Goal: Task Accomplishment & Management: Complete application form

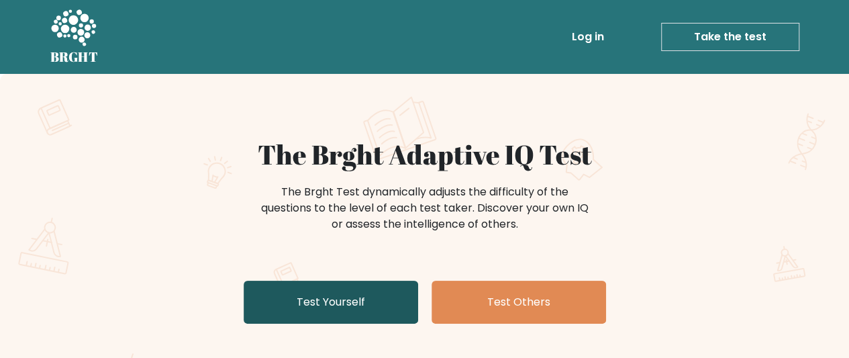
click at [353, 296] on link "Test Yourself" at bounding box center [331, 301] width 174 height 43
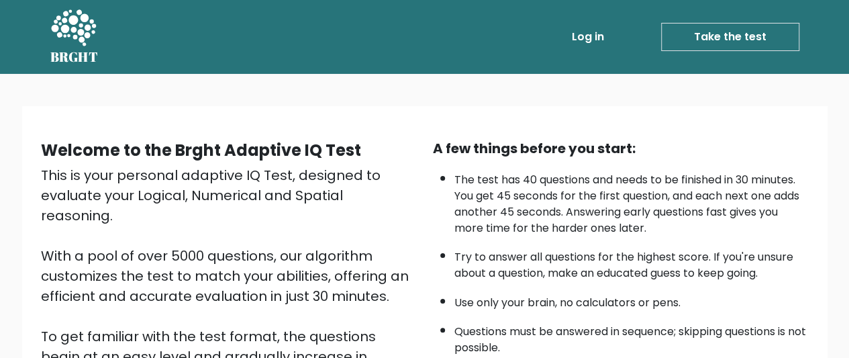
scroll to position [256, 0]
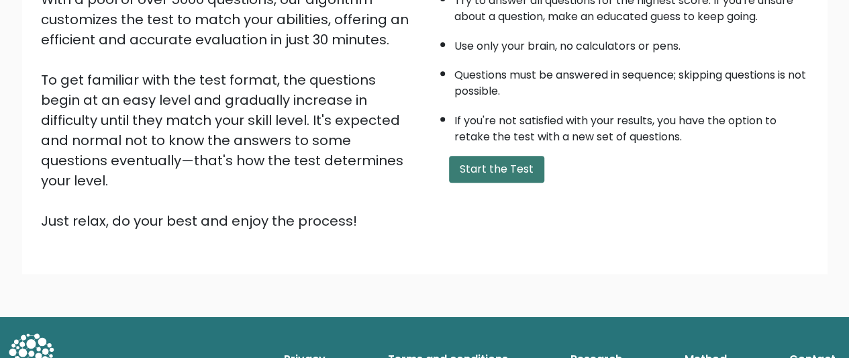
click at [525, 174] on button "Start the Test" at bounding box center [496, 169] width 95 height 27
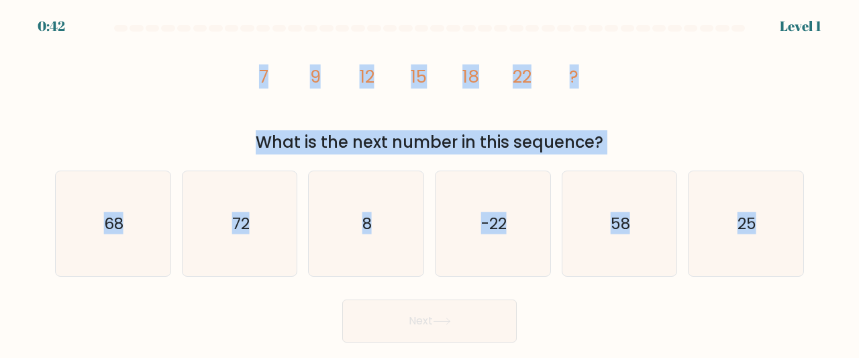
drag, startPoint x: 238, startPoint y: 62, endPoint x: 831, endPoint y: 237, distance: 617.7
click at [831, 237] on form at bounding box center [429, 183] width 859 height 317
copy form "7 9 12 15 18 22 ? What is the next number in this sequence? a. 68 b. 72 c. 8 d.…"
click at [723, 208] on icon "25" at bounding box center [745, 223] width 105 height 105
click at [430, 182] on input "f. 25" at bounding box center [429, 180] width 1 height 3
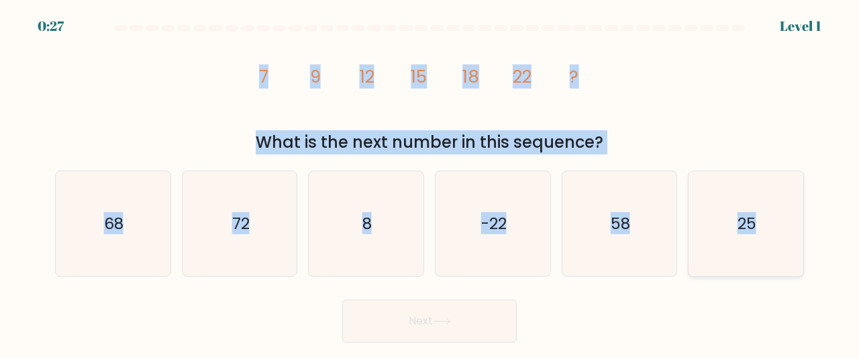
radio input "true"
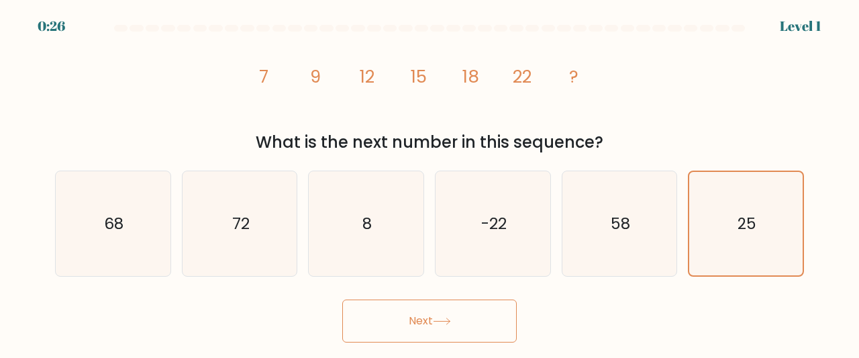
click at [459, 321] on button "Next" at bounding box center [429, 320] width 174 height 43
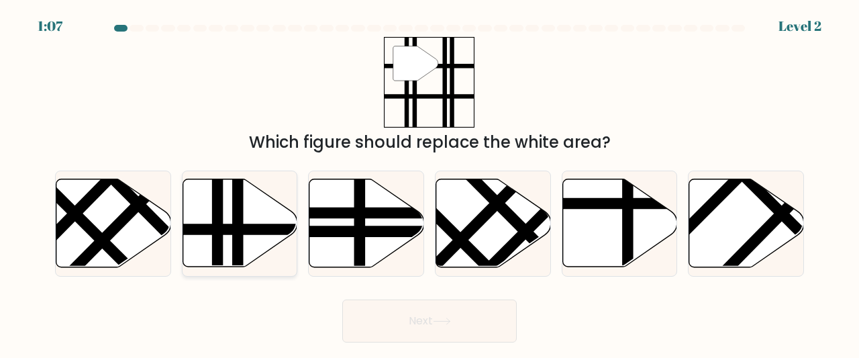
click at [217, 199] on line at bounding box center [217, 271] width 0 height 231
click at [429, 182] on input "b." at bounding box center [429, 180] width 1 height 3
radio input "true"
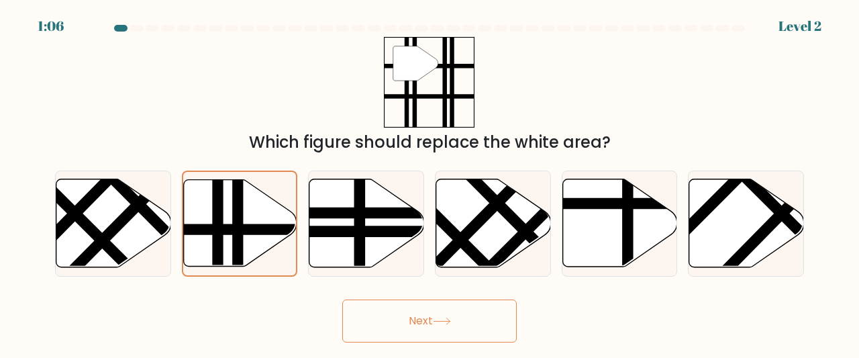
click at [439, 312] on button "Next" at bounding box center [429, 320] width 174 height 43
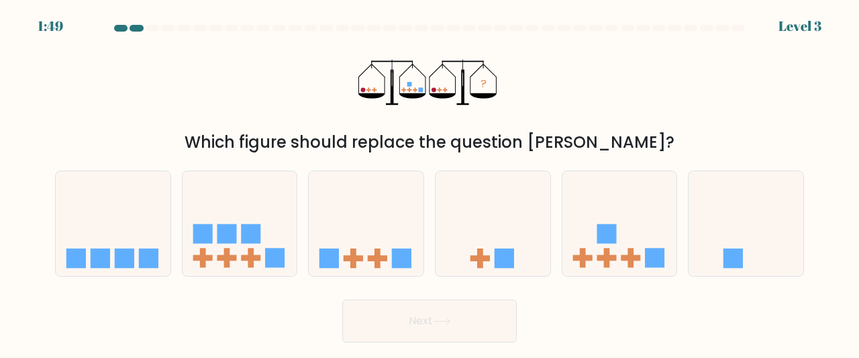
drag, startPoint x: 356, startPoint y: 85, endPoint x: 422, endPoint y: 89, distance: 66.5
click at [422, 89] on div "? Which figure should replace the question mark?" at bounding box center [429, 95] width 765 height 117
click at [600, 223] on icon at bounding box center [619, 223] width 115 height 95
click at [430, 182] on input "e." at bounding box center [429, 180] width 1 height 3
radio input "true"
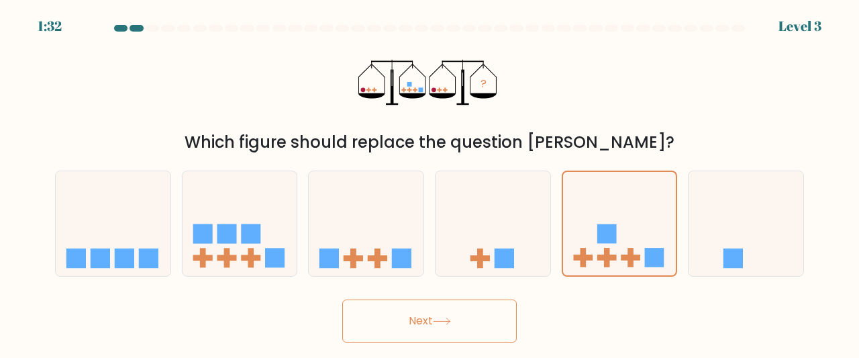
click at [481, 329] on button "Next" at bounding box center [429, 320] width 174 height 43
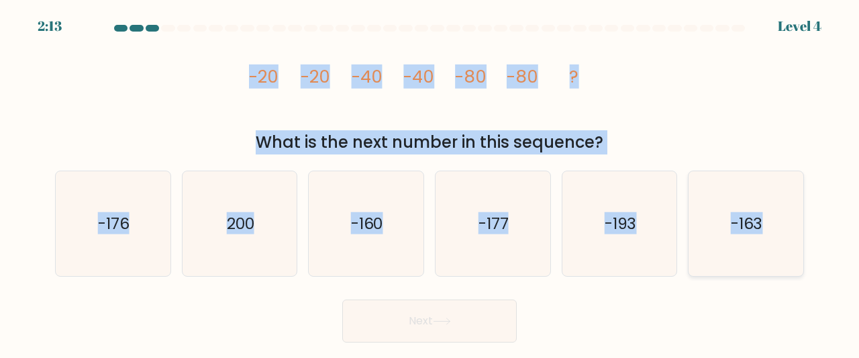
drag, startPoint x: 226, startPoint y: 54, endPoint x: 790, endPoint y: 245, distance: 595.5
click at [790, 245] on form at bounding box center [429, 183] width 859 height 317
copy form "-20 -20 -40 -40 -80 -80 ? What is the next number in this sequence? a. -176 b. …"
click at [343, 227] on icon "-160" at bounding box center [365, 223] width 105 height 105
click at [429, 182] on input "c. -160" at bounding box center [429, 180] width 1 height 3
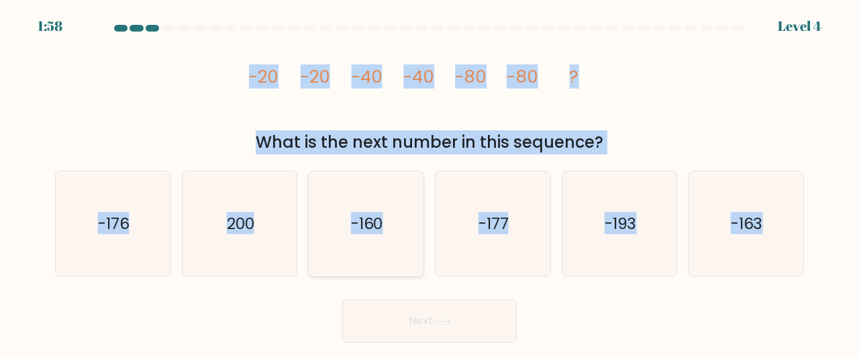
radio input "true"
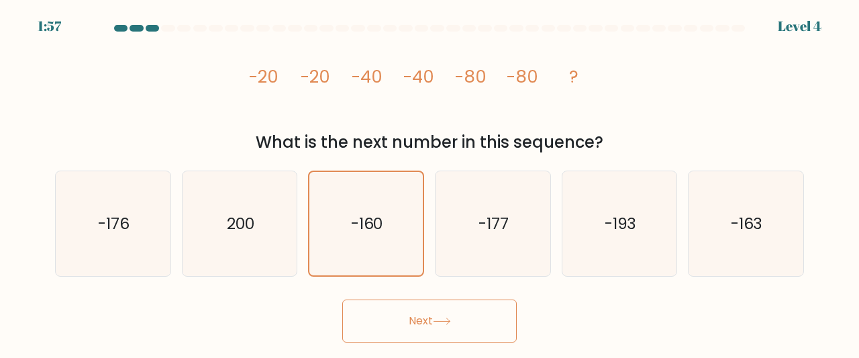
click at [420, 313] on button "Next" at bounding box center [429, 320] width 174 height 43
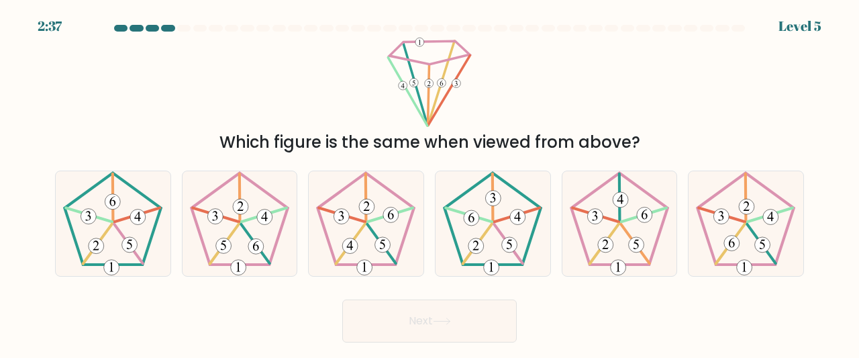
drag, startPoint x: 389, startPoint y: 52, endPoint x: 630, endPoint y: 138, distance: 255.7
click at [630, 138] on div "Which figure is the same when viewed from above?" at bounding box center [429, 95] width 765 height 117
click at [700, 111] on div "Which figure is the same when viewed from above?" at bounding box center [429, 95] width 765 height 117
click at [745, 240] on icon at bounding box center [745, 223] width 105 height 105
click at [430, 182] on input "f." at bounding box center [429, 180] width 1 height 3
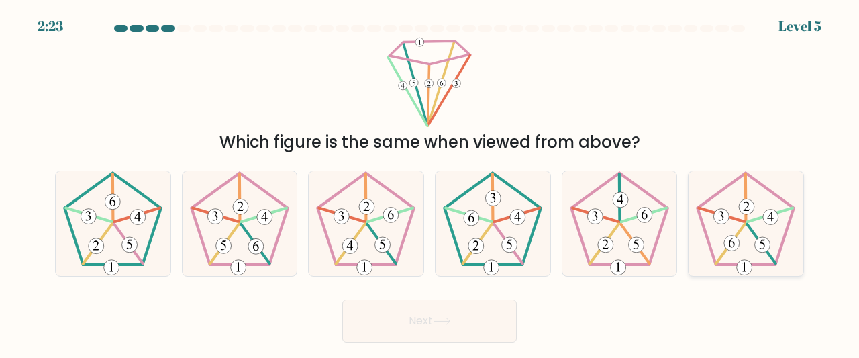
radio input "true"
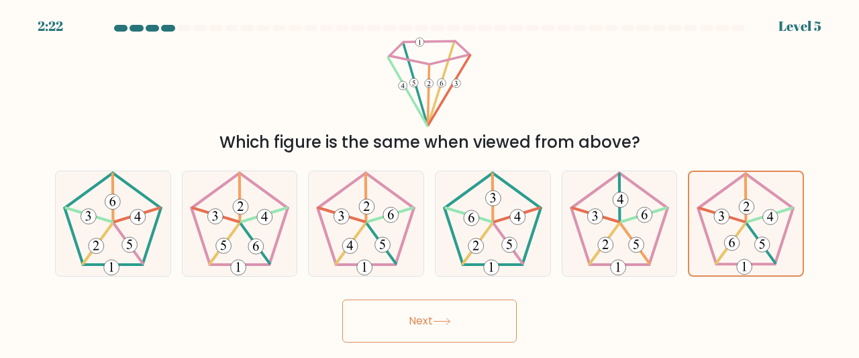
click at [464, 336] on button "Next" at bounding box center [429, 320] width 174 height 43
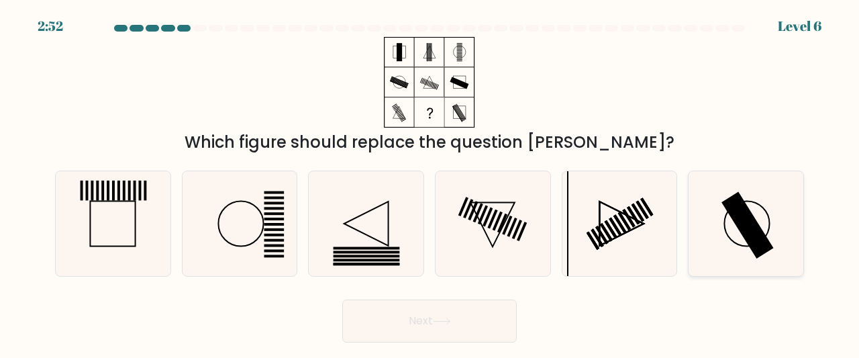
click at [721, 227] on icon at bounding box center [745, 223] width 105 height 105
click at [430, 182] on input "f." at bounding box center [429, 180] width 1 height 3
radio input "true"
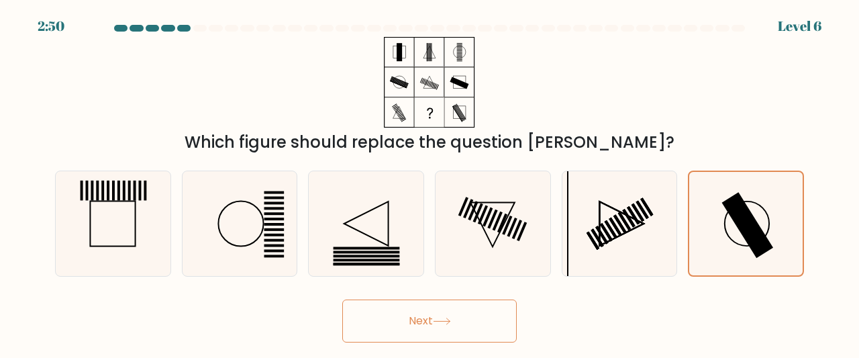
click at [410, 328] on button "Next" at bounding box center [429, 320] width 174 height 43
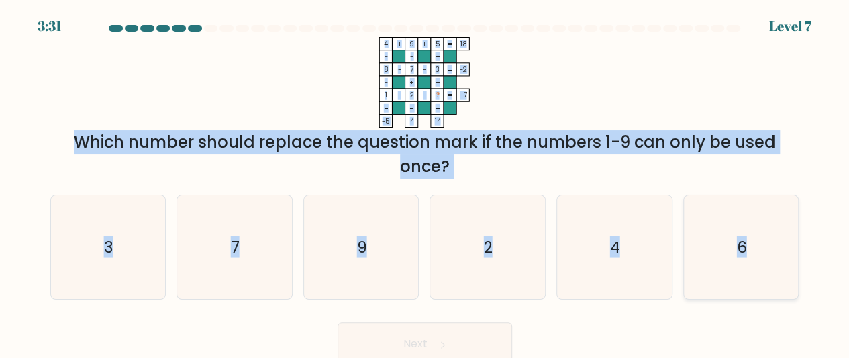
drag, startPoint x: 373, startPoint y: 36, endPoint x: 794, endPoint y: 277, distance: 485.1
click at [794, 277] on form at bounding box center [424, 195] width 849 height 340
copy form "4 + 9 + 5 18 - - + 8 - 7 - 3 -2 - + + 1 - 2 - ? = -7 = = = = -5 4 14 = Which nu…"
click at [628, 267] on icon "4" at bounding box center [614, 247] width 104 height 104
click at [425, 182] on input "e. 4" at bounding box center [425, 180] width 1 height 3
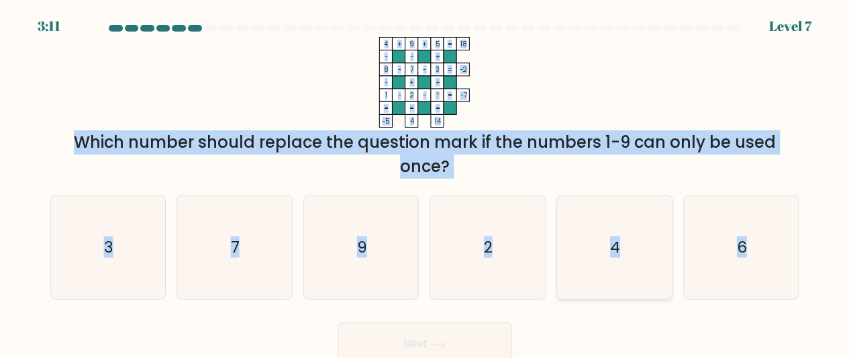
radio input "true"
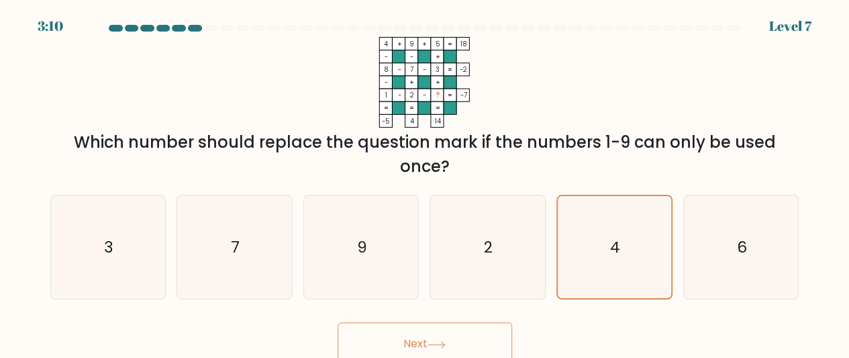
click at [452, 332] on button "Next" at bounding box center [424, 343] width 174 height 43
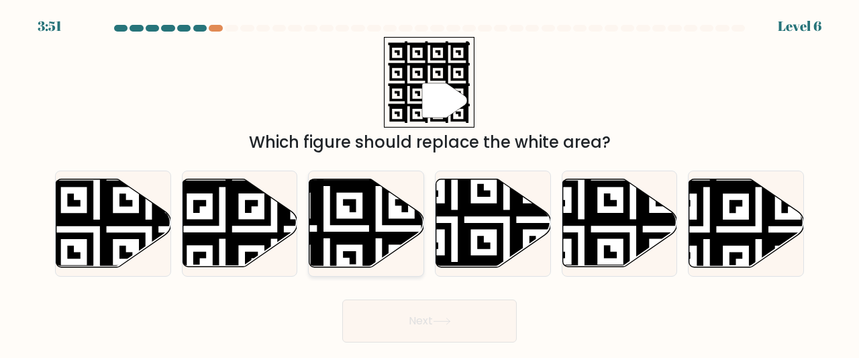
click at [378, 223] on icon at bounding box center [366, 223] width 115 height 88
click at [429, 182] on input "c." at bounding box center [429, 180] width 1 height 3
radio input "true"
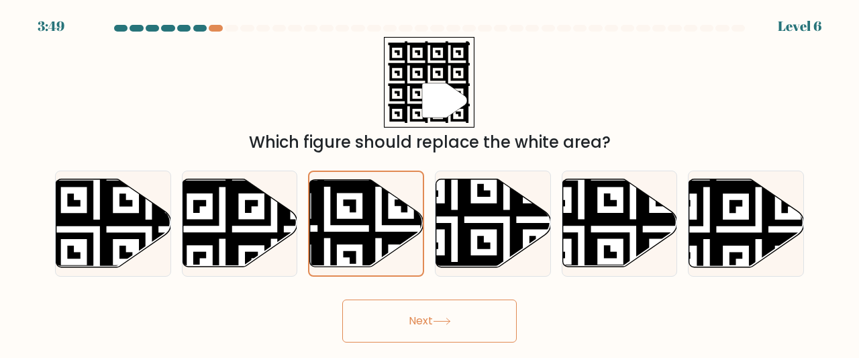
click at [438, 310] on button "Next" at bounding box center [429, 320] width 174 height 43
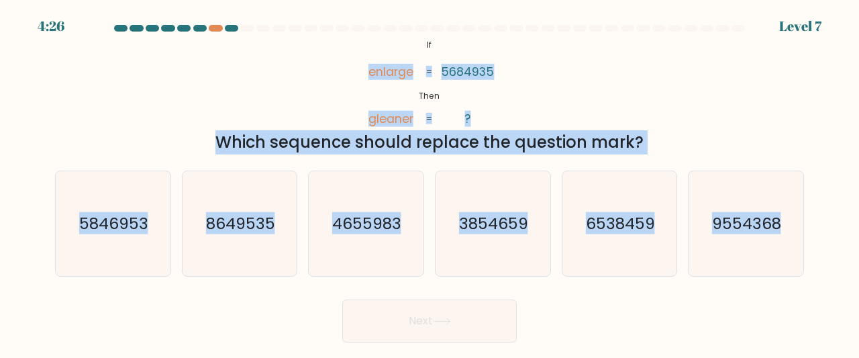
drag, startPoint x: 356, startPoint y: 62, endPoint x: 804, endPoint y: 223, distance: 476.2
click at [804, 223] on form "If ?" at bounding box center [429, 183] width 859 height 317
copy form "enlarge gleaner 5684935 ? = = Which sequence should replace the question mark? …"
click at [268, 272] on icon "8649535" at bounding box center [239, 223] width 105 height 105
click at [429, 182] on input "b. 8649535" at bounding box center [429, 180] width 1 height 3
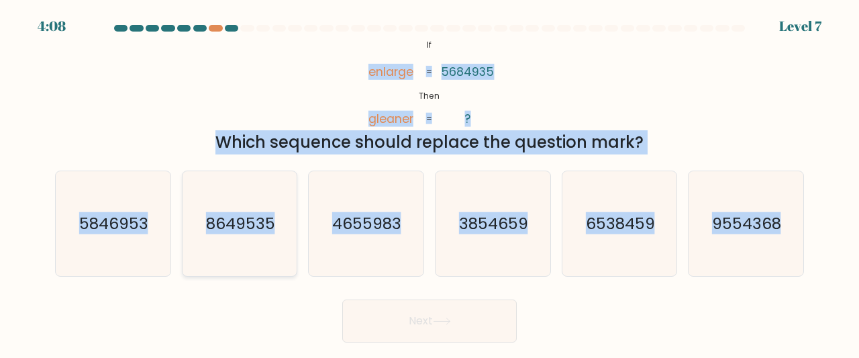
radio input "true"
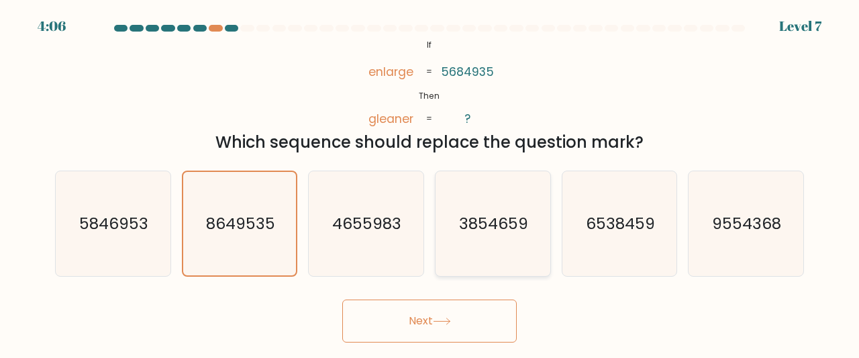
click at [497, 235] on icon "3854659" at bounding box center [492, 223] width 105 height 105
click at [430, 182] on input "d. 3854659" at bounding box center [429, 180] width 1 height 3
radio input "true"
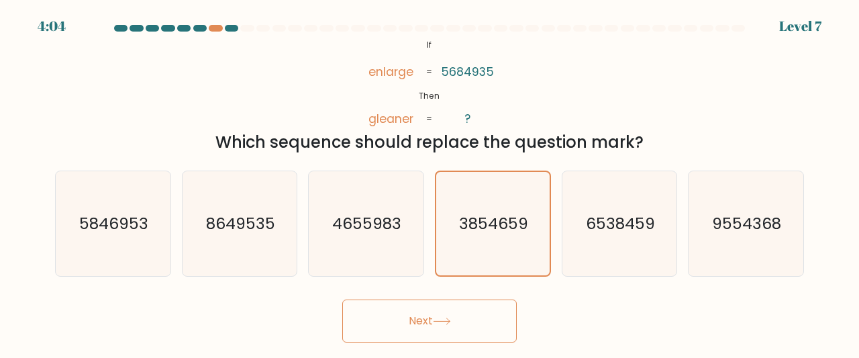
click at [451, 310] on button "Next" at bounding box center [429, 320] width 174 height 43
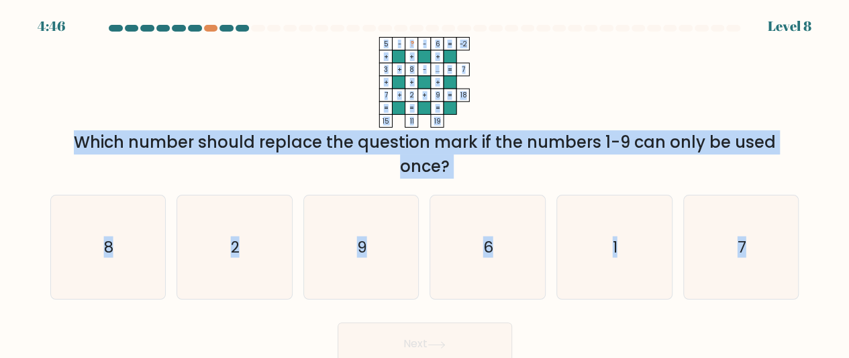
drag, startPoint x: 380, startPoint y: 40, endPoint x: 812, endPoint y: 275, distance: 492.1
click at [812, 275] on form at bounding box center [424, 195] width 849 height 340
copy form "5 - ? - 6 -2 + + + 3 + 8 - ... 7 + + + 7 + 2 + 9 = 18 = = = = 15 11 19 = Which …"
click at [605, 241] on icon "1" at bounding box center [614, 247] width 104 height 104
click at [425, 182] on input "e. 1" at bounding box center [425, 180] width 1 height 3
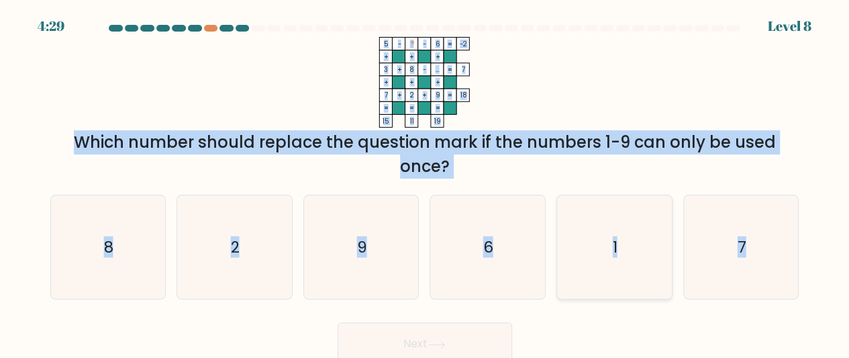
radio input "true"
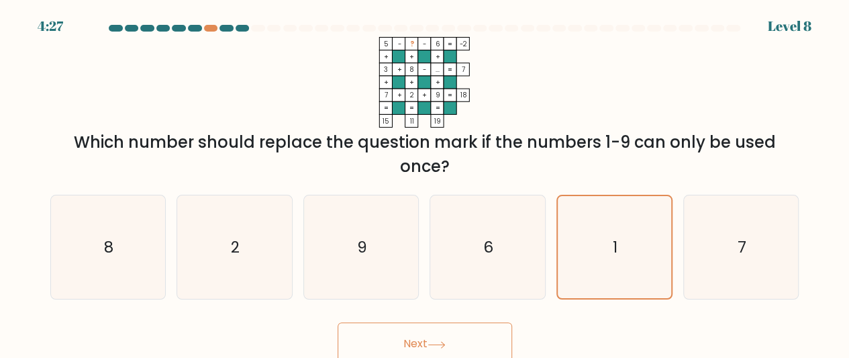
click at [424, 336] on button "Next" at bounding box center [424, 343] width 174 height 43
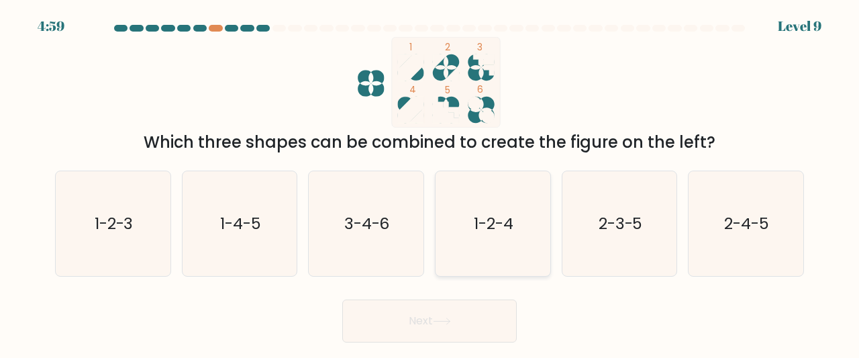
click at [460, 221] on icon "1-2-4" at bounding box center [492, 223] width 105 height 105
click at [430, 182] on input "d. 1-2-4" at bounding box center [429, 180] width 1 height 3
radio input "true"
click at [404, 315] on button "Next" at bounding box center [429, 320] width 174 height 43
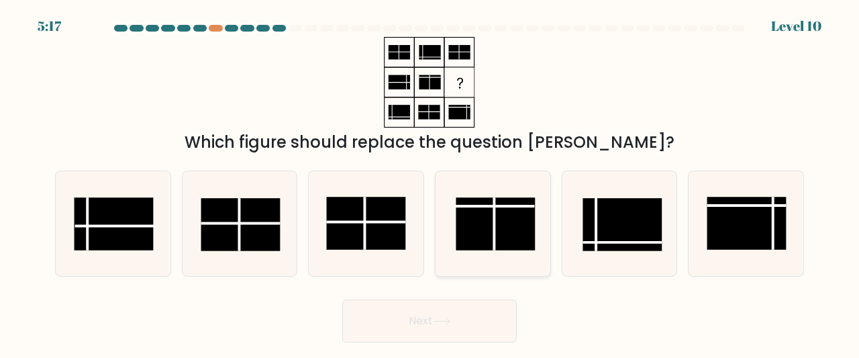
click at [492, 202] on rect at bounding box center [495, 223] width 79 height 53
click at [430, 182] on input "d." at bounding box center [429, 180] width 1 height 3
radio input "true"
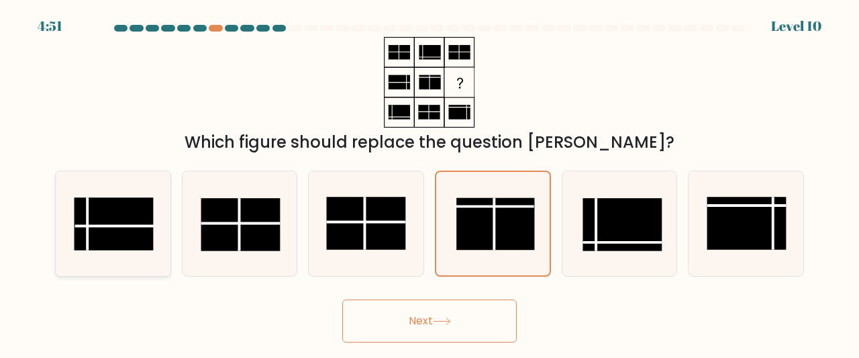
click at [89, 209] on rect at bounding box center [113, 223] width 79 height 53
click at [429, 182] on input "a." at bounding box center [429, 180] width 1 height 3
radio input "true"
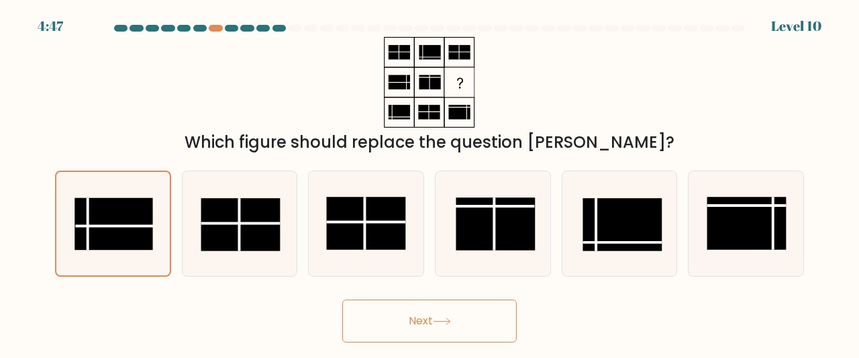
click at [429, 313] on button "Next" at bounding box center [429, 320] width 174 height 43
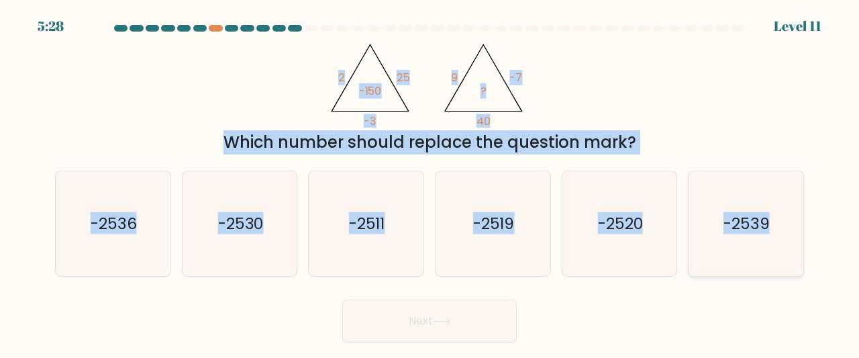
drag, startPoint x: 320, startPoint y: 60, endPoint x: 802, endPoint y: 213, distance: 506.0
click at [802, 213] on form at bounding box center [429, 183] width 859 height 317
copy form "2 25 -3 -150 @import url('https://fonts.googleapis.com/css?family=Abril+Fatface…"
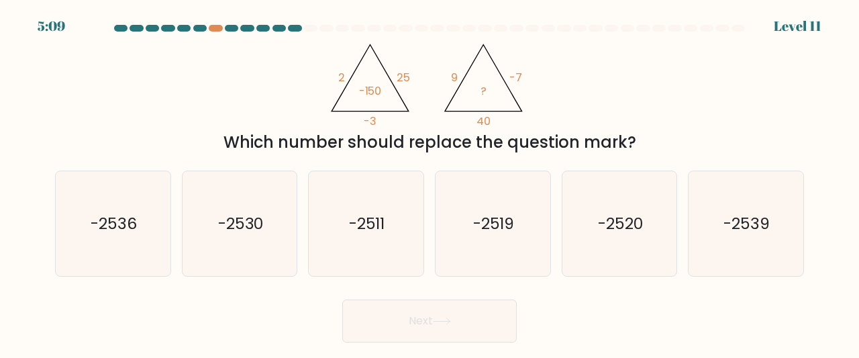
click at [235, 302] on div "Next" at bounding box center [429, 318] width 765 height 50
click at [154, 235] on icon "-2536" at bounding box center [112, 223] width 105 height 105
click at [429, 182] on input "a. -2536" at bounding box center [429, 180] width 1 height 3
radio input "true"
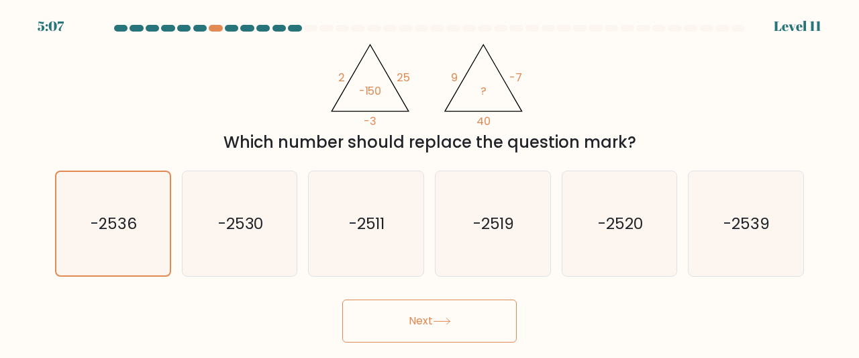
click at [376, 327] on button "Next" at bounding box center [429, 320] width 174 height 43
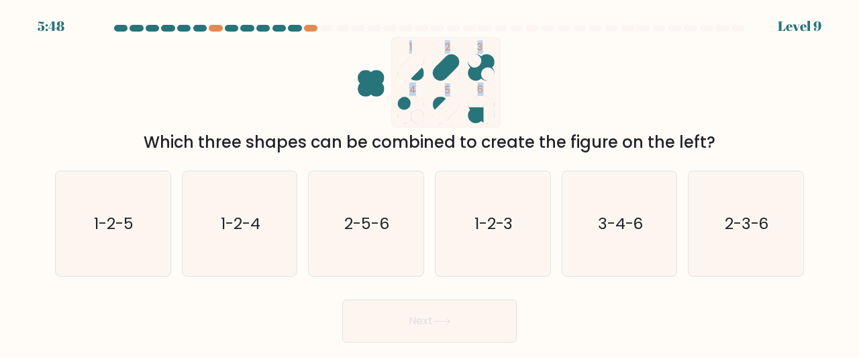
drag, startPoint x: 410, startPoint y: 42, endPoint x: 622, endPoint y: 107, distance: 221.8
click at [620, 109] on div "1 2 3 4 5 6 Which three shapes can be combined to create the figure on the left?" at bounding box center [429, 95] width 765 height 117
click at [626, 103] on div "1 2 3 4 5 6 Which three shapes can be combined to create the figure on the left?" at bounding box center [429, 95] width 765 height 117
click at [119, 229] on text "1-2-5" at bounding box center [114, 223] width 40 height 22
click at [429, 182] on input "a. 1-2-5" at bounding box center [429, 180] width 1 height 3
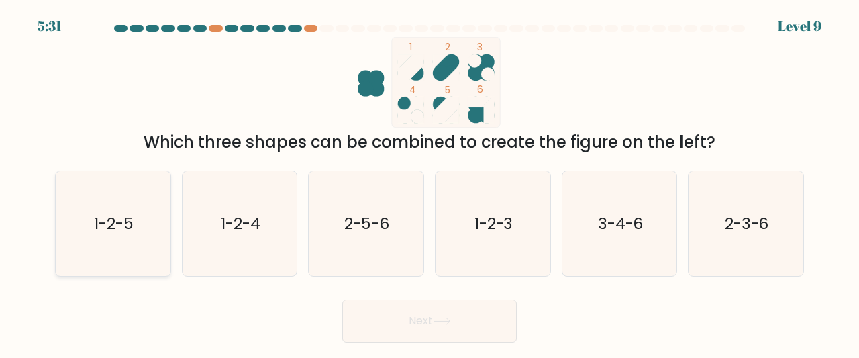
radio input "true"
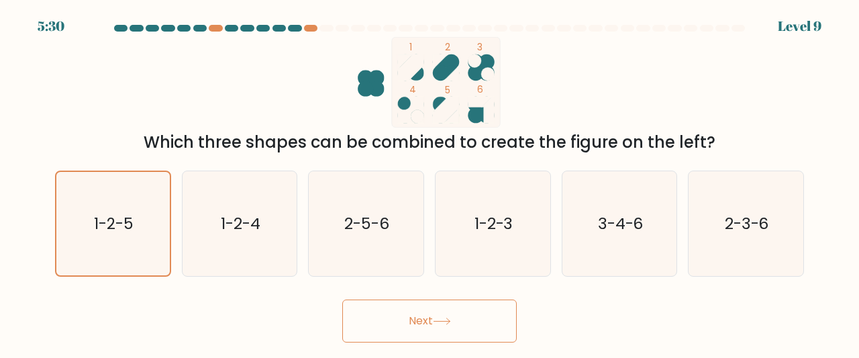
click at [415, 321] on button "Next" at bounding box center [429, 320] width 174 height 43
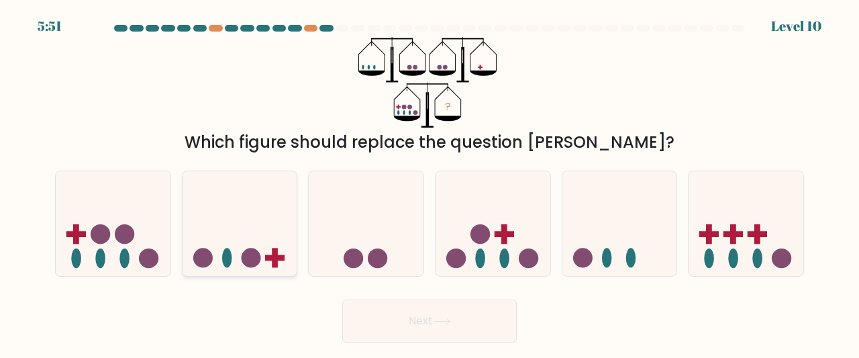
click at [278, 256] on rect at bounding box center [274, 258] width 19 height 6
click at [429, 182] on input "b." at bounding box center [429, 180] width 1 height 3
radio input "true"
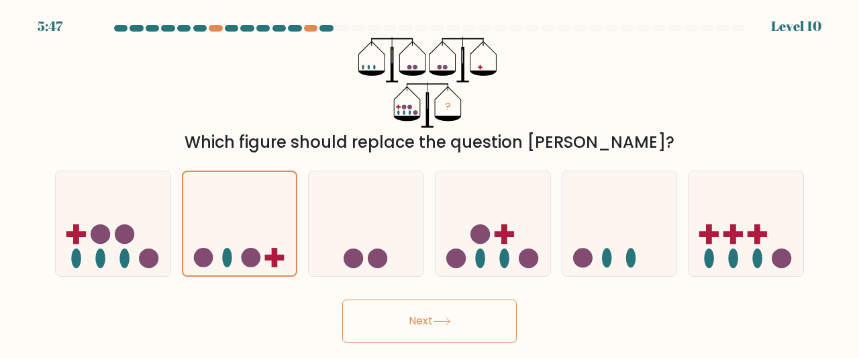
click at [424, 327] on button "Next" at bounding box center [429, 320] width 174 height 43
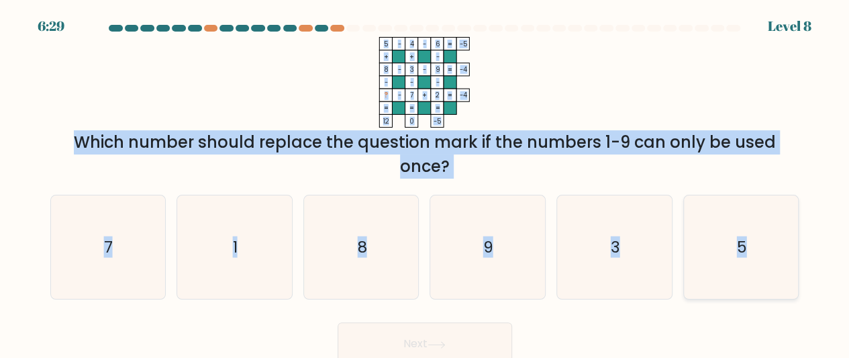
drag, startPoint x: 366, startPoint y: 30, endPoint x: 797, endPoint y: 284, distance: 500.2
click at [797, 284] on form at bounding box center [424, 195] width 849 height 340
copy form "5 - 4 - 6 -5 + + - 8 - 3 - 9 -4 - - - ? - 7 + 2 = -4 = = = = 12 0 -5 = Which nu…"
click at [264, 219] on icon "1" at bounding box center [234, 247] width 104 height 104
click at [425, 182] on input "b. 1" at bounding box center [425, 180] width 1 height 3
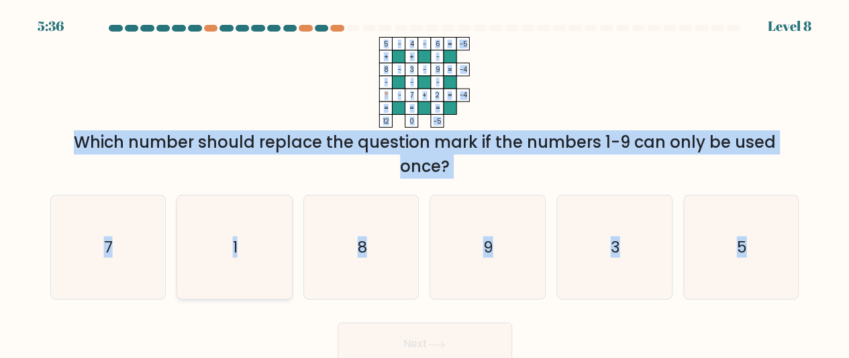
radio input "true"
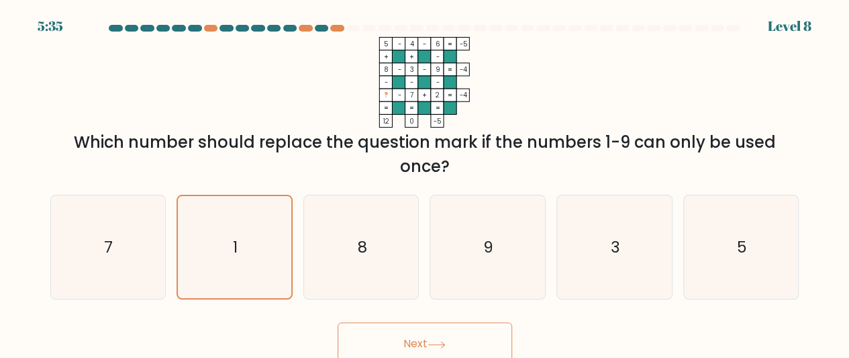
click at [445, 337] on button "Next" at bounding box center [424, 343] width 174 height 43
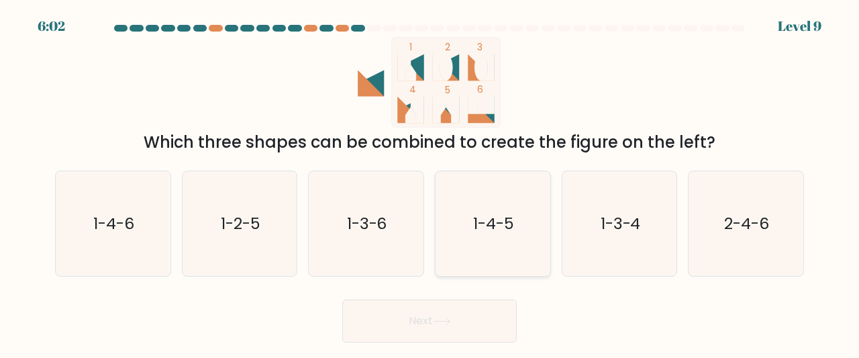
click at [468, 182] on icon "1-4-5" at bounding box center [492, 223] width 105 height 105
click at [430, 182] on input "d. 1-4-5" at bounding box center [429, 180] width 1 height 3
radio input "true"
click at [429, 324] on button "Next" at bounding box center [429, 320] width 174 height 43
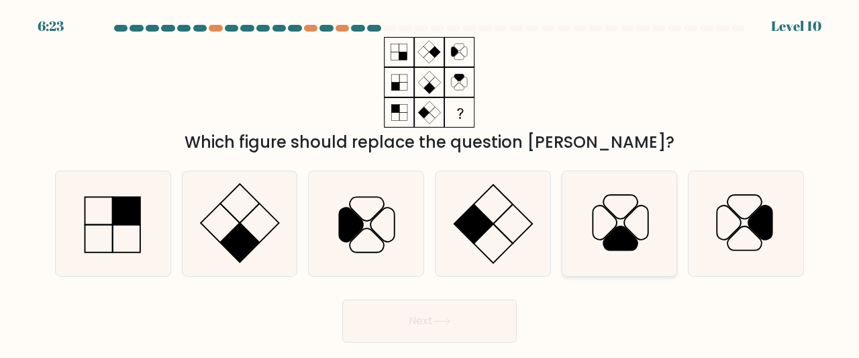
click at [597, 195] on icon at bounding box center [619, 223] width 105 height 105
click at [430, 182] on input "e." at bounding box center [429, 180] width 1 height 3
radio input "true"
click at [433, 317] on button "Next" at bounding box center [429, 320] width 174 height 43
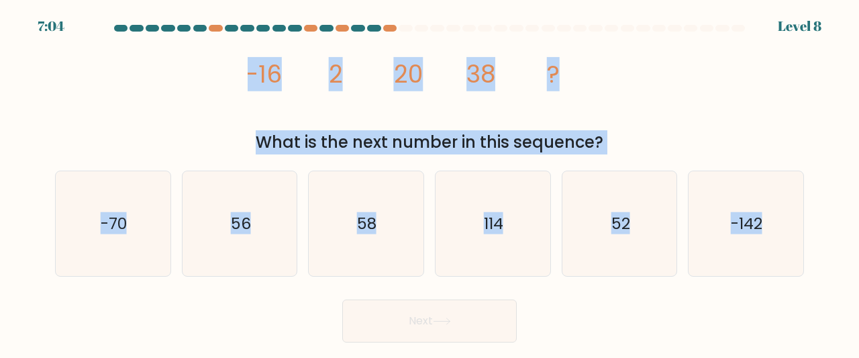
drag, startPoint x: 219, startPoint y: 54, endPoint x: 858, endPoint y: 286, distance: 679.6
click at [858, 286] on form at bounding box center [429, 183] width 859 height 317
copy form "-16 2 20 38 ? What is the next number in this sequence? a. -70 b. 56 c. 58 d. 1…"
click at [255, 218] on icon "56" at bounding box center [239, 223] width 105 height 105
click at [429, 182] on input "b. 56" at bounding box center [429, 180] width 1 height 3
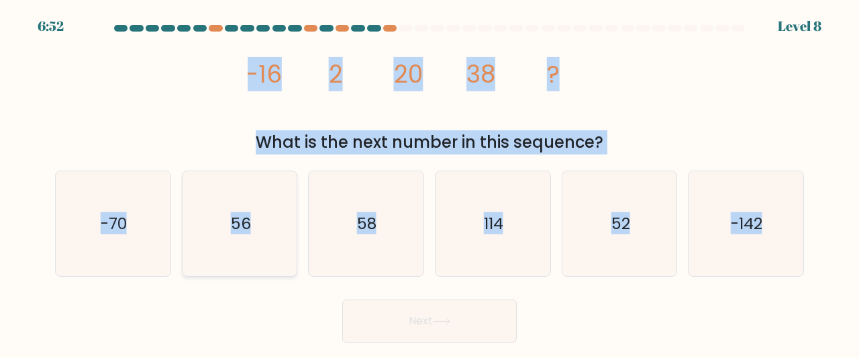
radio input "true"
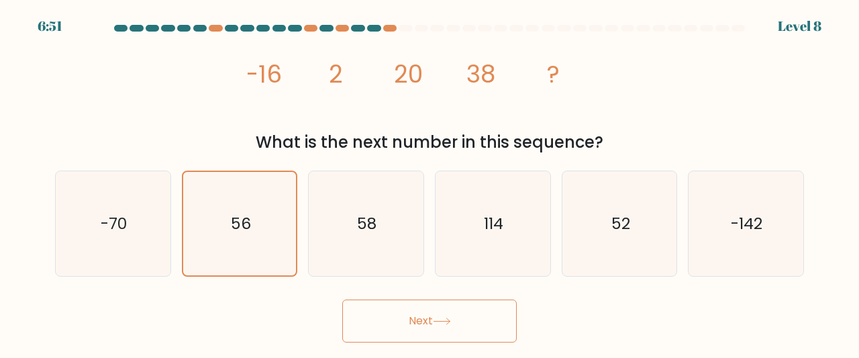
click at [409, 318] on button "Next" at bounding box center [429, 320] width 174 height 43
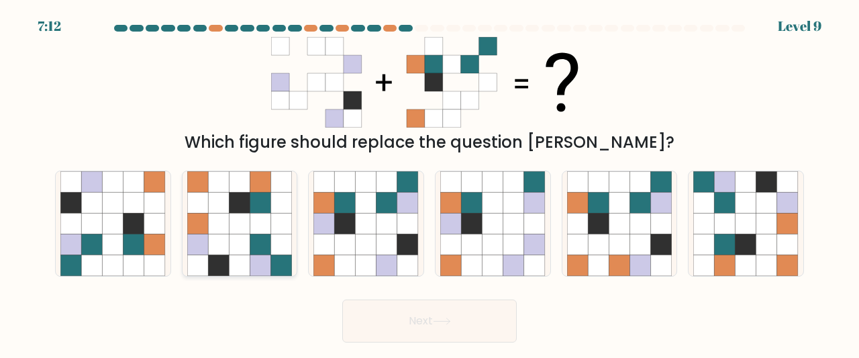
click at [270, 250] on icon at bounding box center [260, 244] width 21 height 21
click at [429, 182] on input "b." at bounding box center [429, 180] width 1 height 3
radio input "true"
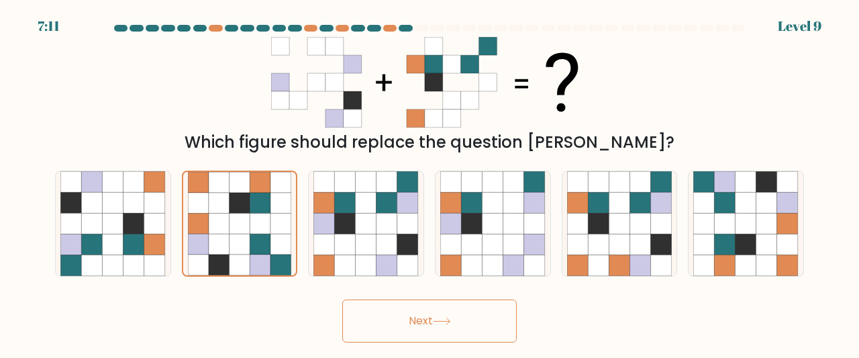
click at [415, 334] on button "Next" at bounding box center [429, 320] width 174 height 43
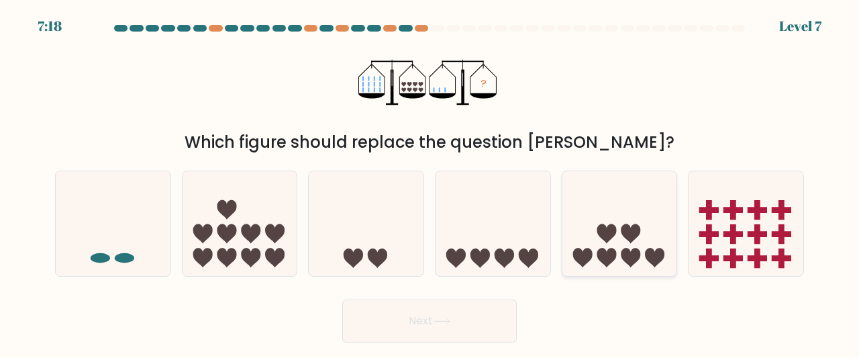
click at [627, 237] on icon at bounding box center [630, 233] width 19 height 19
click at [430, 182] on input "e." at bounding box center [429, 180] width 1 height 3
radio input "true"
click at [373, 227] on icon at bounding box center [366, 223] width 115 height 95
click at [429, 182] on input "c." at bounding box center [429, 180] width 1 height 3
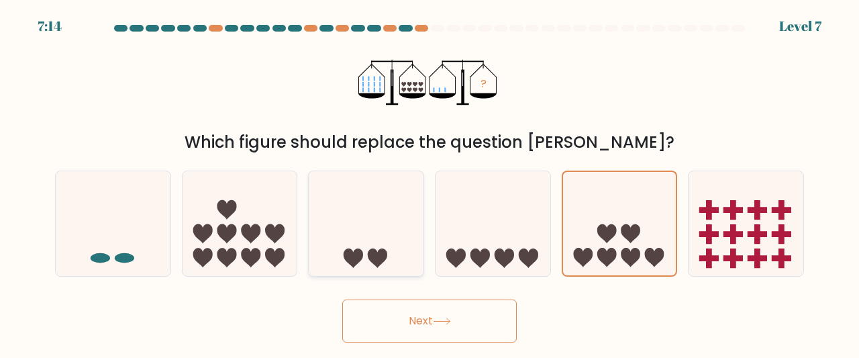
radio input "true"
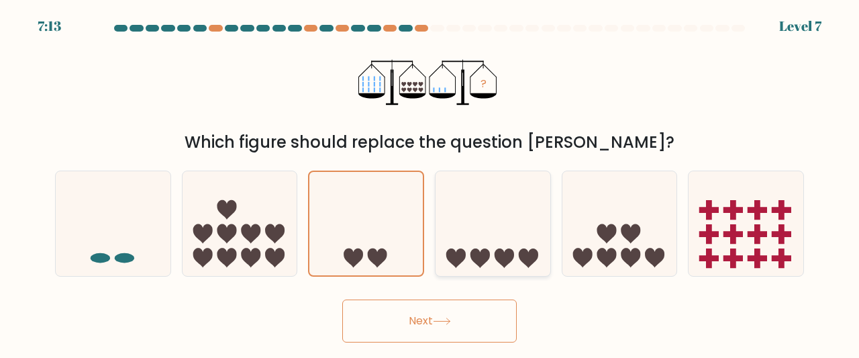
click at [502, 240] on icon at bounding box center [492, 223] width 115 height 95
click at [430, 182] on input "d." at bounding box center [429, 180] width 1 height 3
radio input "true"
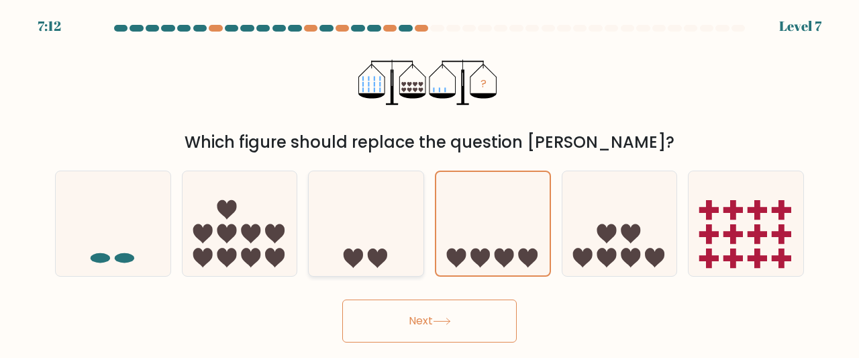
click at [378, 242] on icon at bounding box center [366, 223] width 115 height 95
click at [429, 182] on input "c." at bounding box center [429, 180] width 1 height 3
radio input "true"
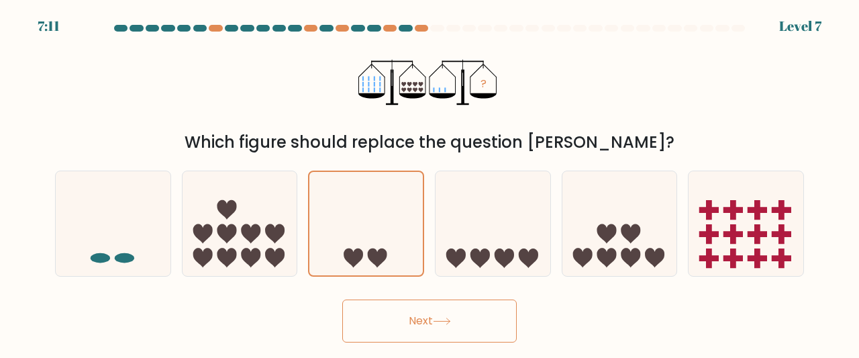
click at [448, 321] on icon at bounding box center [441, 321] width 16 height 6
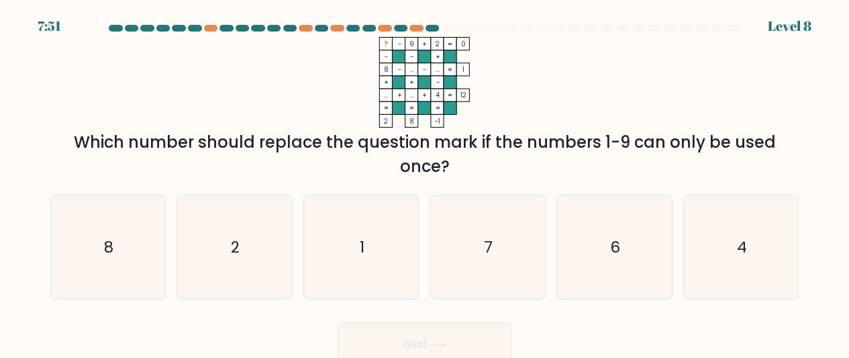
drag, startPoint x: 373, startPoint y: 38, endPoint x: 510, endPoint y: 74, distance: 141.6
click at [510, 74] on icon "? - 9 + 2 0 - - + 8 - ... - ... 1 + + - ... + ... + 4 = 12 = = = = 2 8 -1 =" at bounding box center [424, 82] width 403 height 91
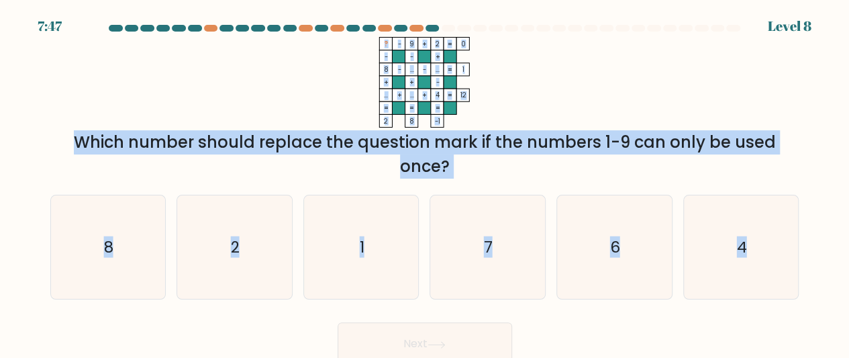
drag, startPoint x: 376, startPoint y: 29, endPoint x: 807, endPoint y: 291, distance: 504.9
click at [807, 291] on form at bounding box center [424, 195] width 849 height 340
copy form "? - 9 + 2 0 - - + 8 - ... - ... 1 + + - ... + ... + 4 = 12 = = = = 2 8 -1 = Whi…"
click at [653, 252] on icon "6" at bounding box center [614, 247] width 104 height 104
click at [425, 182] on input "e. 6" at bounding box center [425, 180] width 1 height 3
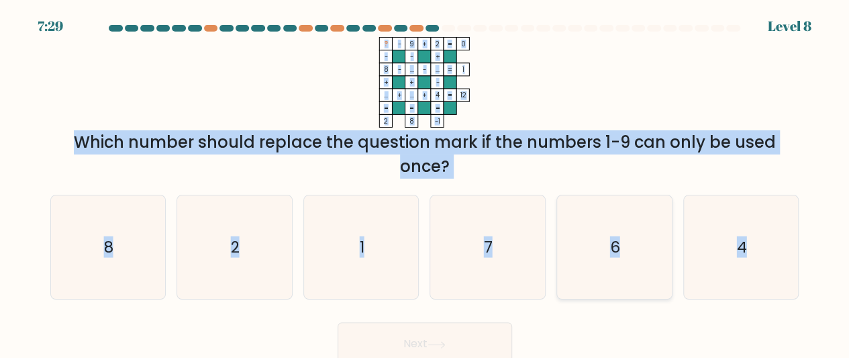
radio input "true"
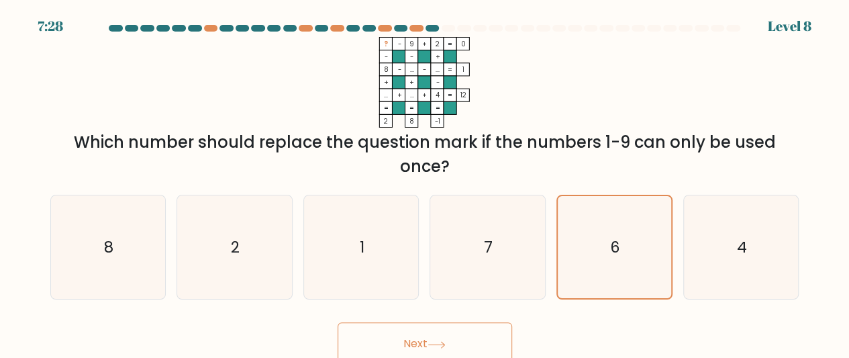
click at [464, 330] on button "Next" at bounding box center [424, 343] width 174 height 43
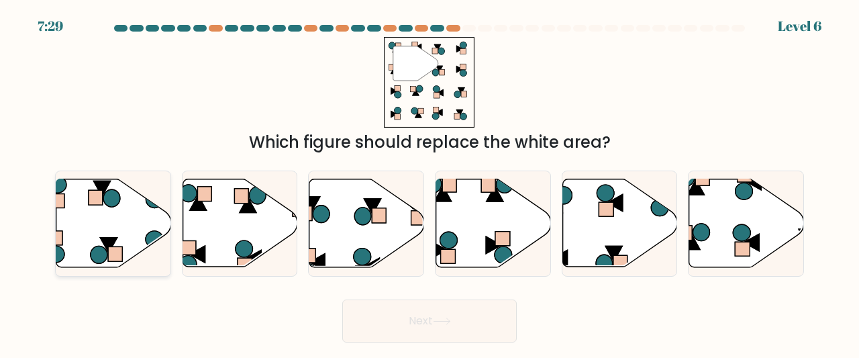
click at [150, 237] on icon at bounding box center [154, 239] width 17 height 17
click at [429, 182] on input "a." at bounding box center [429, 180] width 1 height 3
radio input "true"
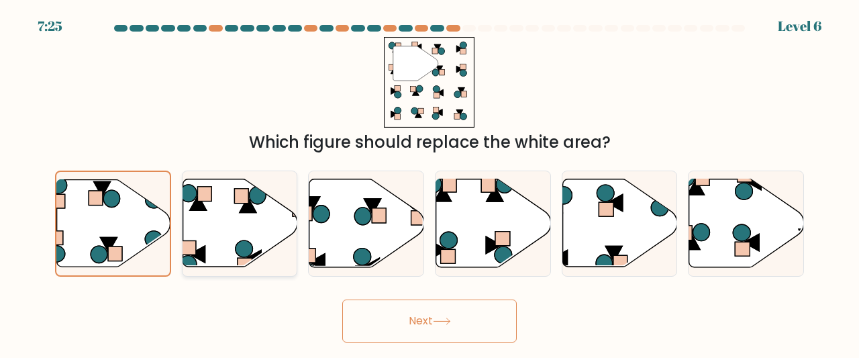
click at [266, 227] on icon at bounding box center [239, 223] width 115 height 88
click at [429, 182] on input "b." at bounding box center [429, 180] width 1 height 3
radio input "true"
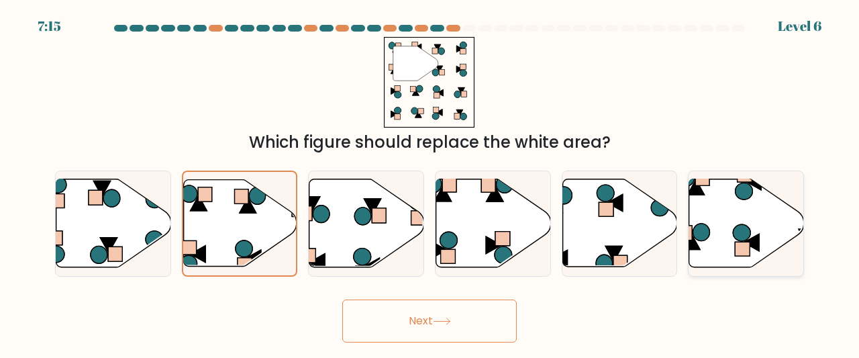
click at [735, 223] on icon at bounding box center [746, 223] width 115 height 88
click at [430, 182] on input "f." at bounding box center [429, 180] width 1 height 3
radio input "true"
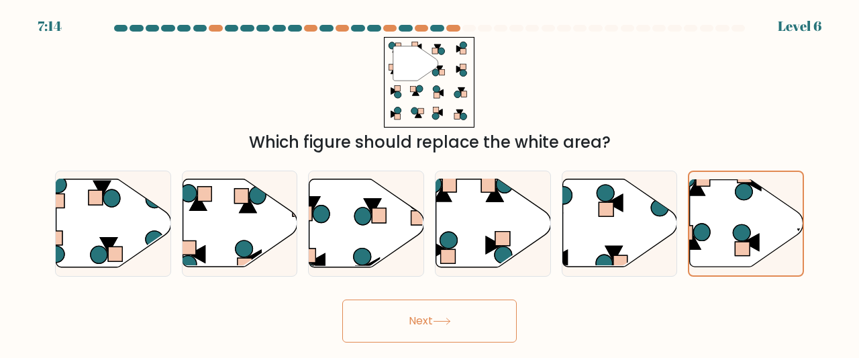
click at [484, 325] on button "Next" at bounding box center [429, 320] width 174 height 43
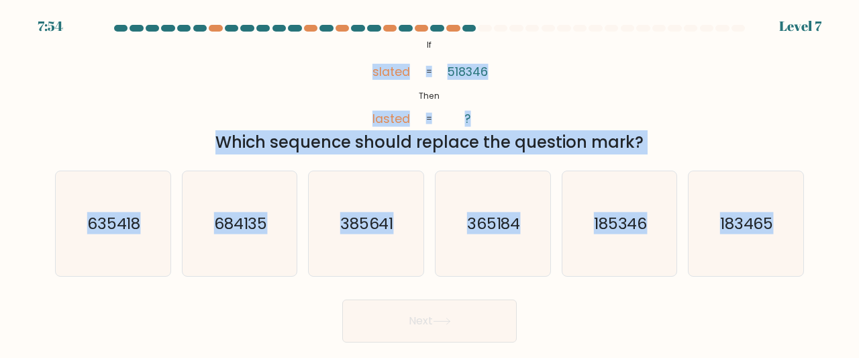
drag, startPoint x: 358, startPoint y: 63, endPoint x: 818, endPoint y: 242, distance: 494.2
click at [818, 242] on form "If ?" at bounding box center [429, 183] width 859 height 317
copy form "slated lasted 518346 ? = = Which sequence should replace the question mark? a. …"
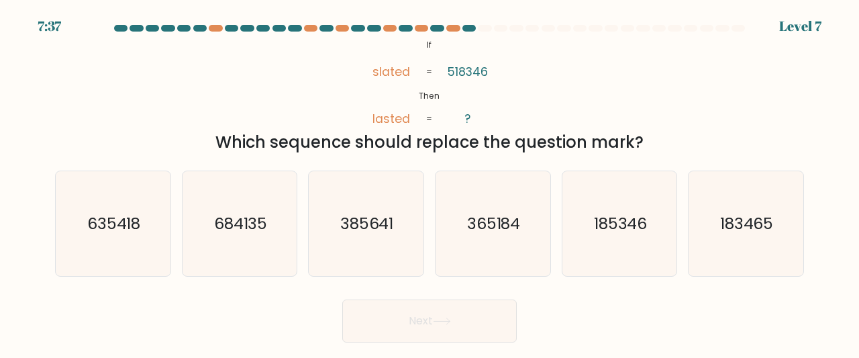
click at [670, 290] on form "If ?" at bounding box center [429, 183] width 859 height 317
click at [629, 248] on icon "185346" at bounding box center [619, 223] width 105 height 105
click at [430, 182] on input "e. 185346" at bounding box center [429, 180] width 1 height 3
radio input "true"
click at [443, 311] on button "Next" at bounding box center [429, 320] width 174 height 43
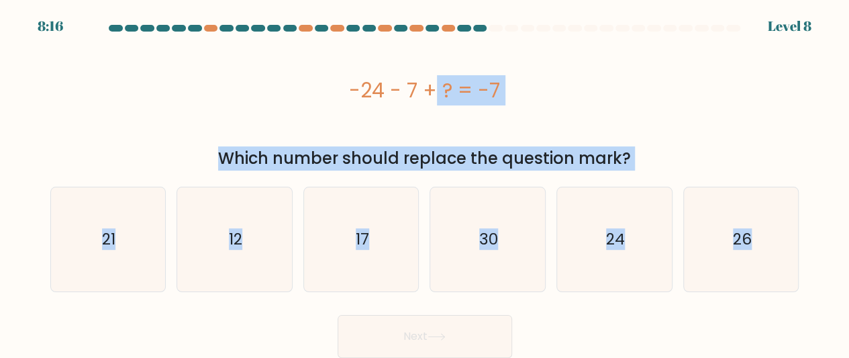
drag, startPoint x: 324, startPoint y: 81, endPoint x: 823, endPoint y: 227, distance: 519.5
click at [823, 227] on form "a." at bounding box center [424, 191] width 849 height 333
click at [585, 234] on icon "24" at bounding box center [614, 239] width 104 height 104
click at [425, 182] on input "e. 24" at bounding box center [425, 180] width 1 height 3
radio input "true"
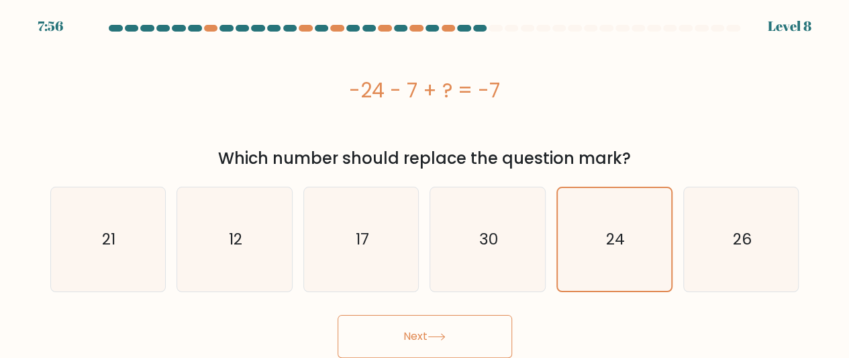
click at [462, 333] on button "Next" at bounding box center [424, 336] width 174 height 43
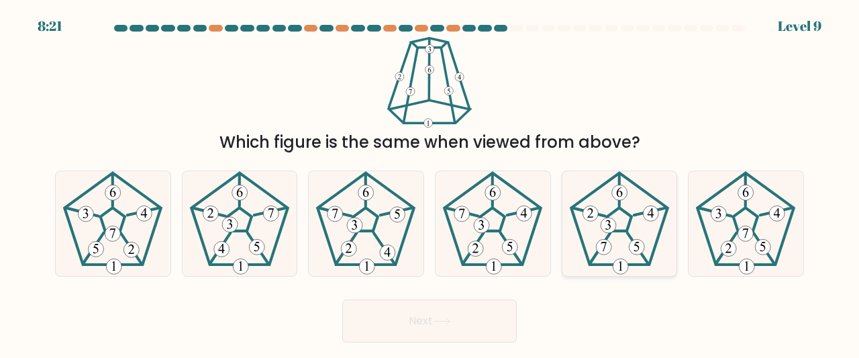
click at [621, 225] on icon at bounding box center [619, 223] width 105 height 105
click at [430, 182] on input "e." at bounding box center [429, 180] width 1 height 3
radio input "true"
click at [458, 317] on button "Next" at bounding box center [429, 320] width 174 height 43
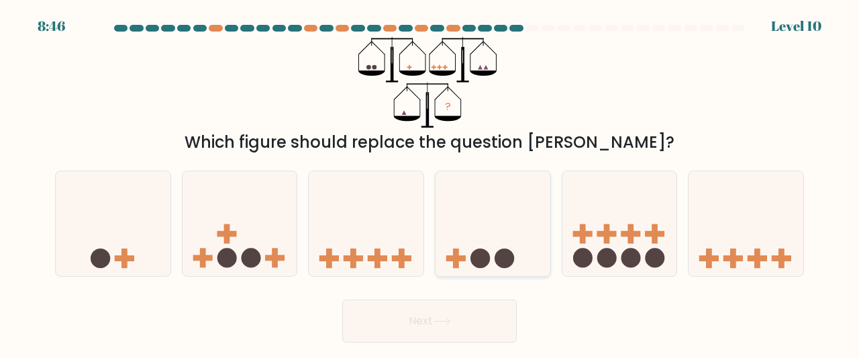
click at [486, 222] on icon at bounding box center [492, 223] width 115 height 95
click at [430, 182] on input "d." at bounding box center [429, 180] width 1 height 3
radio input "true"
click at [427, 315] on button "Next" at bounding box center [429, 320] width 174 height 43
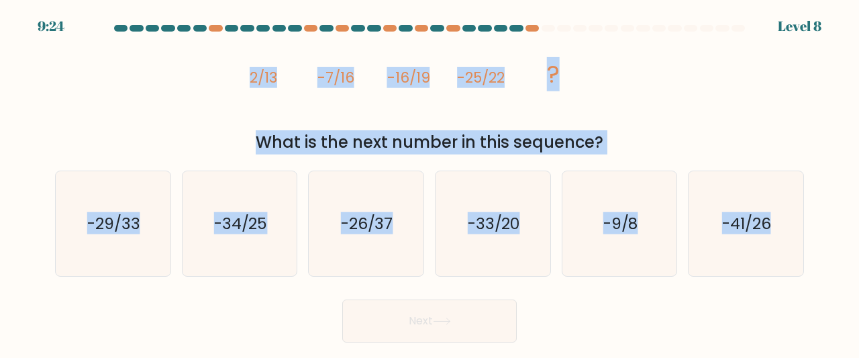
drag, startPoint x: 241, startPoint y: 77, endPoint x: 855, endPoint y: 295, distance: 651.8
click at [855, 295] on form at bounding box center [429, 183] width 859 height 317
click at [258, 227] on text "-34/25" at bounding box center [241, 223] width 54 height 22
click at [429, 182] on input "b. -34/25" at bounding box center [429, 180] width 1 height 3
radio input "true"
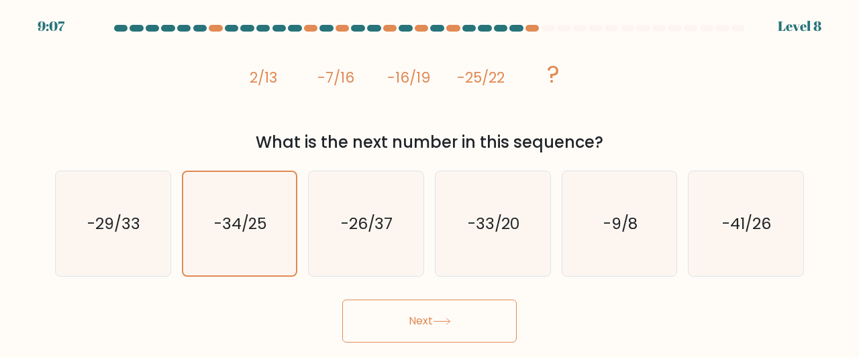
click at [405, 308] on button "Next" at bounding box center [429, 320] width 174 height 43
click at [456, 307] on button "Next" at bounding box center [429, 320] width 174 height 43
click at [443, 321] on icon at bounding box center [441, 321] width 16 height 6
click at [229, 187] on icon "-34/25" at bounding box center [240, 224] width 104 height 104
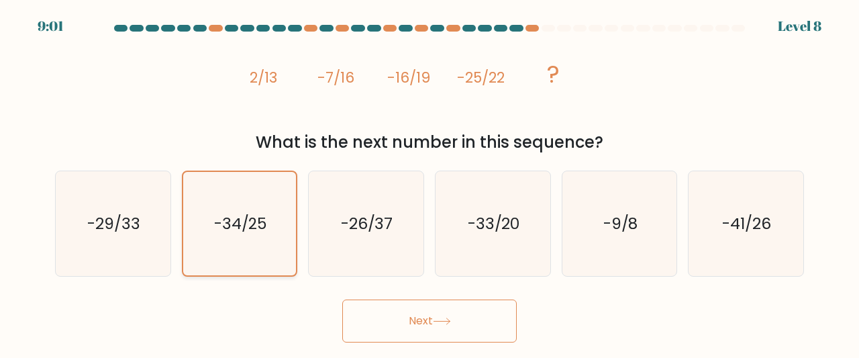
click at [429, 182] on input "b. -34/25" at bounding box center [429, 180] width 1 height 3
click at [432, 308] on button "Next" at bounding box center [429, 320] width 174 height 43
click at [432, 309] on button "Next" at bounding box center [429, 320] width 174 height 43
drag, startPoint x: 475, startPoint y: 323, endPoint x: 423, endPoint y: 311, distance: 53.7
click at [423, 311] on button "Next" at bounding box center [429, 320] width 174 height 43
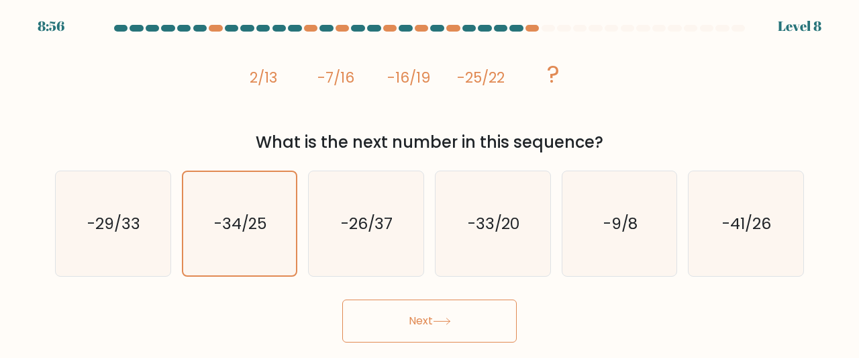
click at [423, 311] on button "Next" at bounding box center [429, 320] width 174 height 43
click at [443, 321] on icon at bounding box center [442, 320] width 18 height 7
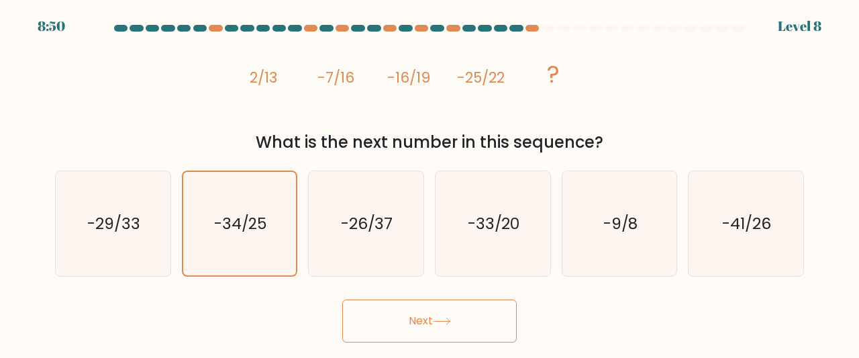
click at [423, 318] on button "Next" at bounding box center [429, 320] width 174 height 43
click at [364, 178] on icon "-26/37" at bounding box center [365, 223] width 105 height 105
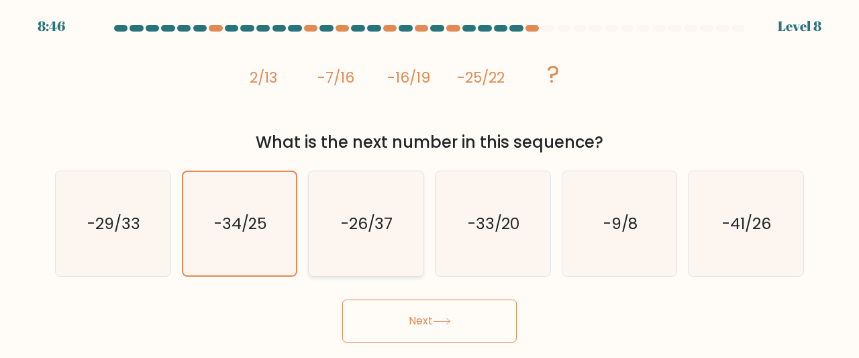
click at [429, 179] on input "c. -26/37" at bounding box center [429, 180] width 1 height 3
radio input "true"
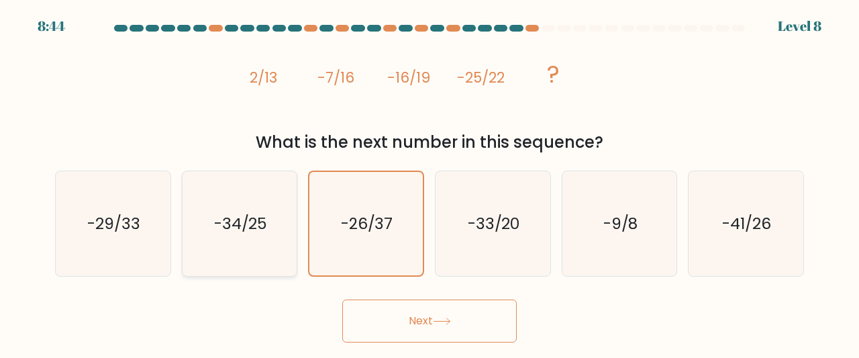
click at [246, 231] on text "-34/25" at bounding box center [241, 223] width 54 height 22
click at [429, 182] on input "b. -34/25" at bounding box center [429, 180] width 1 height 3
radio input "true"
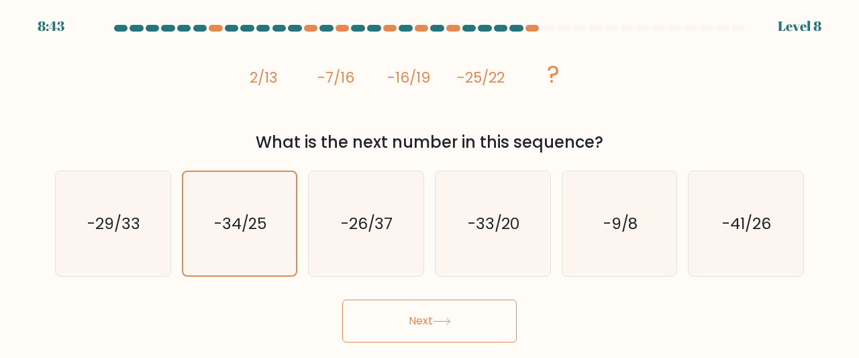
click at [435, 325] on button "Next" at bounding box center [429, 320] width 174 height 43
click at [494, 311] on button "Next" at bounding box center [429, 320] width 174 height 43
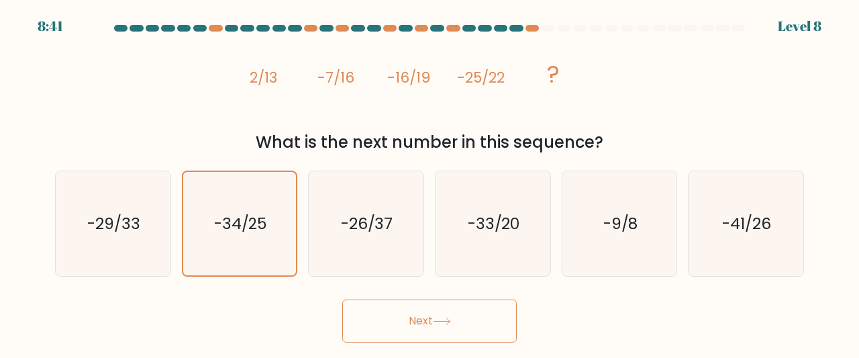
click at [494, 311] on button "Next" at bounding box center [429, 320] width 174 height 43
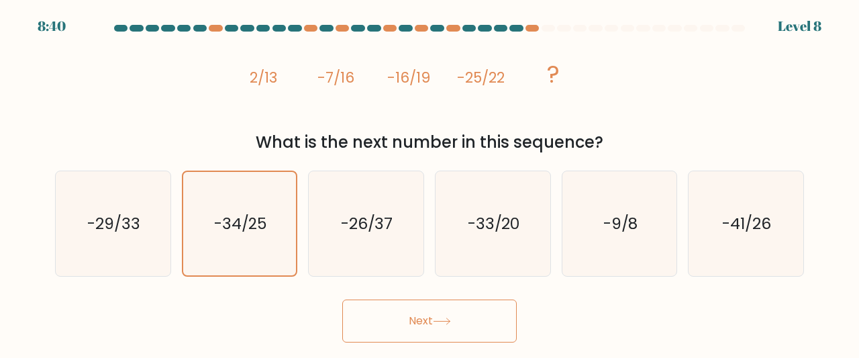
click at [342, 299] on button "Next" at bounding box center [429, 320] width 174 height 43
click at [494, 311] on button "Next" at bounding box center [429, 320] width 174 height 43
click at [406, 311] on button "Next" at bounding box center [429, 320] width 174 height 43
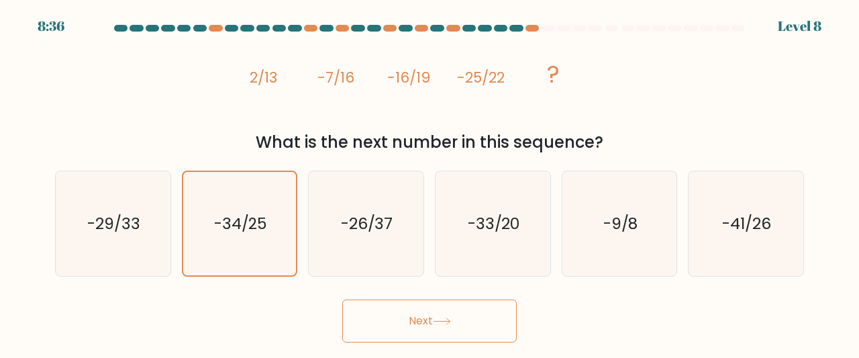
click at [406, 311] on button "Next" at bounding box center [429, 320] width 174 height 43
click at [385, 230] on text "-26/37" at bounding box center [367, 223] width 52 height 22
click at [429, 182] on input "c. -26/37" at bounding box center [429, 180] width 1 height 3
radio input "true"
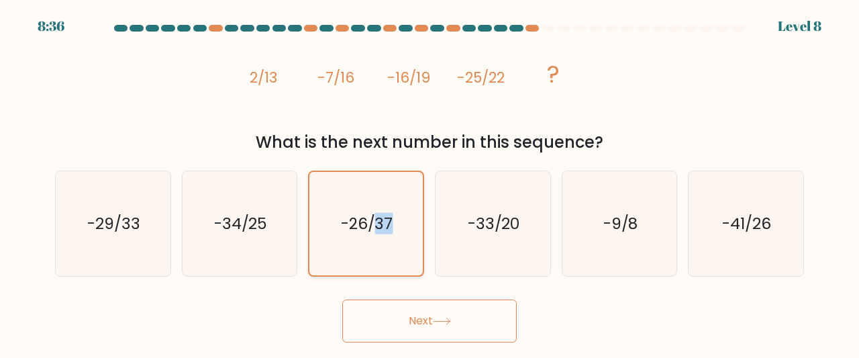
click at [385, 230] on text "-26/37" at bounding box center [367, 223] width 52 height 21
click at [429, 182] on input "c. -26/37" at bounding box center [429, 180] width 1 height 3
click at [478, 248] on icon "-33/20" at bounding box center [492, 223] width 105 height 105
click at [430, 182] on input "d. -33/20" at bounding box center [429, 180] width 1 height 3
radio input "true"
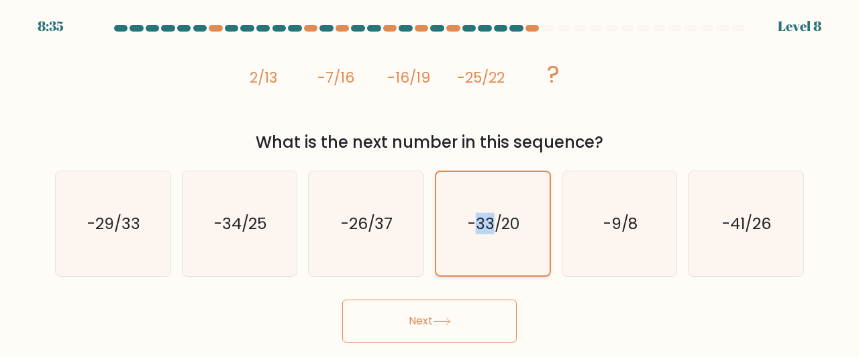
click at [478, 248] on icon "-33/20" at bounding box center [493, 224] width 104 height 104
click at [430, 182] on input "d. -33/20" at bounding box center [429, 180] width 1 height 3
click at [258, 235] on icon "-34/25" at bounding box center [239, 223] width 105 height 105
click at [429, 182] on input "b. -34/25" at bounding box center [429, 180] width 1 height 3
radio input "true"
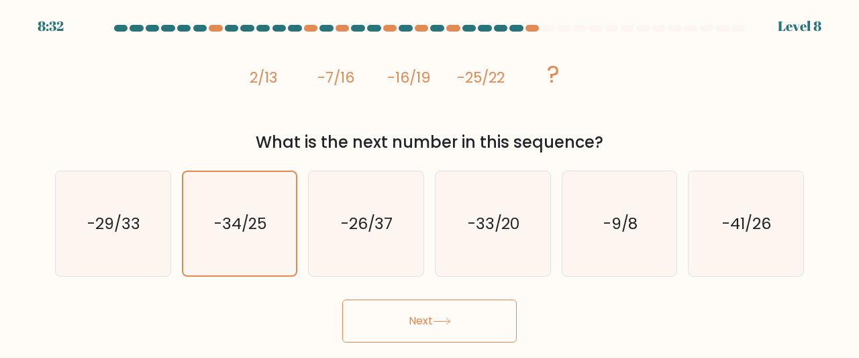
click at [431, 306] on button "Next" at bounding box center [429, 320] width 174 height 43
click at [452, 312] on button "Next" at bounding box center [429, 320] width 174 height 43
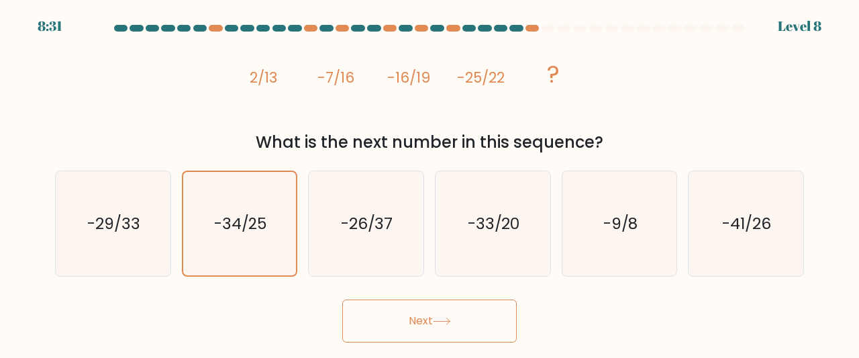
click at [452, 312] on button "Next" at bounding box center [429, 320] width 174 height 43
click at [477, 312] on button "Next" at bounding box center [429, 320] width 174 height 43
drag, startPoint x: 477, startPoint y: 312, endPoint x: 401, endPoint y: 329, distance: 77.8
click at [401, 329] on button "Next" at bounding box center [429, 320] width 174 height 43
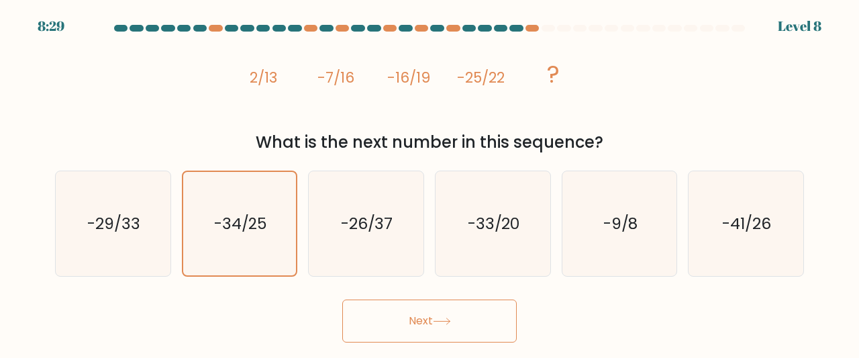
click at [401, 329] on button "Next" at bounding box center [429, 320] width 174 height 43
click at [401, 327] on button "Next" at bounding box center [429, 320] width 174 height 43
drag, startPoint x: 396, startPoint y: 259, endPoint x: 393, endPoint y: 272, distance: 13.0
click at [393, 272] on icon "-26/37" at bounding box center [365, 223] width 105 height 105
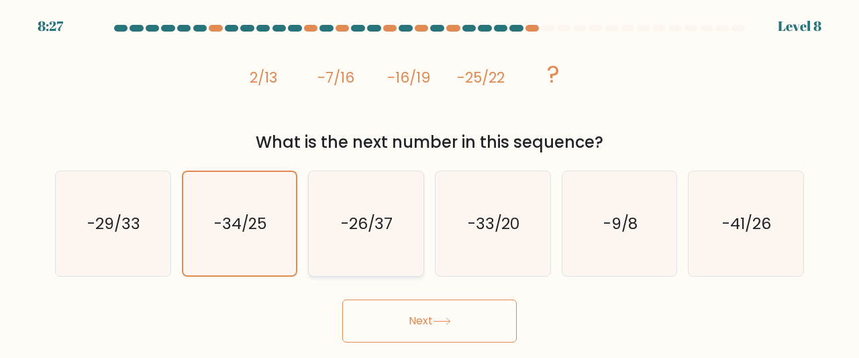
click at [429, 182] on input "c. -26/37" at bounding box center [429, 180] width 1 height 3
radio input "true"
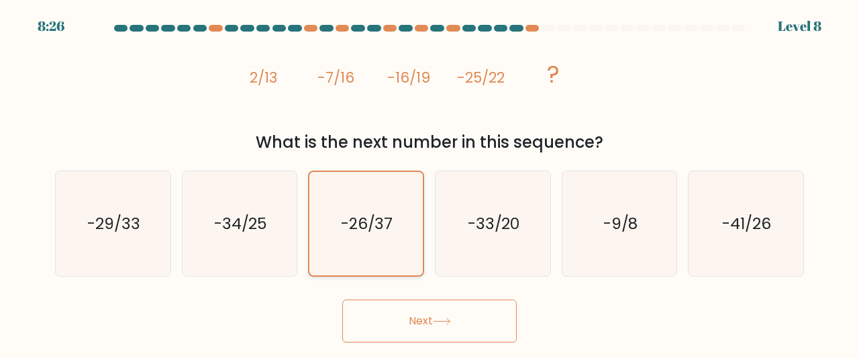
click at [393, 272] on icon "-26/37" at bounding box center [366, 224] width 104 height 104
click at [429, 182] on input "c. -26/37" at bounding box center [429, 180] width 1 height 3
click at [413, 314] on button "Next" at bounding box center [429, 320] width 174 height 43
click at [290, 237] on icon "-34/25" at bounding box center [239, 223] width 105 height 105
click at [429, 182] on input "b. -34/25" at bounding box center [429, 180] width 1 height 3
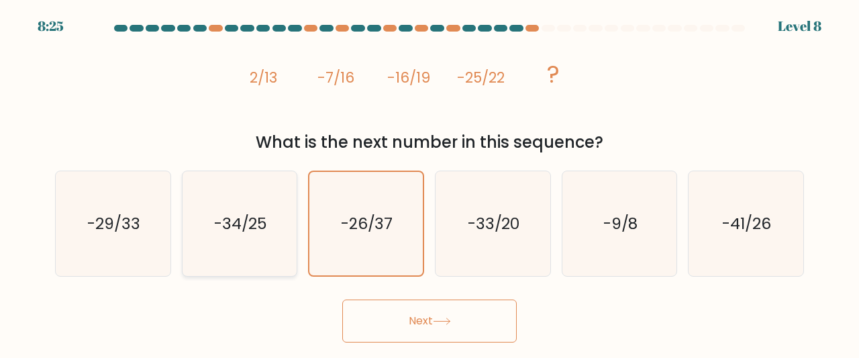
radio input "true"
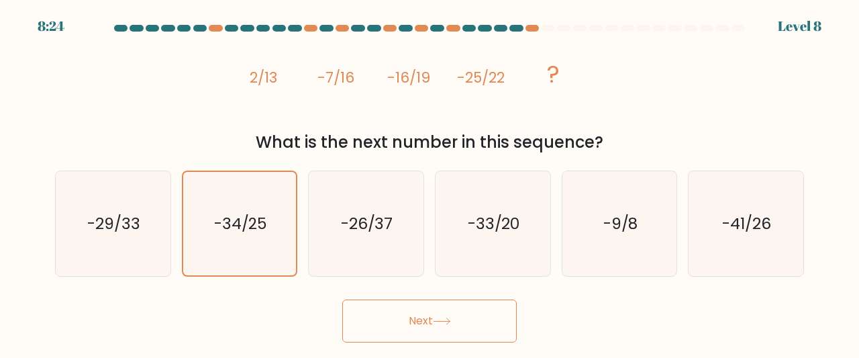
click at [429, 321] on button "Next" at bounding box center [429, 320] width 174 height 43
click at [429, 322] on button "Next" at bounding box center [429, 320] width 174 height 43
drag, startPoint x: 429, startPoint y: 322, endPoint x: 378, endPoint y: 281, distance: 65.4
click at [378, 281] on form at bounding box center [429, 183] width 859 height 317
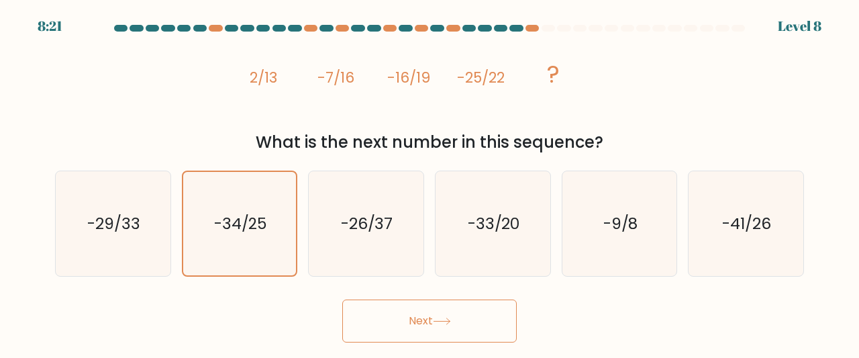
click at [418, 305] on button "Next" at bounding box center [429, 320] width 174 height 43
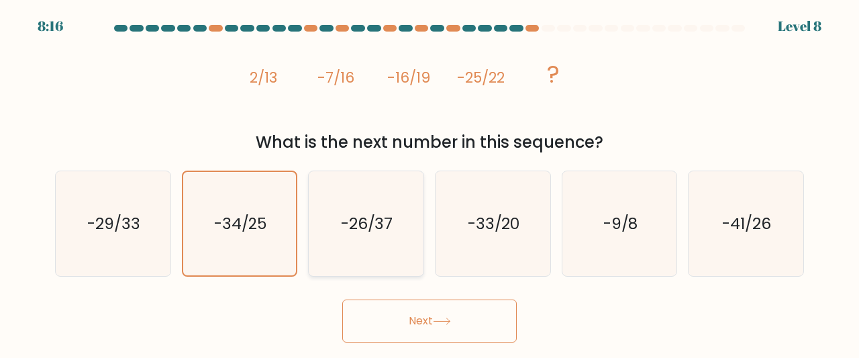
click at [370, 268] on icon "-26/37" at bounding box center [365, 223] width 105 height 105
click at [429, 182] on input "c. -26/37" at bounding box center [429, 180] width 1 height 3
radio input "true"
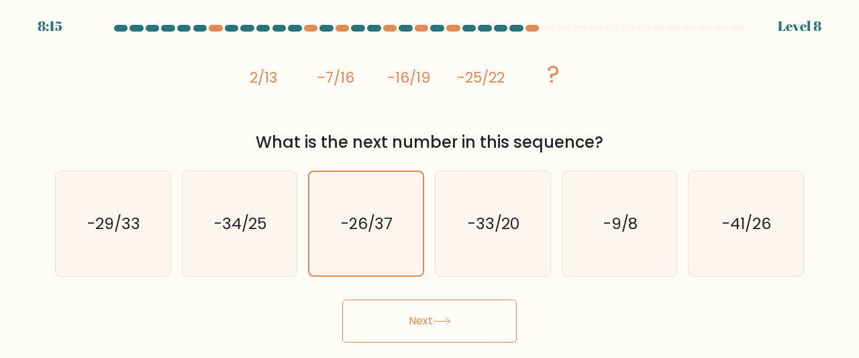
click at [180, 207] on div "b. -34/25" at bounding box center [239, 223] width 127 height 107
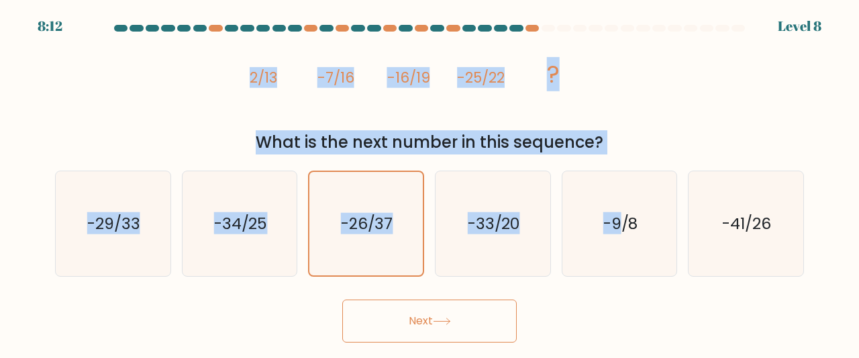
drag, startPoint x: 232, startPoint y: 92, endPoint x: 621, endPoint y: 156, distance: 394.4
click at [621, 156] on form at bounding box center [429, 183] width 859 height 317
click at [682, 107] on div "image/svg+xml 2/13 -7/16 -16/19 -25/22 ? What is the next number in this sequen…" at bounding box center [429, 95] width 765 height 117
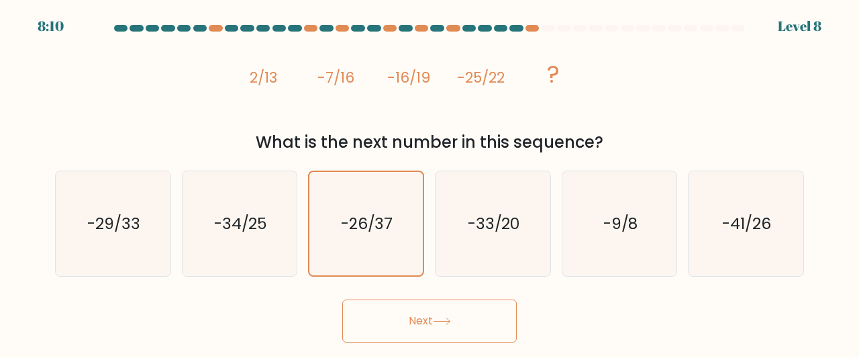
click at [682, 107] on div "image/svg+xml 2/13 -7/16 -16/19 -25/22 ? What is the next number in this sequen…" at bounding box center [429, 95] width 765 height 117
click at [301, 224] on div "b. -34/25" at bounding box center [239, 223] width 127 height 107
click at [252, 221] on text "-34/25" at bounding box center [241, 223] width 54 height 22
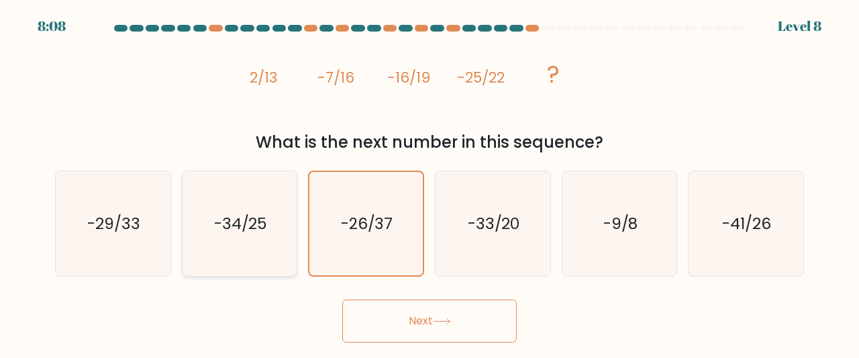
click at [429, 182] on input "b. -34/25" at bounding box center [429, 180] width 1 height 3
radio input "true"
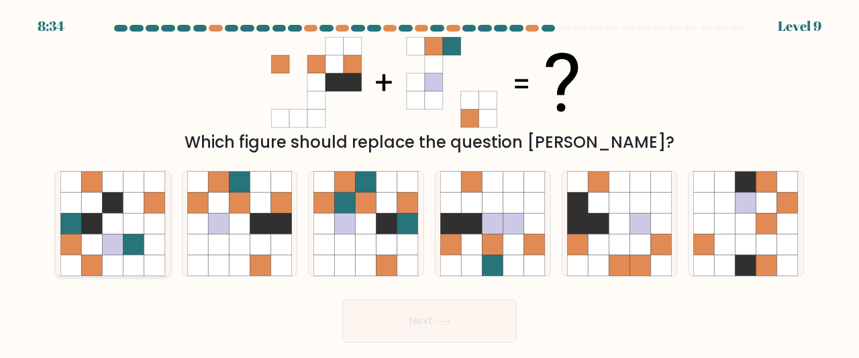
click at [108, 239] on icon at bounding box center [113, 244] width 21 height 21
click at [429, 182] on input "a." at bounding box center [429, 180] width 1 height 3
radio input "true"
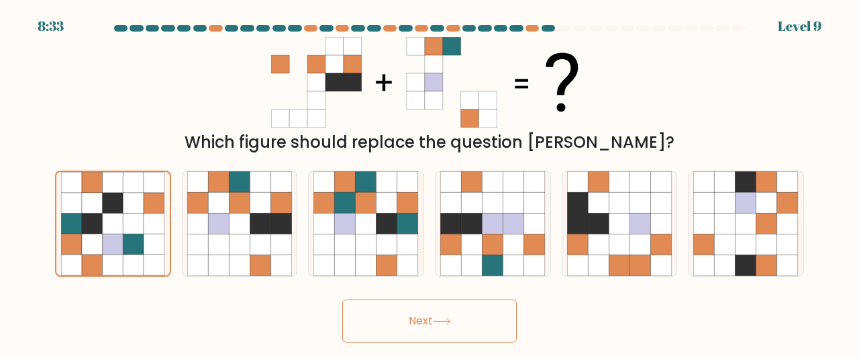
click at [419, 329] on button "Next" at bounding box center [429, 320] width 174 height 43
click at [436, 324] on icon at bounding box center [442, 320] width 18 height 7
click at [437, 316] on button "Next" at bounding box center [429, 320] width 174 height 43
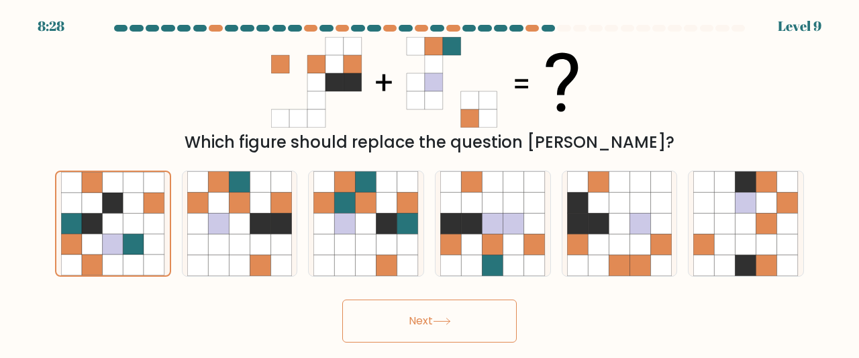
click at [437, 316] on button "Next" at bounding box center [429, 320] width 174 height 43
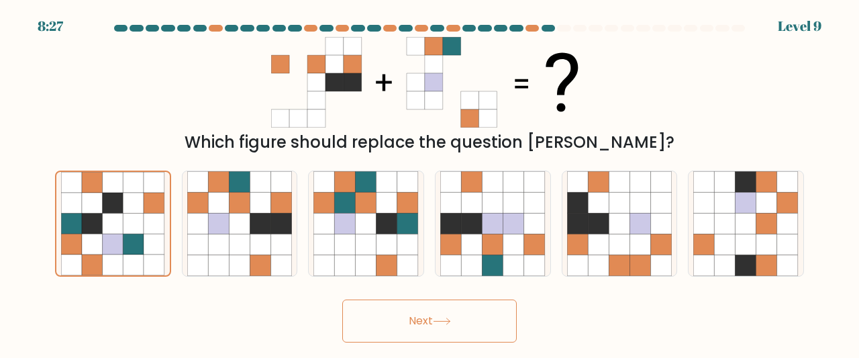
click at [437, 316] on button "Next" at bounding box center [429, 320] width 174 height 43
click at [179, 293] on div "Next" at bounding box center [429, 318] width 765 height 50
click at [405, 319] on button "Next" at bounding box center [429, 320] width 174 height 43
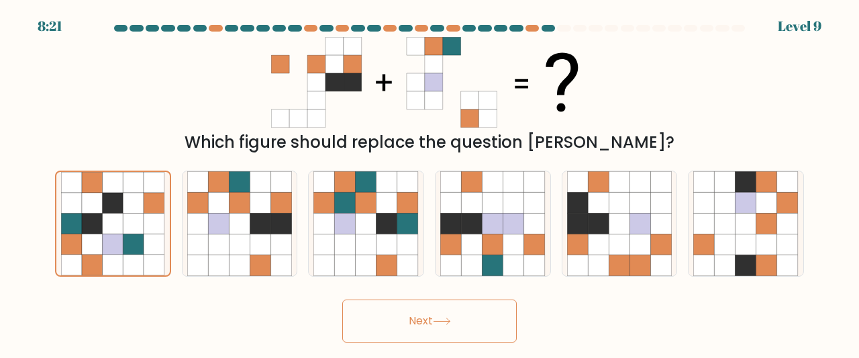
click at [476, 309] on button "Next" at bounding box center [429, 320] width 174 height 43
click at [155, 226] on icon at bounding box center [154, 223] width 21 height 21
click at [429, 182] on input "a." at bounding box center [429, 180] width 1 height 3
click at [155, 226] on icon at bounding box center [154, 223] width 21 height 21
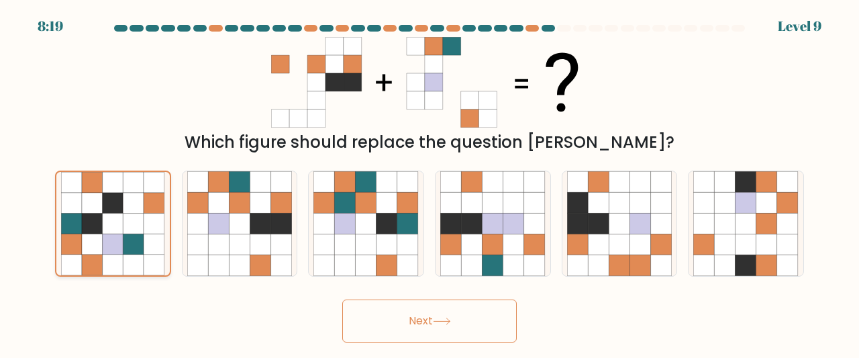
click at [429, 182] on input "a." at bounding box center [429, 180] width 1 height 3
click at [237, 226] on icon at bounding box center [239, 223] width 21 height 21
click at [429, 182] on input "b." at bounding box center [429, 180] width 1 height 3
radio input "true"
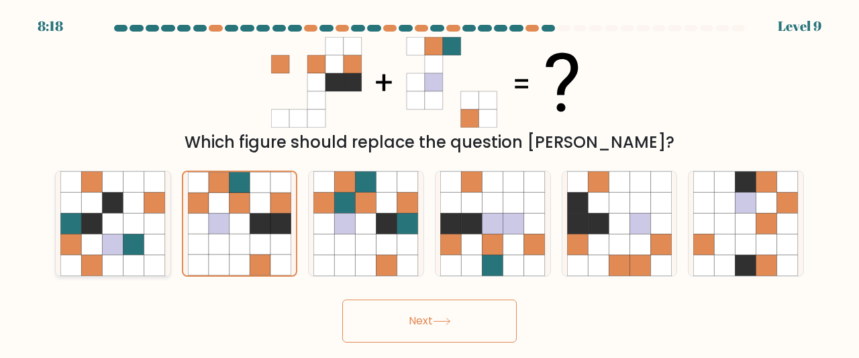
click at [136, 223] on icon at bounding box center [133, 223] width 21 height 21
click at [429, 182] on input "a." at bounding box center [429, 180] width 1 height 3
radio input "true"
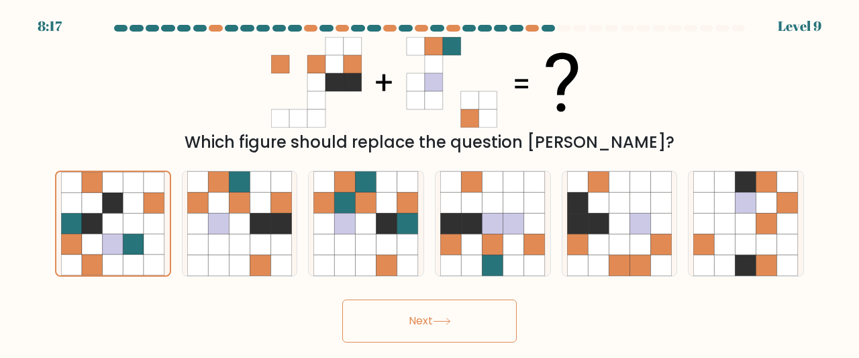
click at [456, 311] on button "Next" at bounding box center [429, 320] width 174 height 43
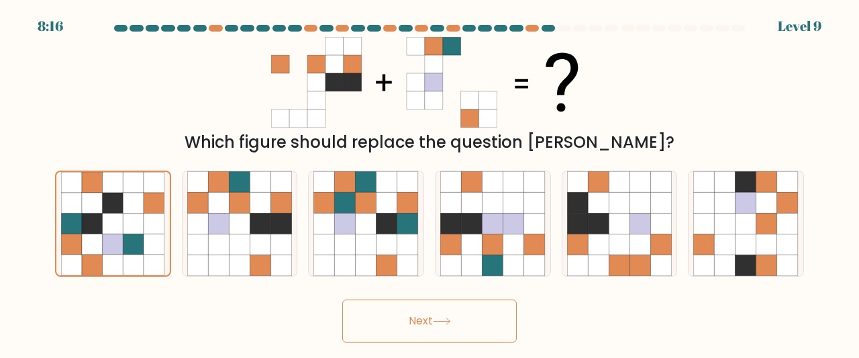
click at [456, 311] on button "Next" at bounding box center [429, 320] width 174 height 43
drag, startPoint x: 456, startPoint y: 311, endPoint x: 449, endPoint y: 313, distance: 6.8
click at [449, 313] on button "Next" at bounding box center [429, 320] width 174 height 43
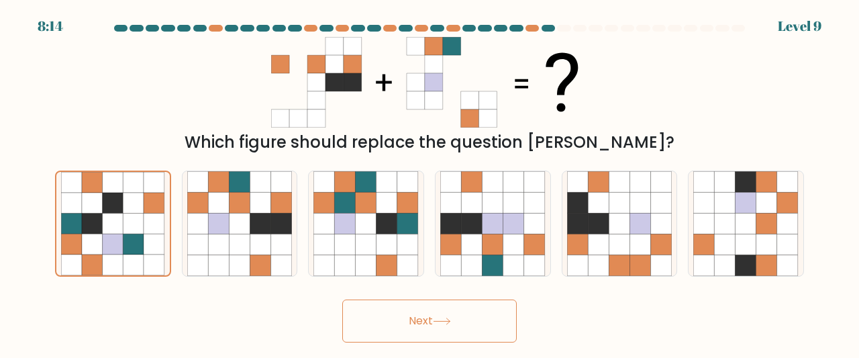
click at [449, 313] on button "Next" at bounding box center [429, 320] width 174 height 43
click at [342, 299] on button "Next" at bounding box center [429, 320] width 174 height 43
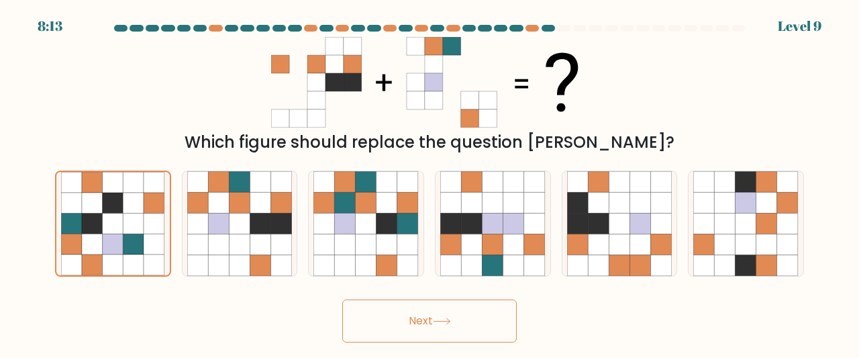
click at [342, 299] on button "Next" at bounding box center [429, 320] width 174 height 43
click at [449, 313] on button "Next" at bounding box center [429, 320] width 174 height 43
click at [436, 315] on button "Next" at bounding box center [429, 320] width 174 height 43
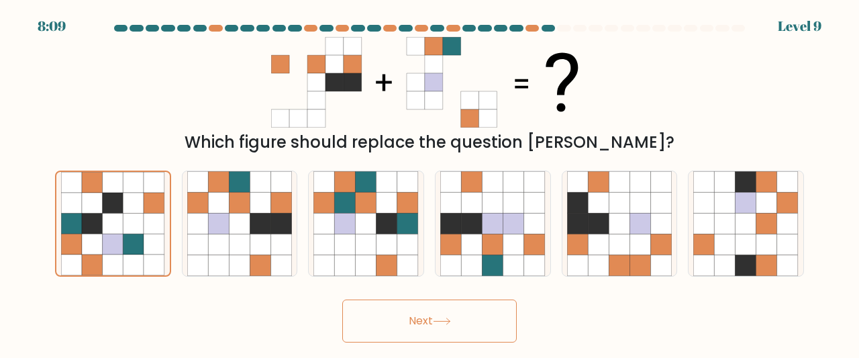
click at [436, 315] on button "Next" at bounding box center [429, 320] width 174 height 43
click at [472, 334] on button "Next" at bounding box center [429, 320] width 174 height 43
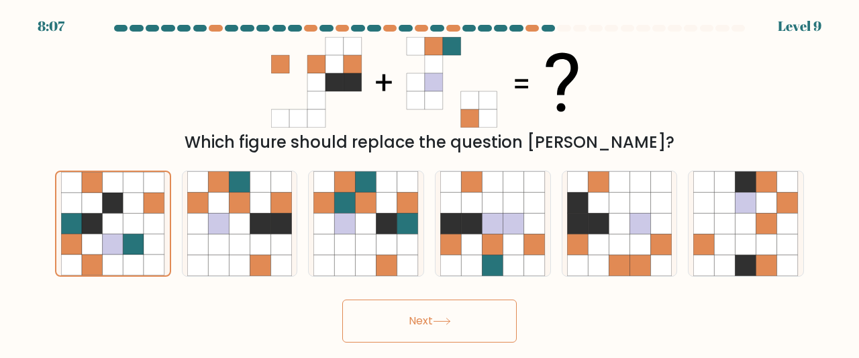
click at [472, 334] on button "Next" at bounding box center [429, 320] width 174 height 43
click at [435, 323] on button "Next" at bounding box center [429, 320] width 174 height 43
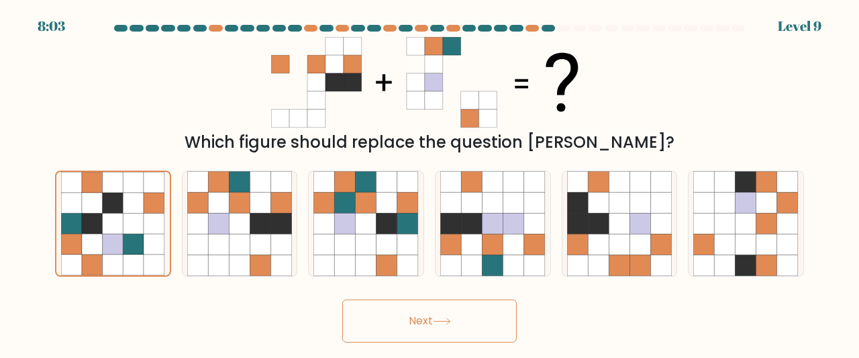
click at [435, 323] on button "Next" at bounding box center [429, 320] width 174 height 43
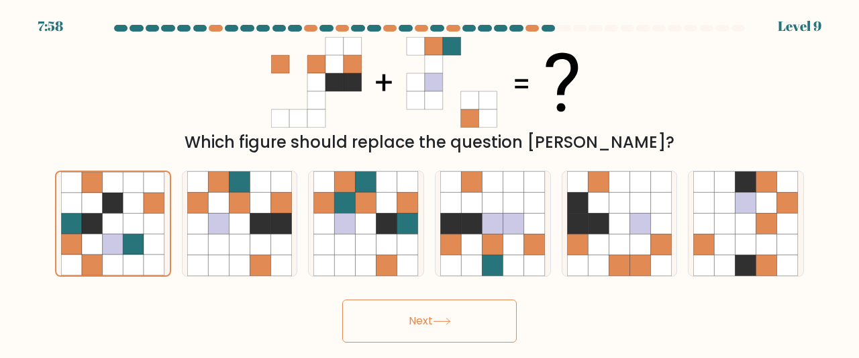
click at [435, 323] on button "Next" at bounding box center [429, 320] width 174 height 43
click at [576, 76] on icon at bounding box center [563, 81] width 32 height 59
click at [441, 329] on button "Next" at bounding box center [429, 320] width 174 height 43
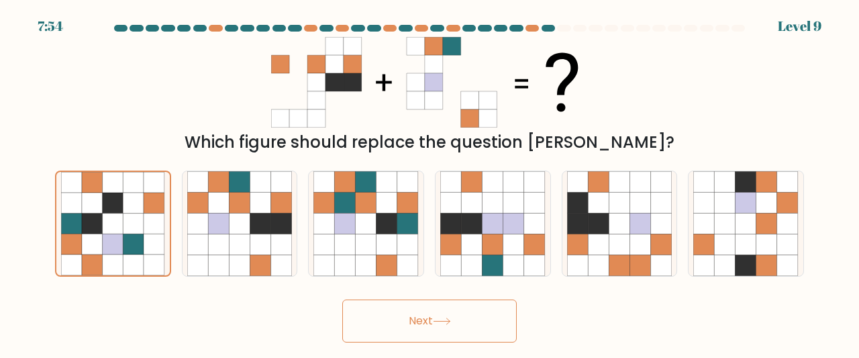
click at [441, 329] on button "Next" at bounding box center [429, 320] width 174 height 43
click at [794, 31] on div at bounding box center [429, 31] width 765 height 12
click at [487, 305] on button "Next" at bounding box center [429, 320] width 174 height 43
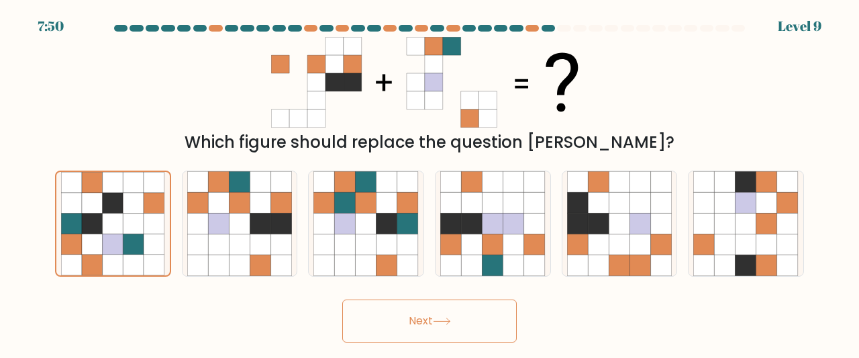
click at [487, 305] on button "Next" at bounding box center [429, 320] width 174 height 43
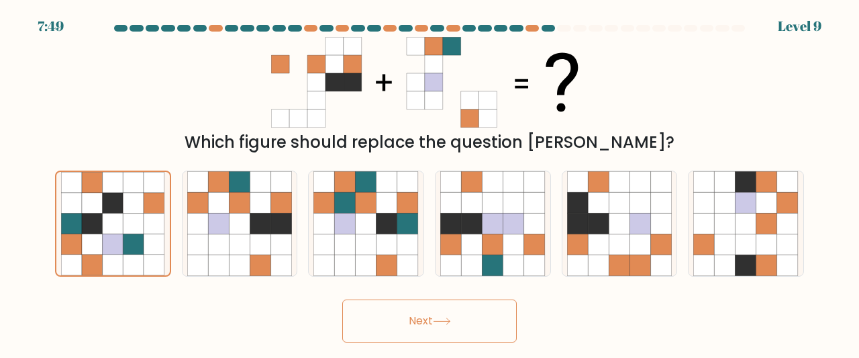
click at [487, 305] on button "Next" at bounding box center [429, 320] width 174 height 43
drag, startPoint x: 487, startPoint y: 305, endPoint x: 427, endPoint y: 291, distance: 62.0
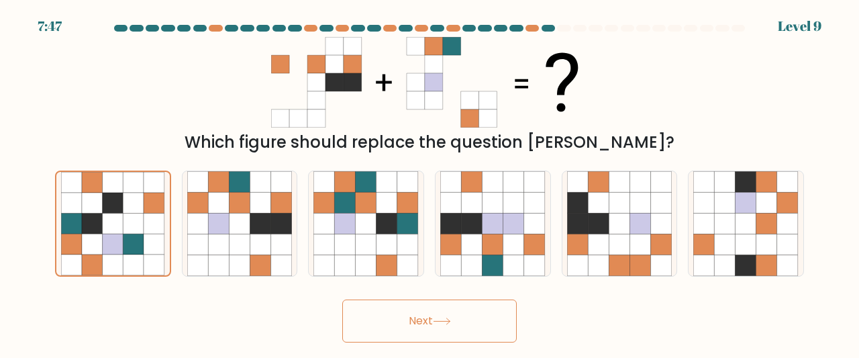
click at [427, 291] on form at bounding box center [429, 183] width 859 height 317
click at [427, 307] on button "Next" at bounding box center [429, 320] width 174 height 43
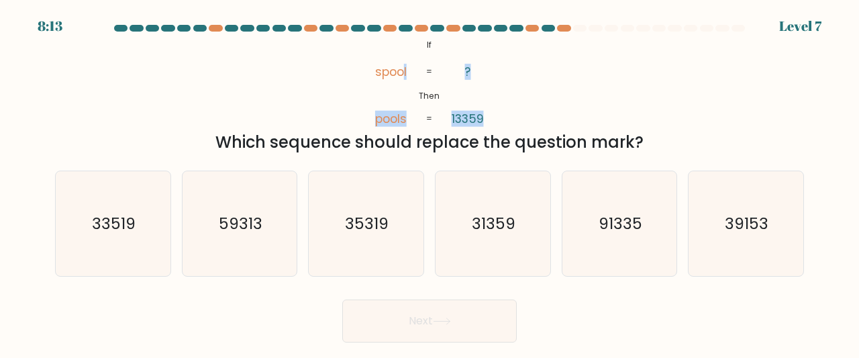
drag, startPoint x: 403, startPoint y: 42, endPoint x: 500, endPoint y: 71, distance: 102.1
click at [532, 85] on div "@import url('https://fonts.googleapis.com/css?family=Abril+Fatface:400,100,100i…" at bounding box center [429, 95] width 765 height 117
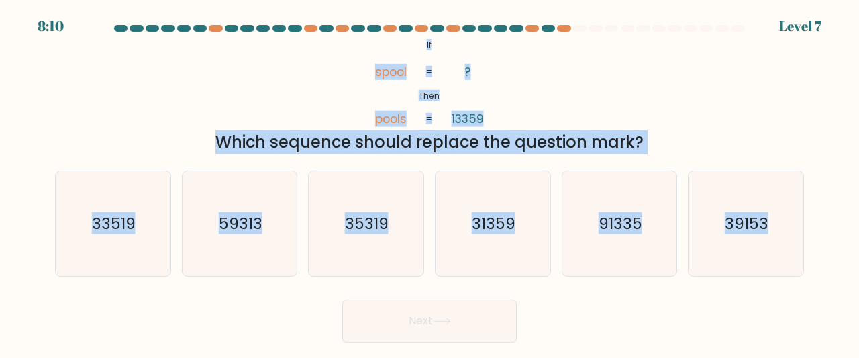
drag, startPoint x: 424, startPoint y: 38, endPoint x: 820, endPoint y: 254, distance: 451.3
click at [820, 254] on form "If ?" at bounding box center [429, 183] width 859 height 317
click at [621, 205] on icon "91335" at bounding box center [619, 223] width 105 height 105
click at [430, 182] on input "e. 91335" at bounding box center [429, 180] width 1 height 3
radio input "true"
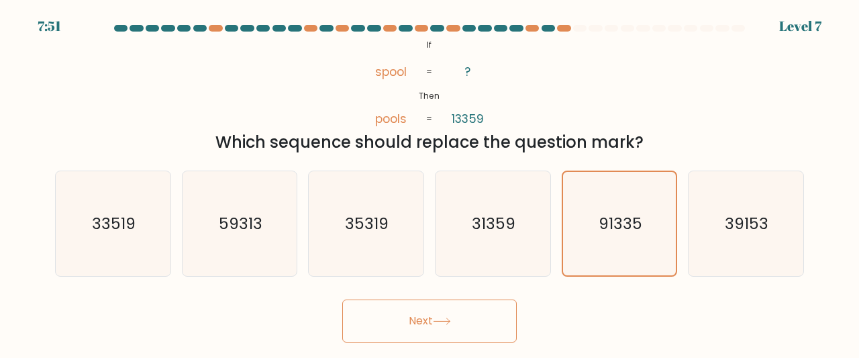
click at [484, 313] on button "Next" at bounding box center [429, 320] width 174 height 43
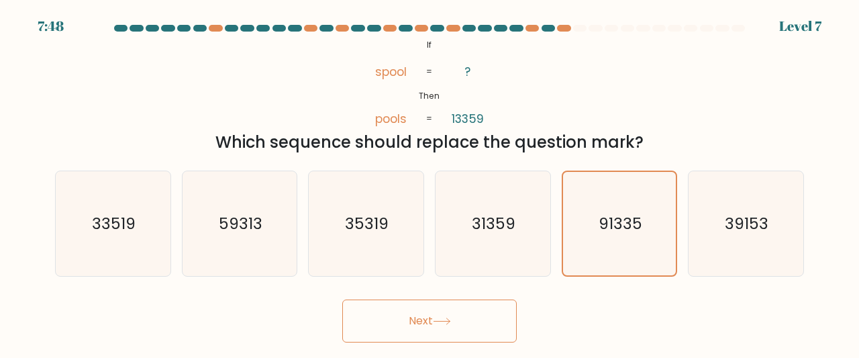
drag, startPoint x: 484, startPoint y: 313, endPoint x: 412, endPoint y: 301, distance: 73.5
click at [412, 301] on button "Next" at bounding box center [429, 320] width 174 height 43
click at [421, 317] on button "Next" at bounding box center [429, 320] width 174 height 43
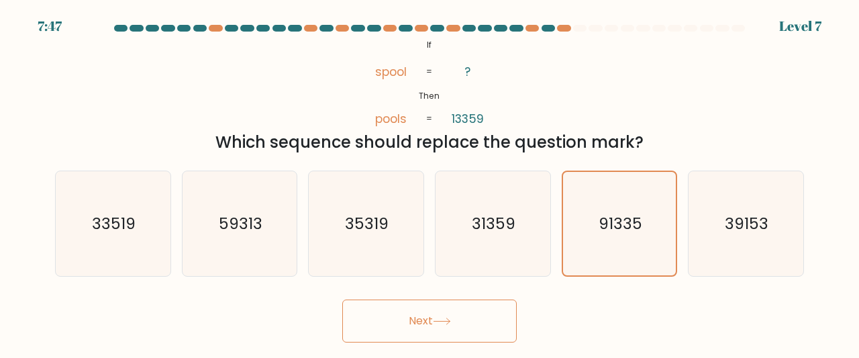
click at [421, 317] on button "Next" at bounding box center [429, 320] width 174 height 43
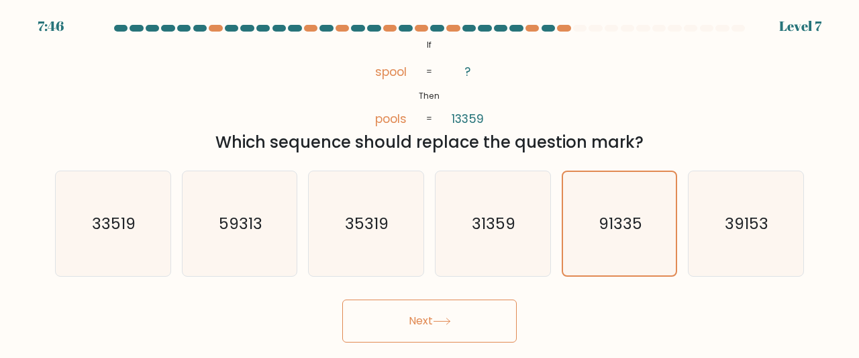
click at [421, 317] on button "Next" at bounding box center [429, 320] width 174 height 43
click at [449, 316] on button "Next" at bounding box center [429, 320] width 174 height 43
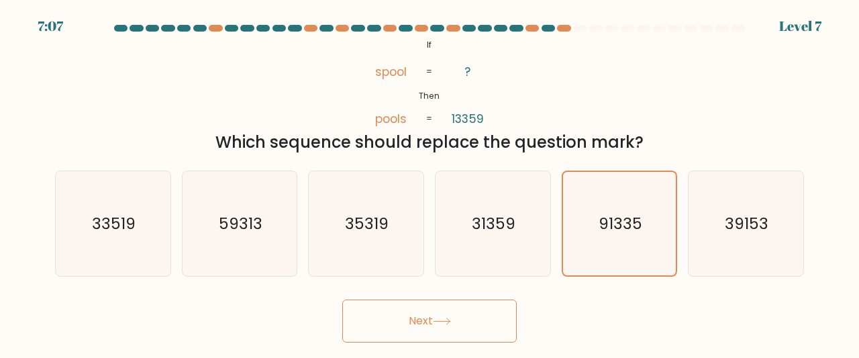
click at [449, 316] on button "Next" at bounding box center [429, 320] width 174 height 43
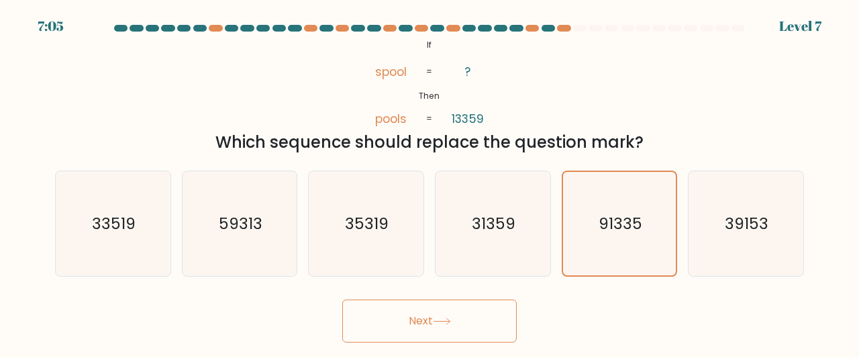
click at [444, 312] on button "Next" at bounding box center [429, 320] width 174 height 43
click at [444, 313] on button "Next" at bounding box center [429, 320] width 174 height 43
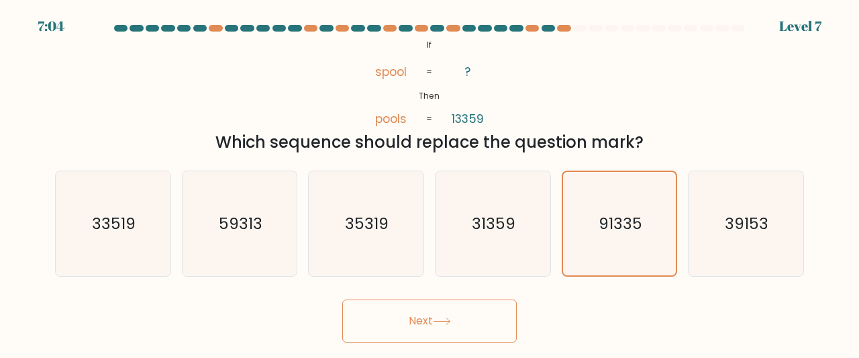
click at [444, 313] on button "Next" at bounding box center [429, 320] width 174 height 43
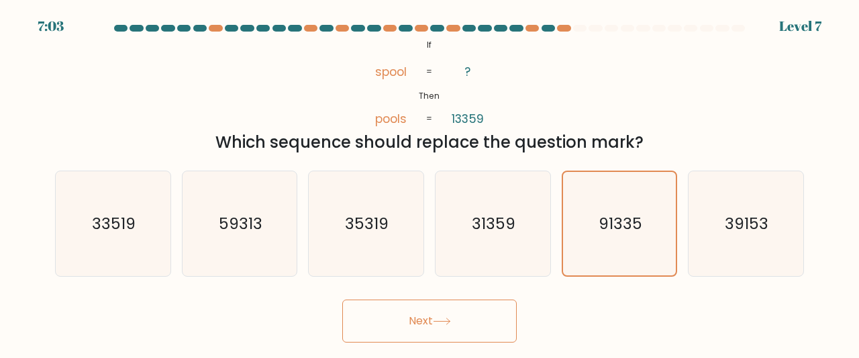
click at [444, 313] on button "Next" at bounding box center [429, 320] width 174 height 43
click at [434, 321] on button "Next" at bounding box center [429, 320] width 174 height 43
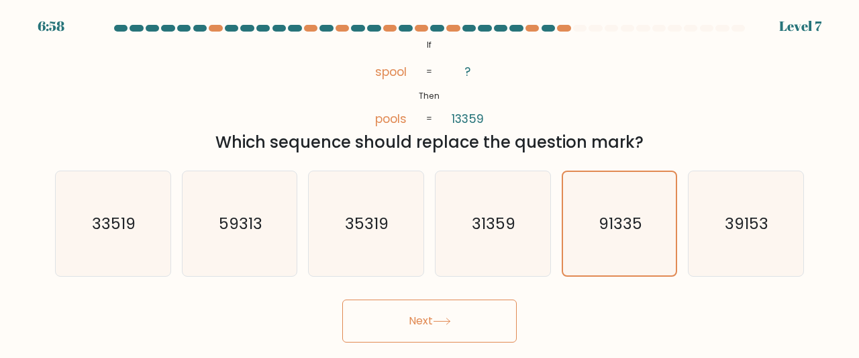
click at [434, 321] on button "Next" at bounding box center [429, 320] width 174 height 43
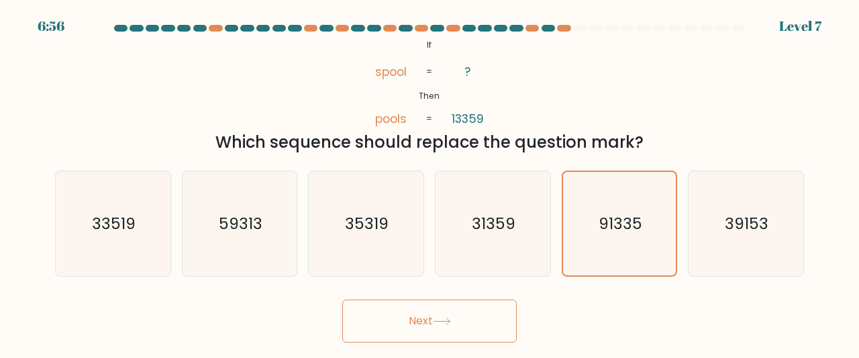
click at [434, 321] on button "Next" at bounding box center [429, 320] width 174 height 43
click at [494, 321] on button "Next" at bounding box center [429, 320] width 174 height 43
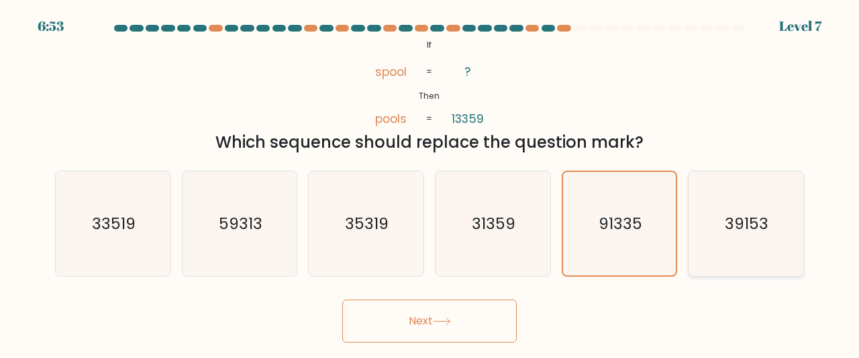
click at [711, 225] on icon "39153" at bounding box center [745, 223] width 105 height 105
click at [430, 182] on input "f. 39153" at bounding box center [429, 180] width 1 height 3
radio input "true"
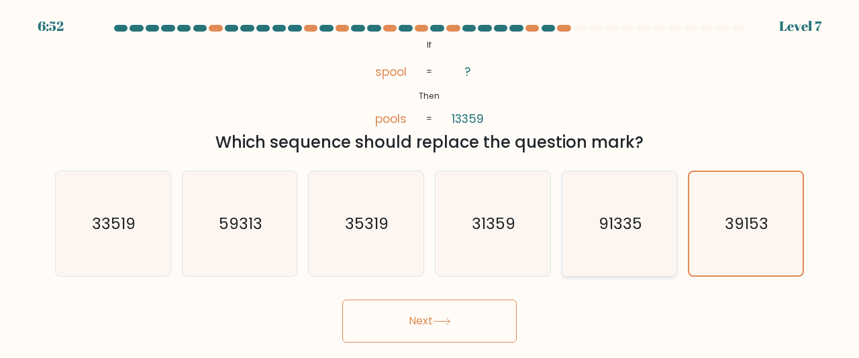
click at [632, 223] on text "91335" at bounding box center [620, 223] width 44 height 22
click at [430, 182] on input "e. 91335" at bounding box center [429, 180] width 1 height 3
radio input "true"
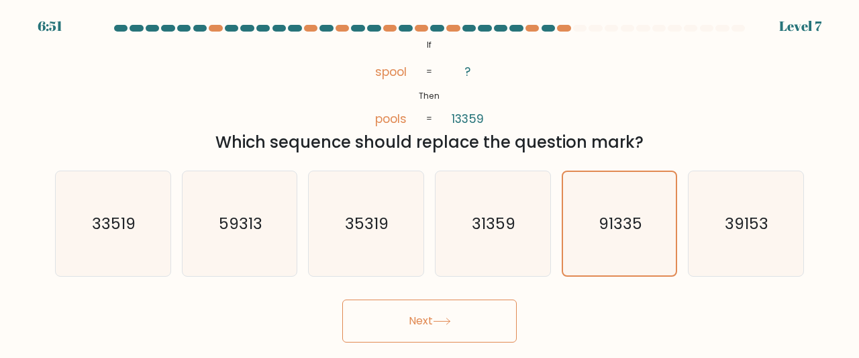
click at [472, 323] on button "Next" at bounding box center [429, 320] width 174 height 43
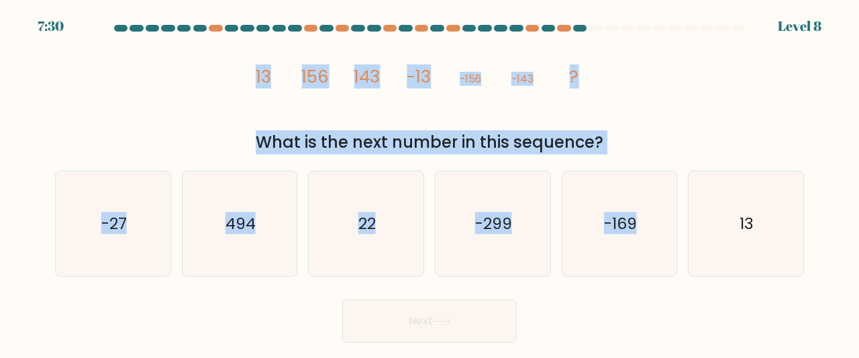
drag, startPoint x: 245, startPoint y: 57, endPoint x: 808, endPoint y: 247, distance: 594.0
click at [808, 247] on form at bounding box center [429, 183] width 859 height 317
click at [742, 237] on icon "13" at bounding box center [745, 223] width 105 height 105
click at [430, 182] on input "f. 13" at bounding box center [429, 180] width 1 height 3
radio input "true"
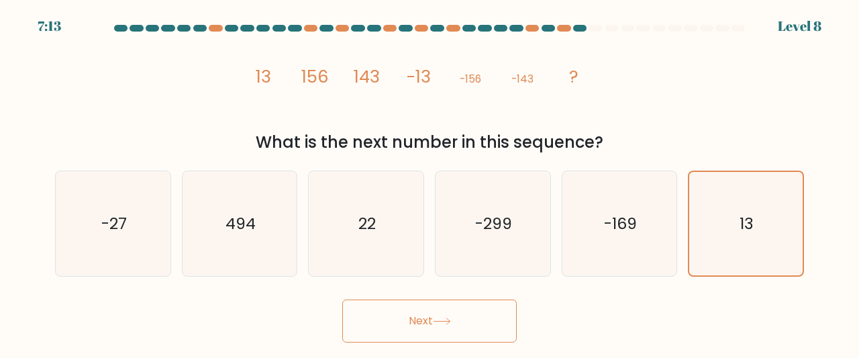
click at [488, 319] on button "Next" at bounding box center [429, 320] width 174 height 43
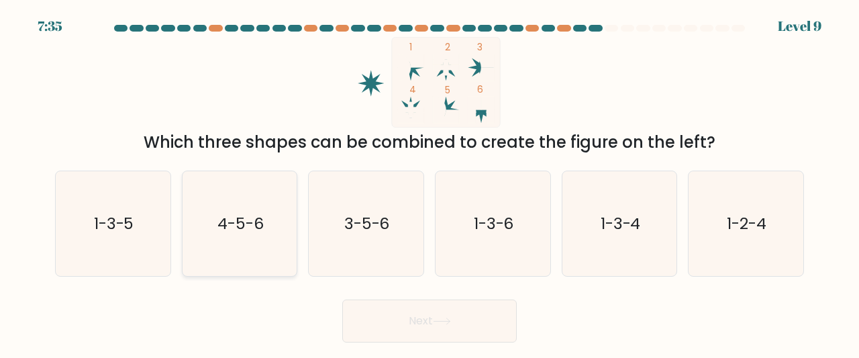
click at [200, 219] on icon "4-5-6" at bounding box center [239, 223] width 105 height 105
click at [429, 182] on input "b. 4-5-6" at bounding box center [429, 180] width 1 height 3
radio input "true"
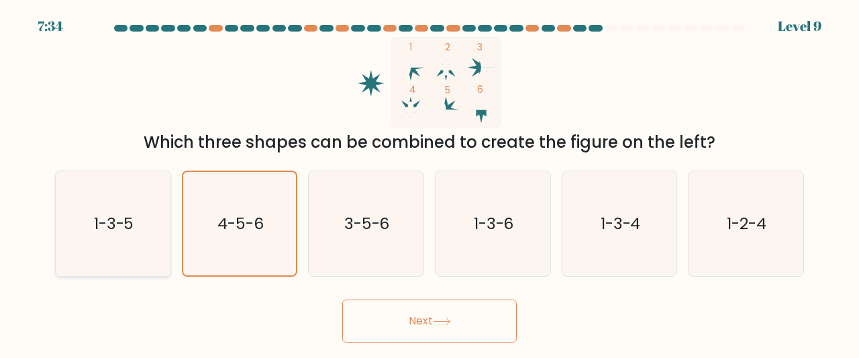
click at [146, 217] on icon "1-3-5" at bounding box center [112, 223] width 105 height 105
click at [429, 182] on input "a. 1-3-5" at bounding box center [429, 180] width 1 height 3
radio input "true"
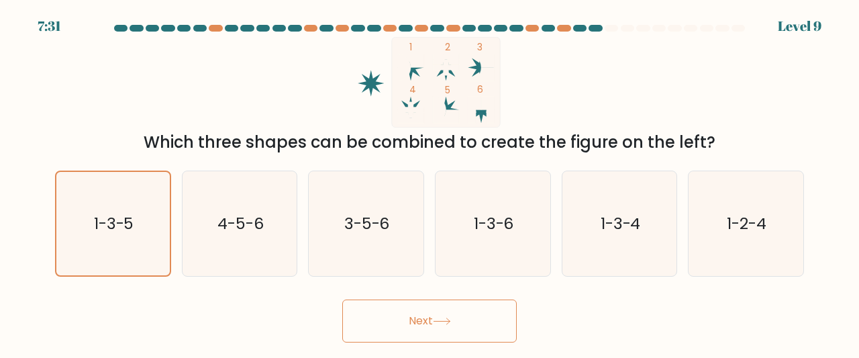
click at [404, 310] on button "Next" at bounding box center [429, 320] width 174 height 43
click at [439, 325] on button "Next" at bounding box center [429, 320] width 174 height 43
click at [154, 219] on icon "1-3-5" at bounding box center [113, 224] width 104 height 104
click at [429, 182] on input "a. 1-3-5" at bounding box center [429, 180] width 1 height 3
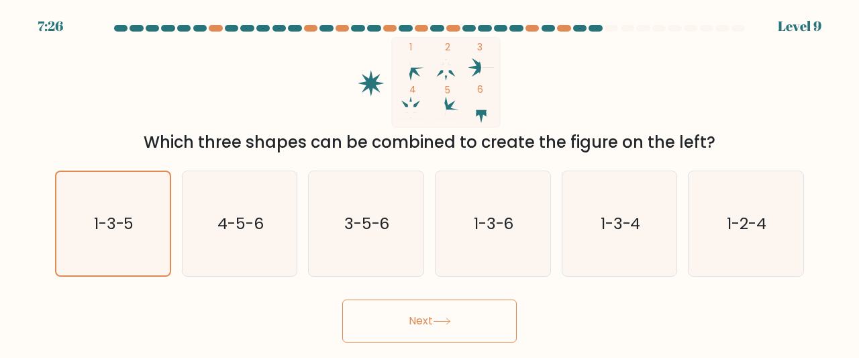
click at [441, 317] on icon at bounding box center [442, 320] width 18 height 7
click at [342, 299] on button "Next" at bounding box center [429, 320] width 174 height 43
drag, startPoint x: 441, startPoint y: 317, endPoint x: 407, endPoint y: 321, distance: 35.0
click at [407, 321] on button "Next" at bounding box center [429, 320] width 174 height 43
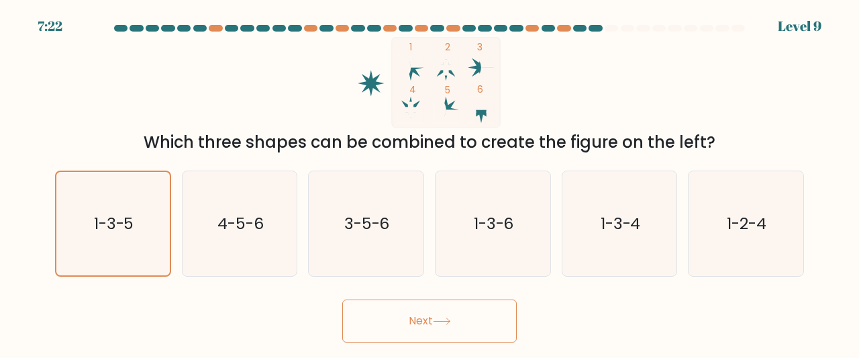
click at [407, 321] on button "Next" at bounding box center [429, 320] width 174 height 43
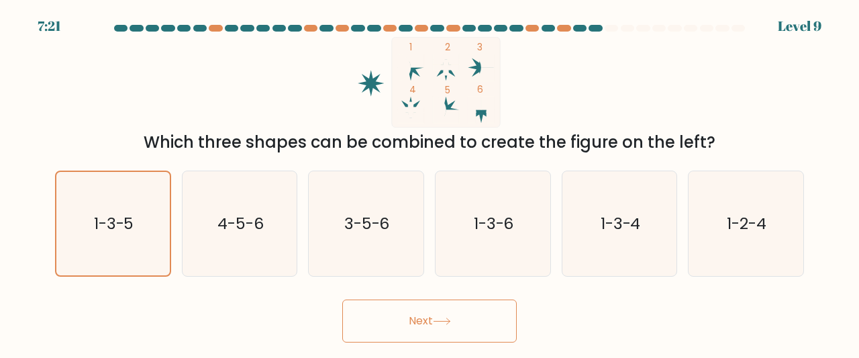
click at [407, 321] on button "Next" at bounding box center [429, 320] width 174 height 43
click at [292, 279] on form at bounding box center [429, 183] width 859 height 317
click at [378, 317] on button "Next" at bounding box center [429, 320] width 174 height 43
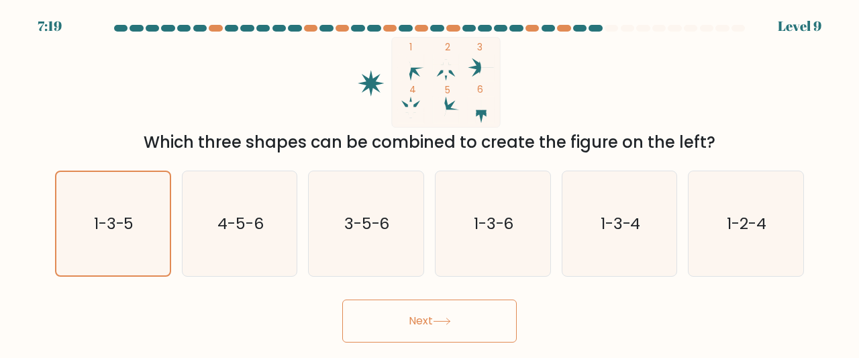
click at [378, 317] on button "Next" at bounding box center [429, 320] width 174 height 43
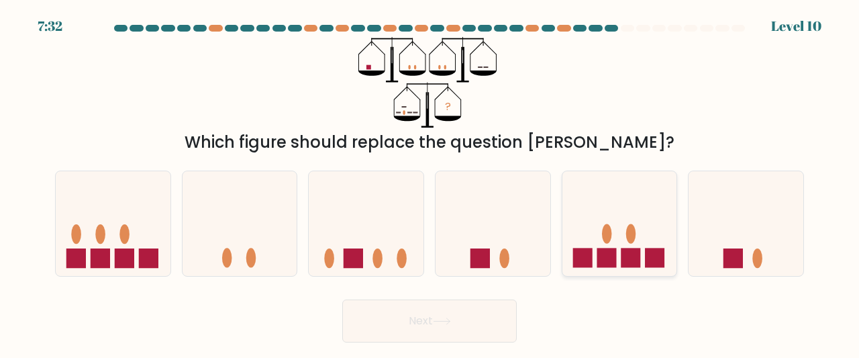
click at [611, 222] on icon at bounding box center [619, 223] width 115 height 95
click at [430, 182] on input "e." at bounding box center [429, 180] width 1 height 3
radio input "true"
click at [478, 328] on button "Next" at bounding box center [429, 320] width 174 height 43
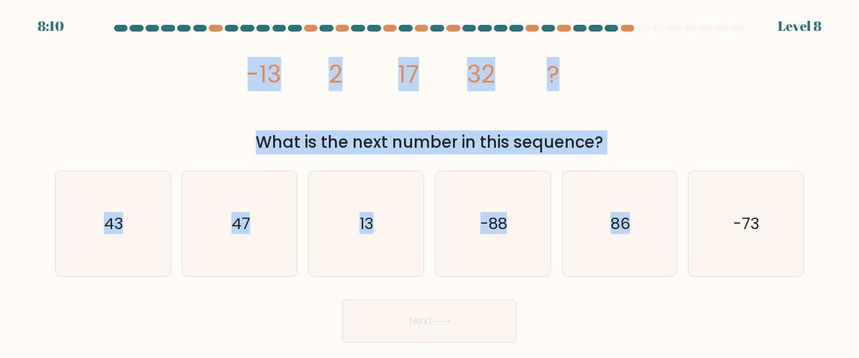
drag, startPoint x: 231, startPoint y: 68, endPoint x: 827, endPoint y: 285, distance: 634.8
click at [827, 285] on form at bounding box center [429, 183] width 859 height 317
click at [276, 224] on icon "47" at bounding box center [239, 223] width 105 height 105
click at [429, 182] on input "b. 47" at bounding box center [429, 180] width 1 height 3
radio input "true"
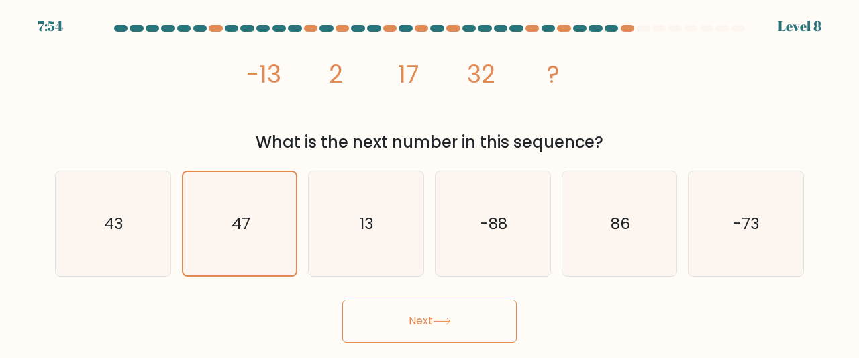
click at [425, 323] on button "Next" at bounding box center [429, 320] width 174 height 43
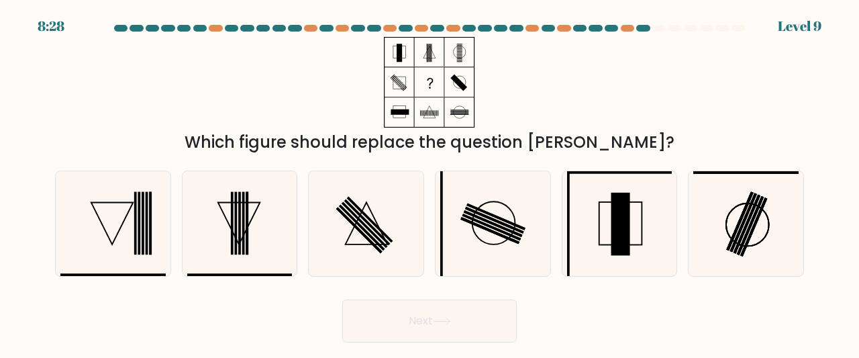
click at [301, 246] on div "b." at bounding box center [239, 223] width 127 height 107
click at [284, 217] on icon at bounding box center [239, 223] width 105 height 105
click at [429, 182] on input "b." at bounding box center [429, 180] width 1 height 3
radio input "true"
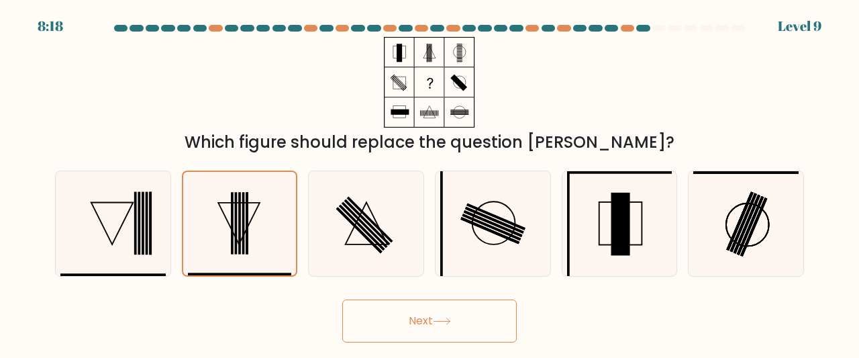
click at [445, 319] on icon at bounding box center [442, 320] width 18 height 7
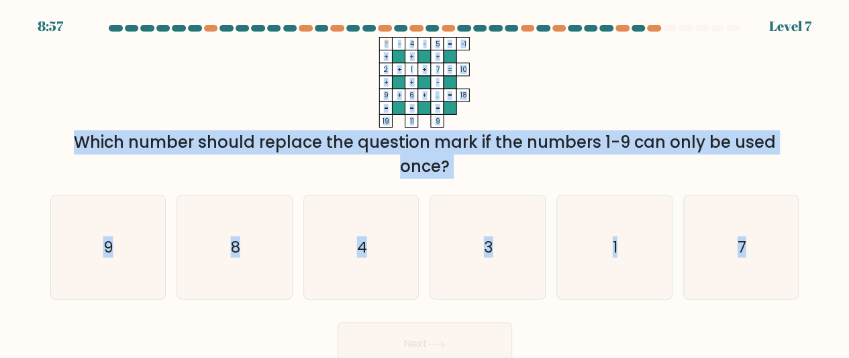
drag, startPoint x: 374, startPoint y: 40, endPoint x: 839, endPoint y: 309, distance: 536.6
click at [839, 309] on form at bounding box center [424, 195] width 849 height 340
click at [356, 262] on icon "4" at bounding box center [361, 247] width 104 height 104
click at [425, 182] on input "c. 4" at bounding box center [425, 180] width 1 height 3
radio input "true"
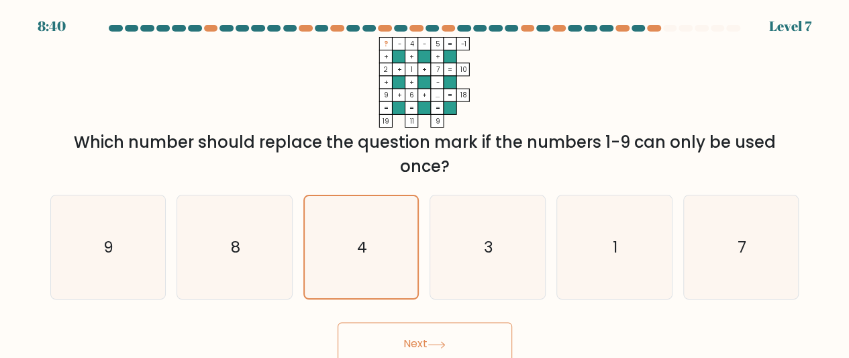
click at [437, 347] on icon at bounding box center [436, 344] width 18 height 7
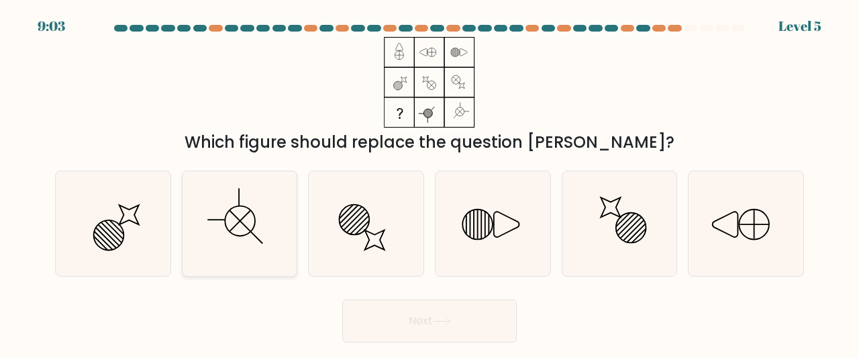
click at [282, 222] on icon at bounding box center [239, 223] width 105 height 105
click at [429, 182] on input "b." at bounding box center [429, 180] width 1 height 3
radio input "true"
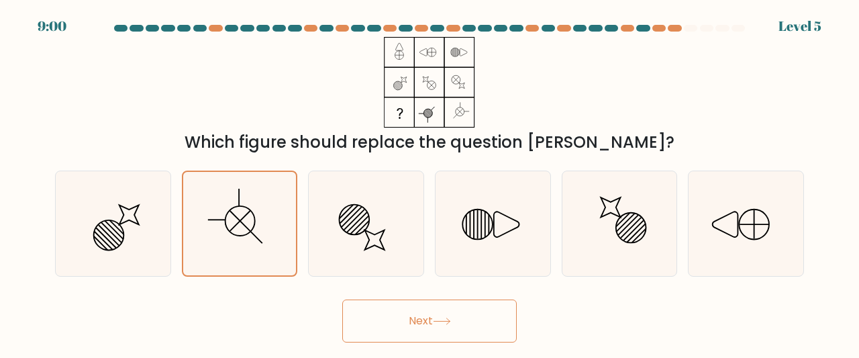
click at [480, 319] on button "Next" at bounding box center [429, 320] width 174 height 43
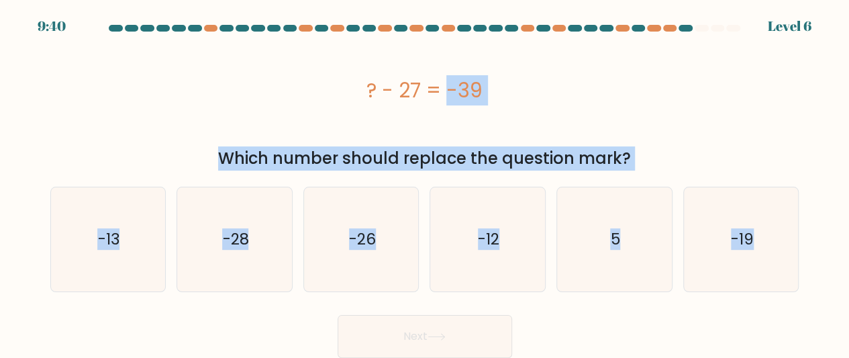
drag, startPoint x: 354, startPoint y: 86, endPoint x: 844, endPoint y: 258, distance: 519.6
click at [844, 258] on form "a. 5" at bounding box center [424, 191] width 849 height 333
click at [478, 260] on icon "-12" at bounding box center [487, 239] width 104 height 104
click at [425, 182] on input "d. -12" at bounding box center [425, 180] width 1 height 3
radio input "true"
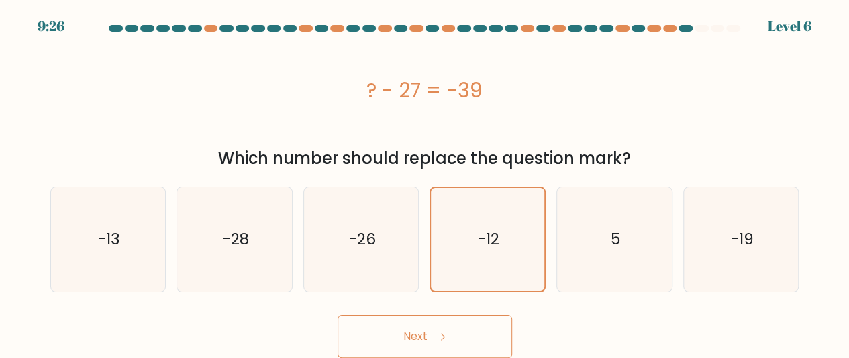
click at [443, 328] on button "Next" at bounding box center [424, 336] width 174 height 43
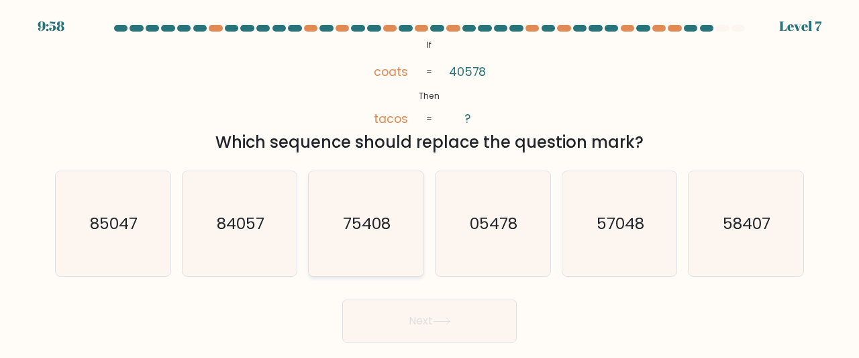
click at [408, 274] on icon "75408" at bounding box center [365, 223] width 105 height 105
click at [429, 182] on input "c. 75408" at bounding box center [429, 180] width 1 height 3
radio input "true"
click at [431, 305] on button "Next" at bounding box center [429, 320] width 174 height 43
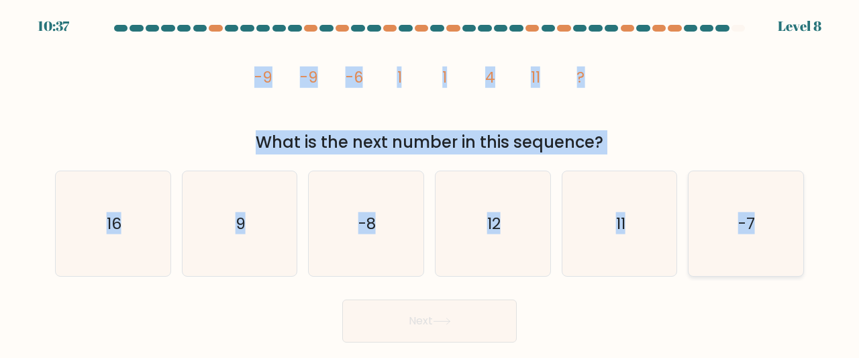
drag, startPoint x: 246, startPoint y: 60, endPoint x: 784, endPoint y: 210, distance: 558.6
click at [784, 210] on form at bounding box center [429, 183] width 859 height 317
click at [613, 218] on icon "11" at bounding box center [619, 223] width 105 height 105
click at [430, 182] on input "e. 11" at bounding box center [429, 180] width 1 height 3
radio input "true"
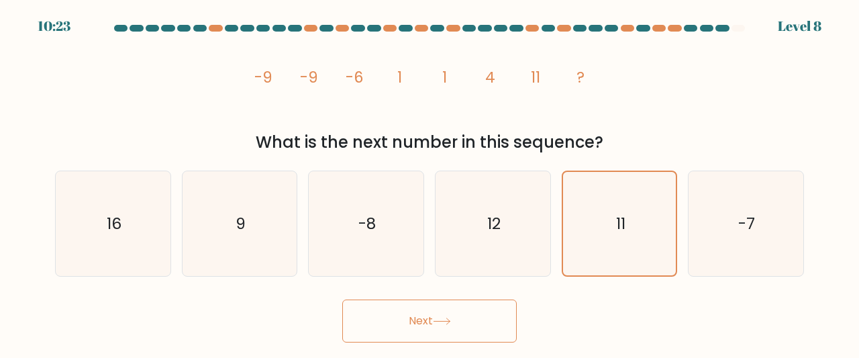
click at [459, 282] on form at bounding box center [429, 183] width 859 height 317
click at [445, 324] on icon at bounding box center [442, 320] width 18 height 7
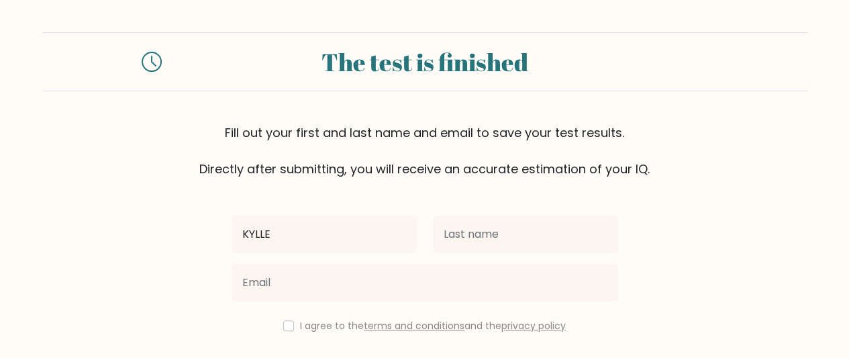
type input "KYLLE"
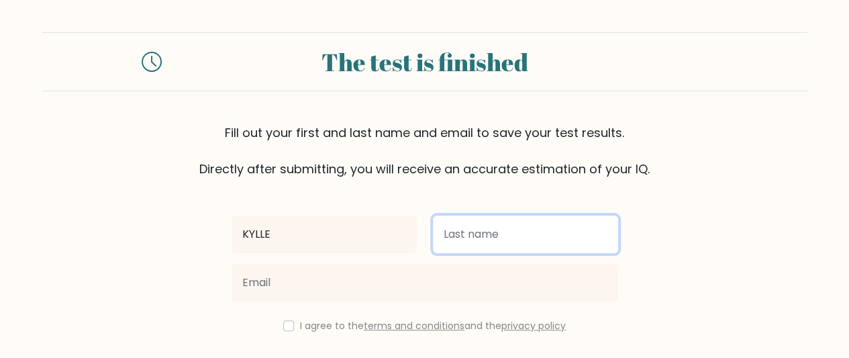
click at [434, 236] on input "text" at bounding box center [525, 234] width 185 height 38
type input "N"
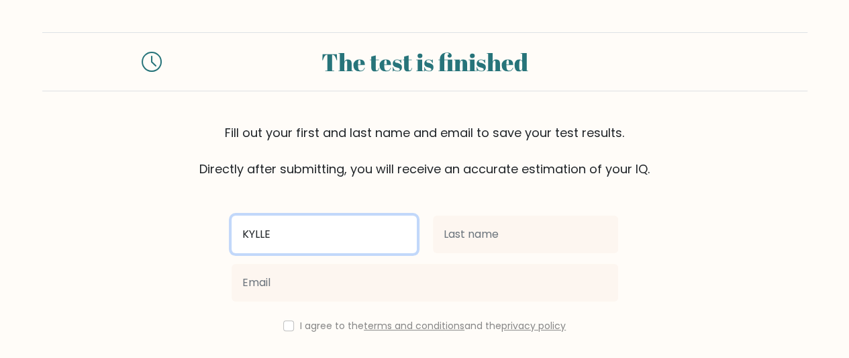
click at [327, 234] on input "KYLLE" at bounding box center [323, 234] width 185 height 38
type input "KYLLE NICOLE"
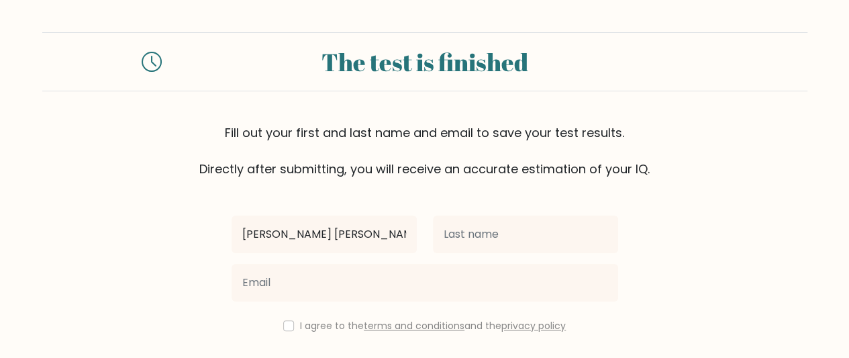
drag, startPoint x: 476, startPoint y: 253, endPoint x: 496, endPoint y: 241, distance: 23.5
click at [496, 241] on div at bounding box center [525, 234] width 201 height 48
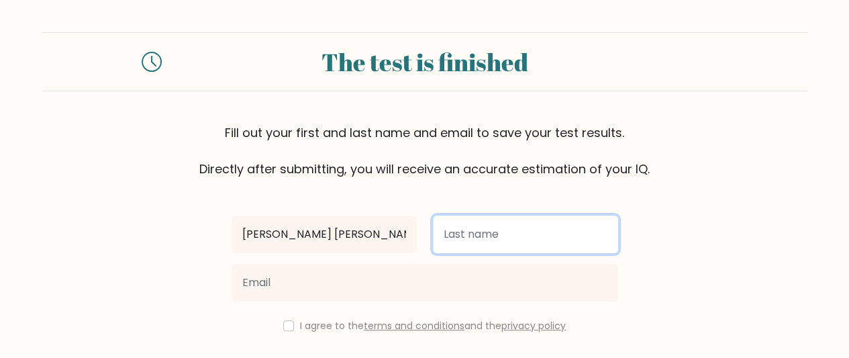
click at [496, 241] on input "text" at bounding box center [525, 234] width 185 height 38
type input "MIRANDA"
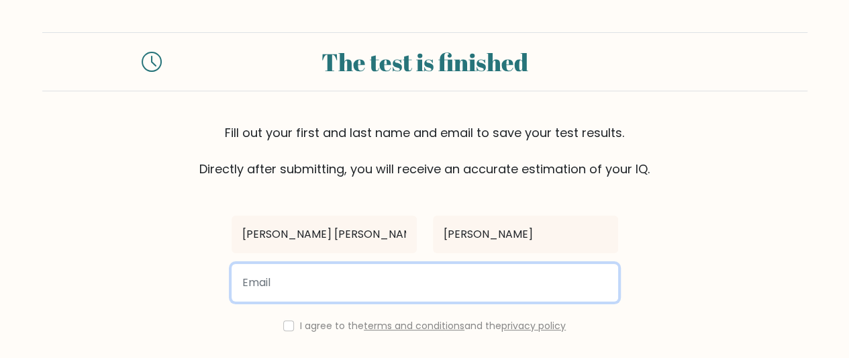
click at [397, 284] on input "email" at bounding box center [424, 283] width 386 height 38
type input "[EMAIL_ADDRESS][DOMAIN_NAME]"
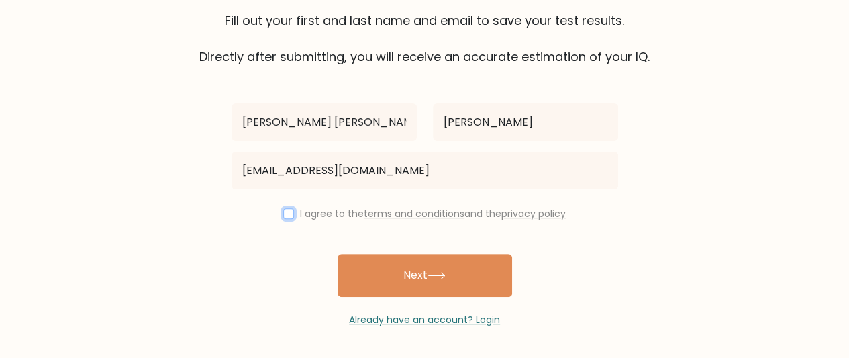
click at [290, 210] on input "checkbox" at bounding box center [288, 213] width 11 height 11
checkbox input "true"
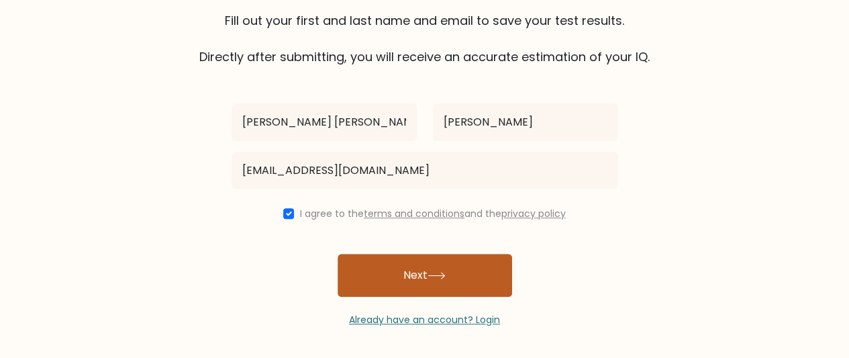
click at [371, 271] on button "Next" at bounding box center [424, 275] width 174 height 43
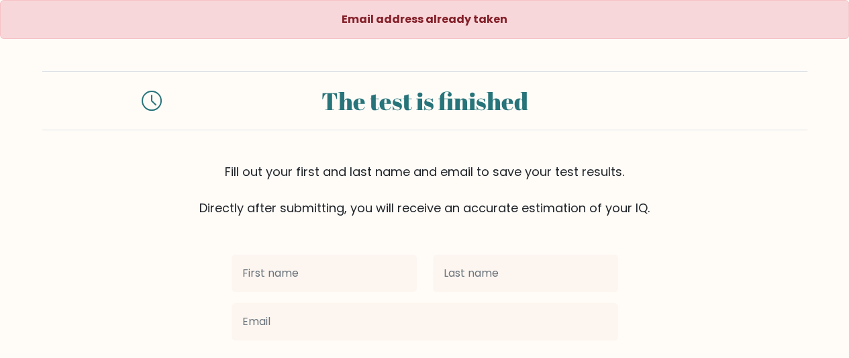
scroll to position [150, 0]
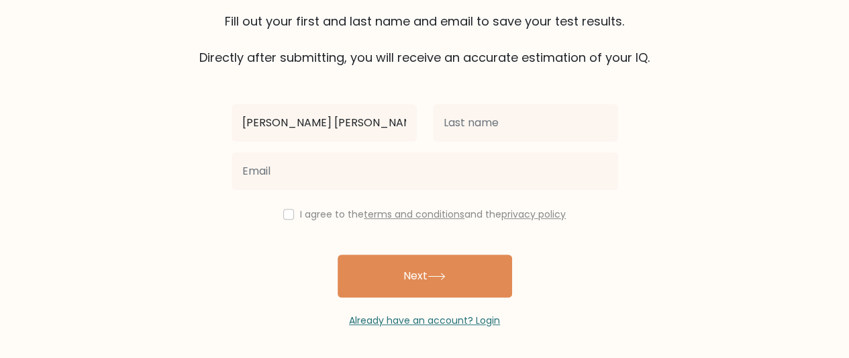
type input "[PERSON_NAME] [PERSON_NAME]"
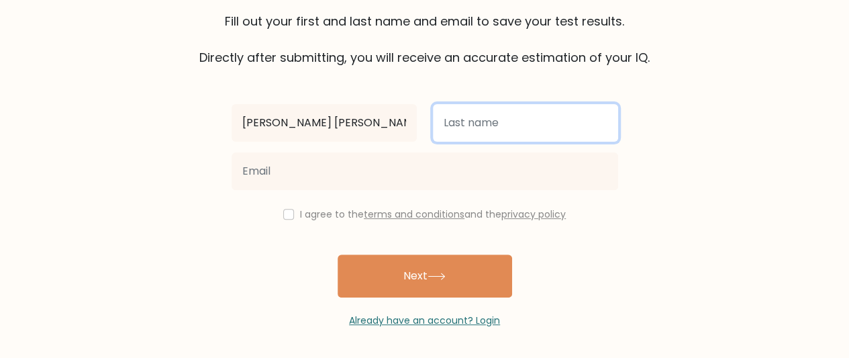
click at [468, 131] on input "text" at bounding box center [525, 123] width 185 height 38
type input "[PERSON_NAME]"
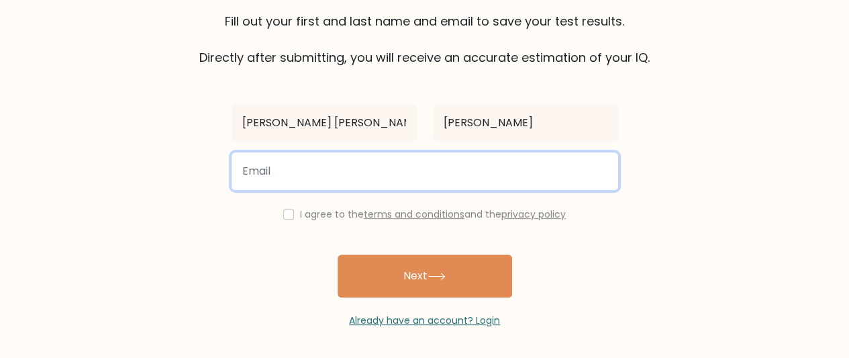
click at [347, 172] on input "email" at bounding box center [424, 171] width 386 height 38
click at [248, 168] on input "Kyllenicolemiranda705@gmail.com" at bounding box center [424, 171] width 386 height 38
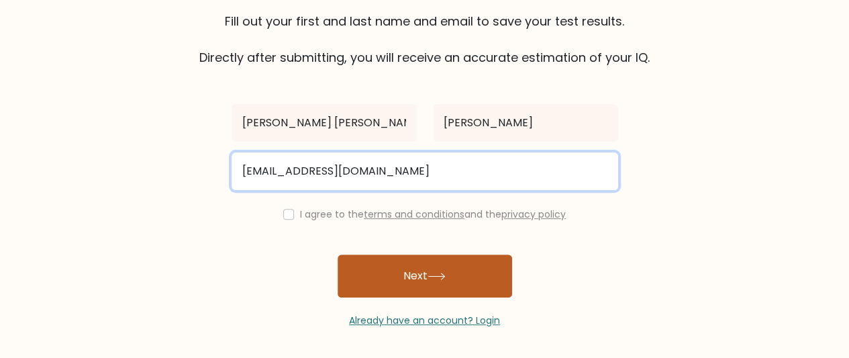
type input "[EMAIL_ADDRESS][DOMAIN_NAME]"
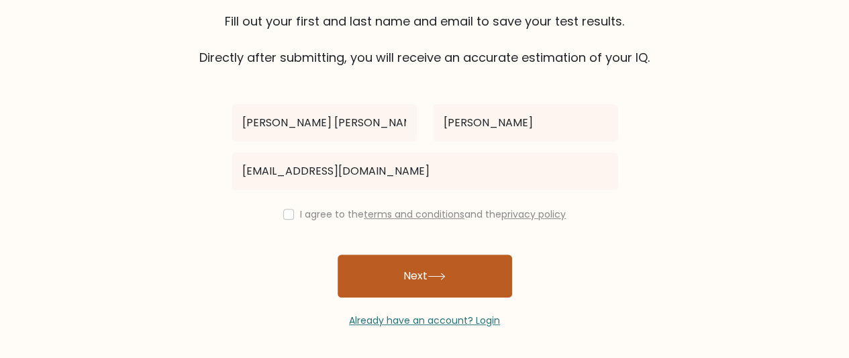
click at [395, 272] on button "Next" at bounding box center [424, 275] width 174 height 43
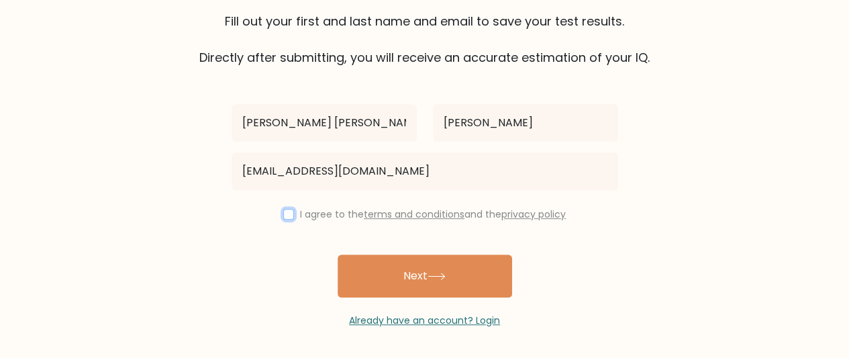
click at [283, 212] on input "checkbox" at bounding box center [288, 214] width 11 height 11
checkbox input "true"
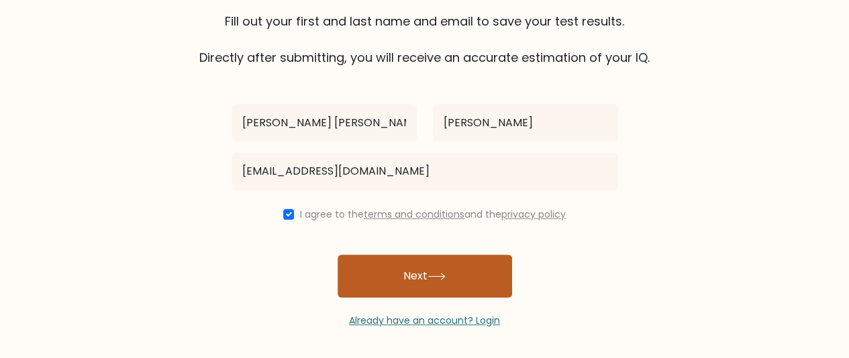
click at [388, 274] on button "Next" at bounding box center [424, 275] width 174 height 43
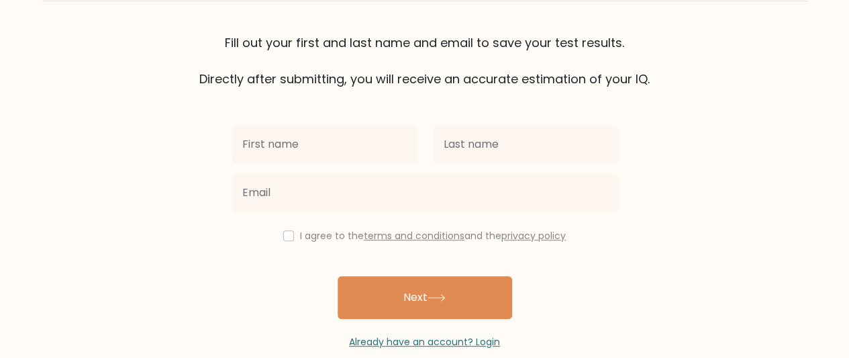
scroll to position [130, 0]
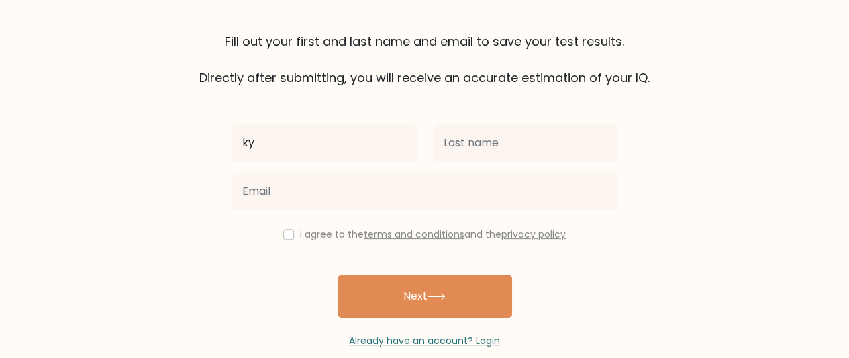
type input "[PERSON_NAME] [PERSON_NAME]"
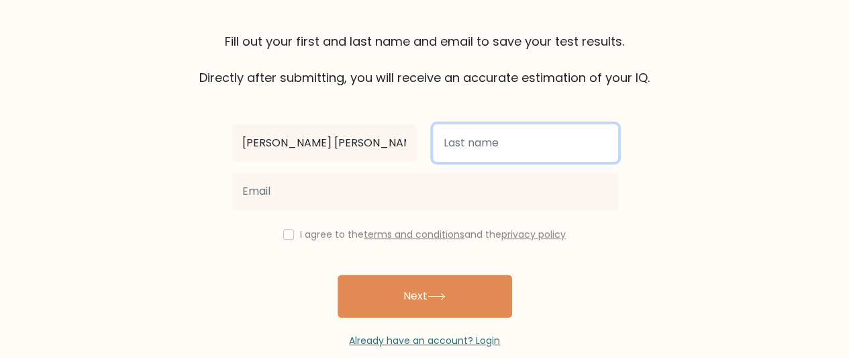
click at [496, 140] on input "text" at bounding box center [525, 143] width 185 height 38
type input "n"
type input "[PERSON_NAME]"
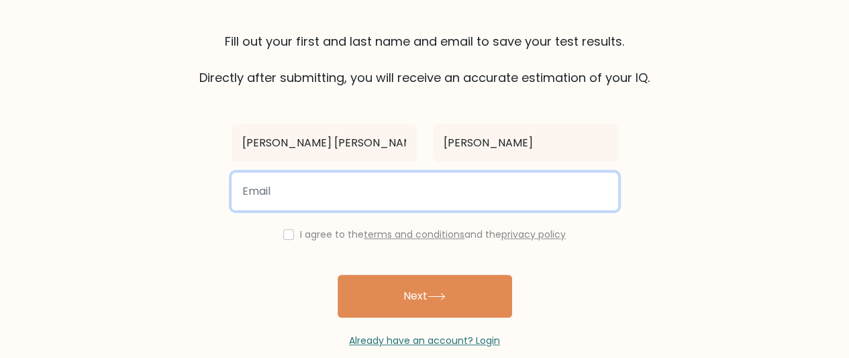
click at [395, 199] on input "email" at bounding box center [424, 191] width 386 height 38
type input "[EMAIL_ADDRESS][DOMAIN_NAME]"
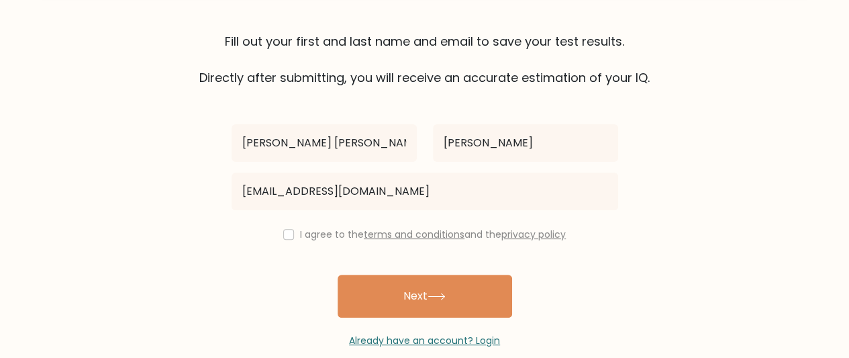
click at [284, 227] on div "I agree to the terms and conditions and the privacy policy" at bounding box center [424, 234] width 403 height 16
click at [284, 229] on input "checkbox" at bounding box center [288, 234] width 11 height 11
checkbox input "true"
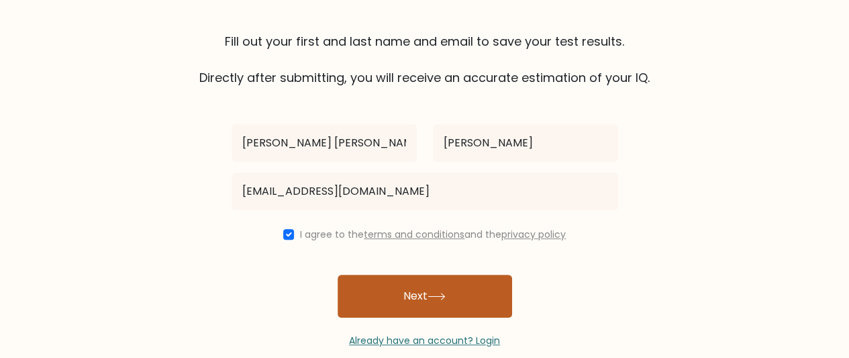
click at [358, 282] on button "Next" at bounding box center [424, 295] width 174 height 43
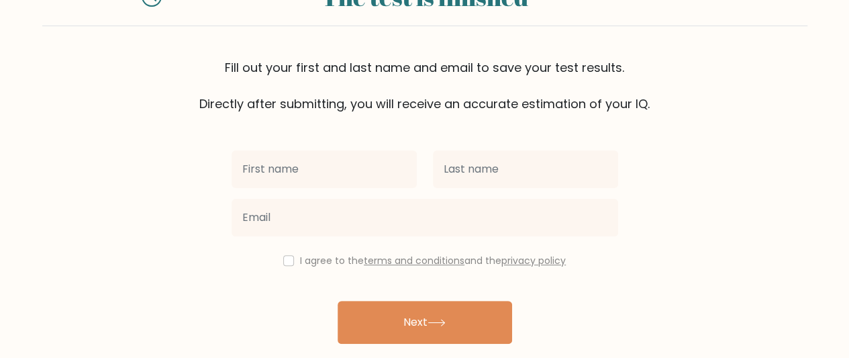
scroll to position [119, 0]
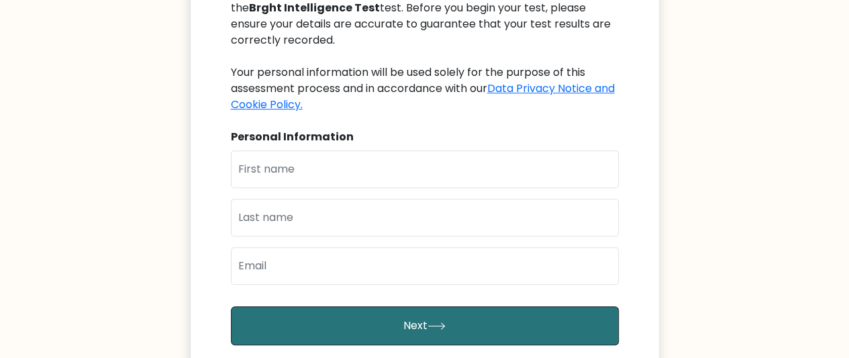
scroll to position [213, 0]
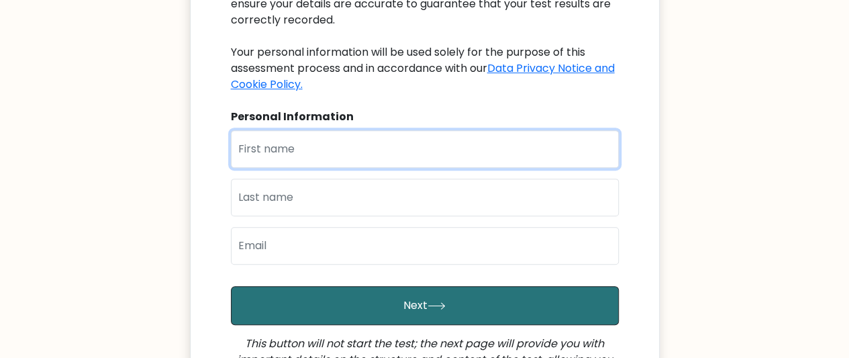
click at [352, 155] on input "text" at bounding box center [425, 149] width 388 height 38
type input "[PERSON_NAME] [PERSON_NAME]"
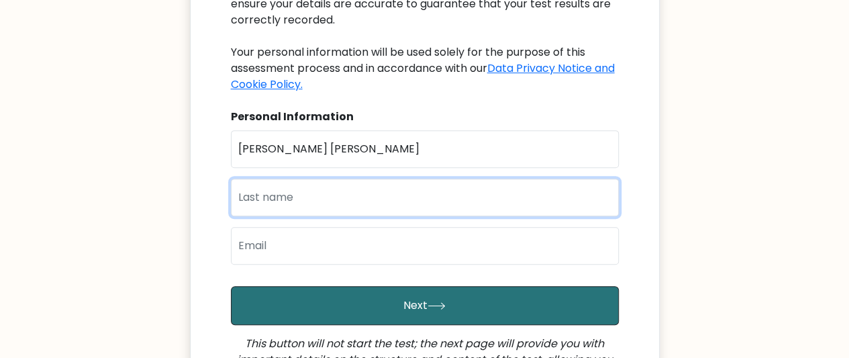
click at [325, 193] on input "text" at bounding box center [425, 197] width 388 height 38
type input "[PERSON_NAME]"
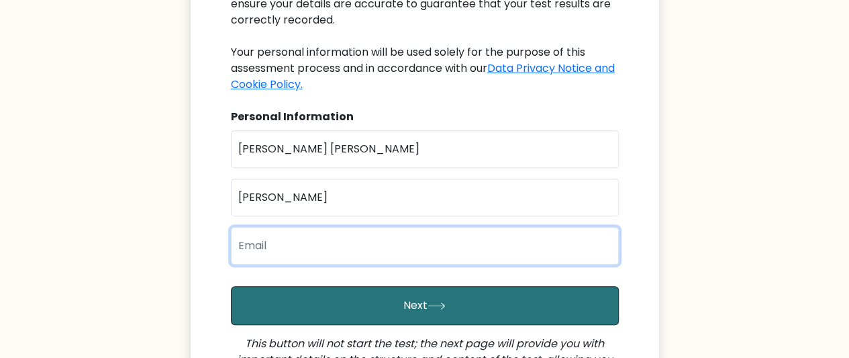
click at [310, 245] on input "email" at bounding box center [425, 246] width 388 height 38
type input "[EMAIL_ADDRESS][DOMAIN_NAME]"
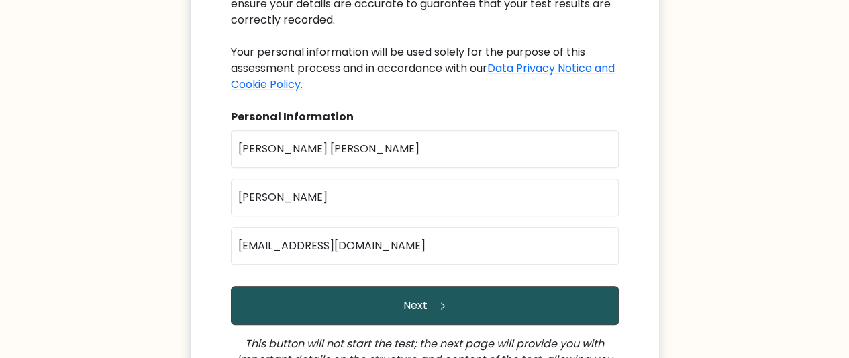
click at [313, 299] on button "Next" at bounding box center [425, 305] width 388 height 39
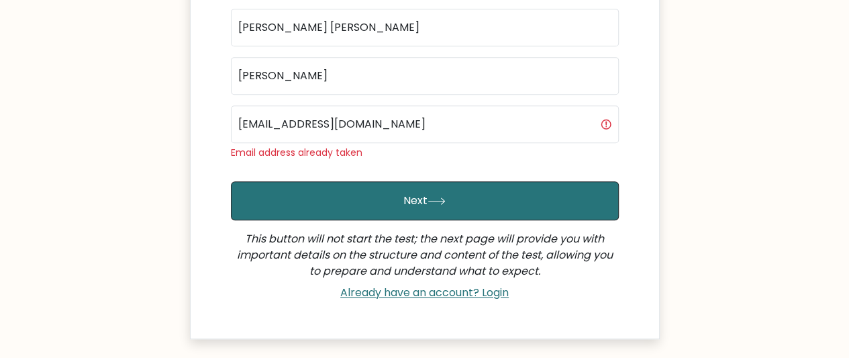
scroll to position [335, 0]
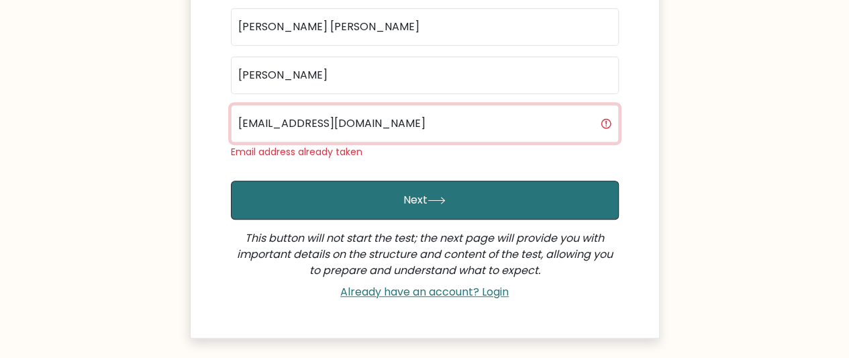
click at [442, 126] on input "[EMAIL_ADDRESS][DOMAIN_NAME]" at bounding box center [425, 124] width 388 height 38
type input "k"
type input "m"
type input "k"
type input "mirandakyll"
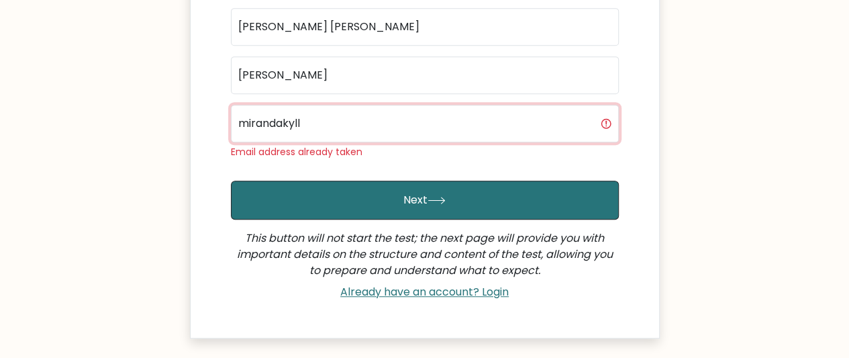
click at [366, 109] on input "mirandakyll" at bounding box center [425, 124] width 388 height 38
paste input "kylenicole880@gmail.com"
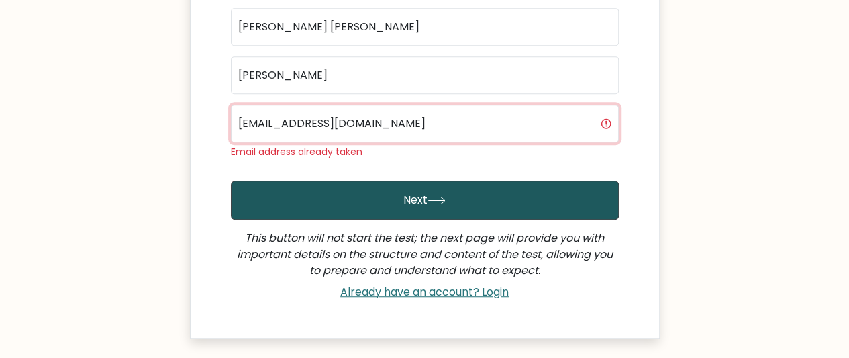
type input "kylenicole880@gmail.com"
click at [331, 194] on button "Next" at bounding box center [425, 199] width 388 height 39
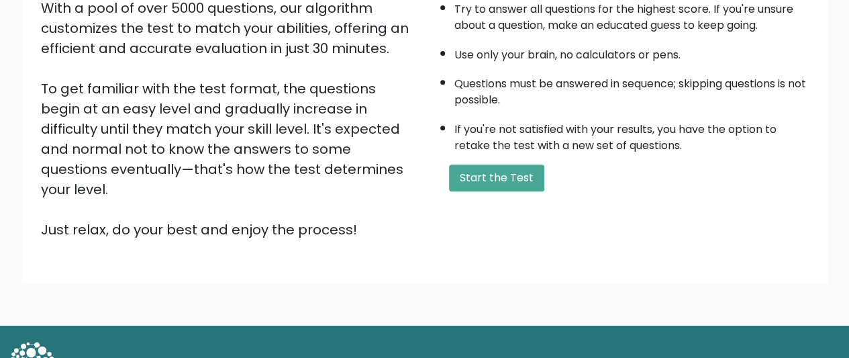
scroll to position [256, 0]
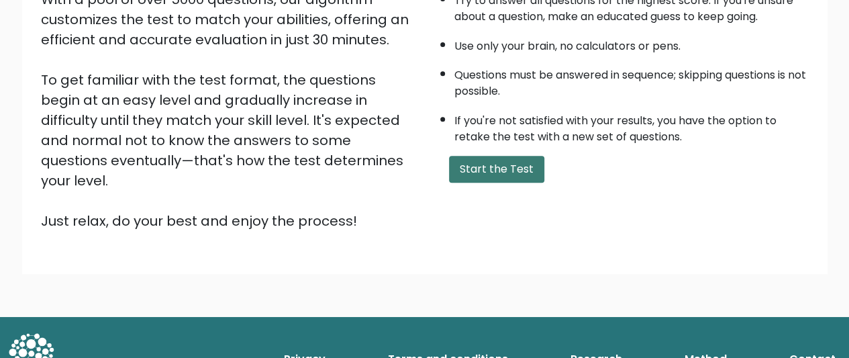
click at [495, 163] on button "Start the Test" at bounding box center [496, 169] width 95 height 27
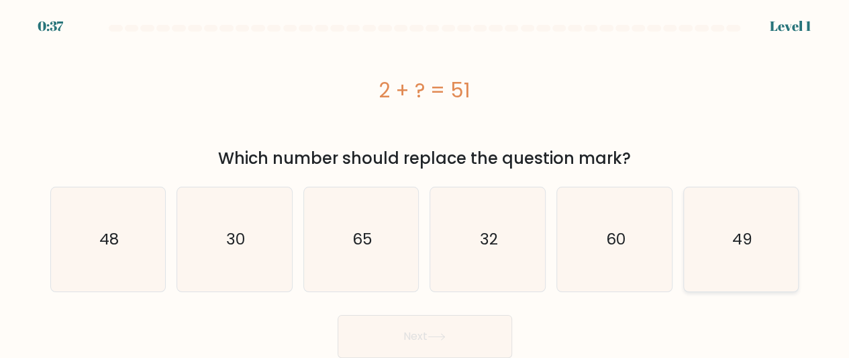
click at [721, 251] on icon "49" at bounding box center [741, 239] width 104 height 104
click at [425, 182] on input "f. 49" at bounding box center [425, 180] width 1 height 3
radio input "true"
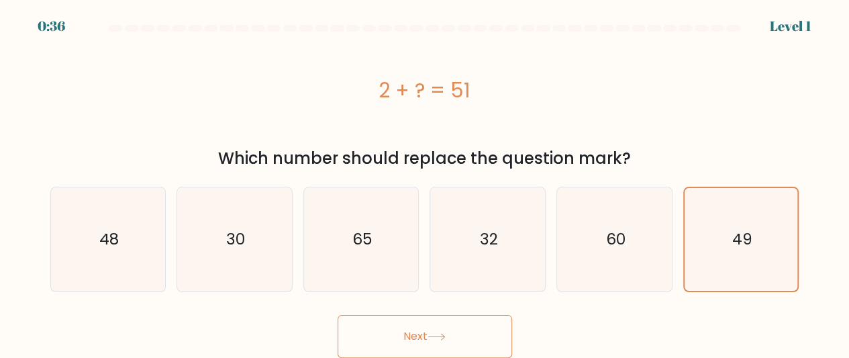
click at [472, 332] on button "Next" at bounding box center [424, 336] width 174 height 43
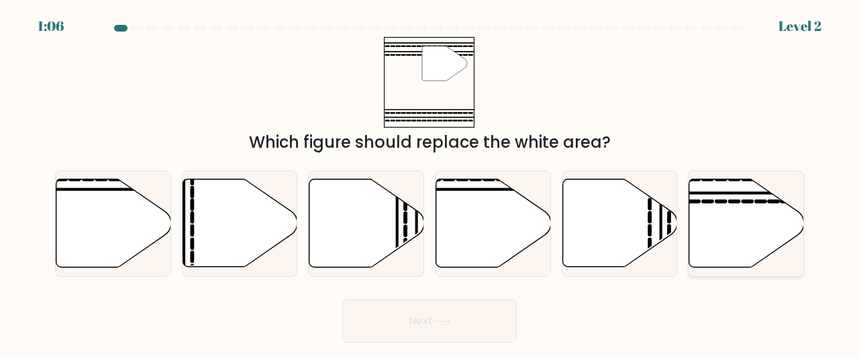
click at [699, 226] on icon at bounding box center [746, 223] width 115 height 88
click at [430, 182] on input "f." at bounding box center [429, 180] width 1 height 3
radio input "true"
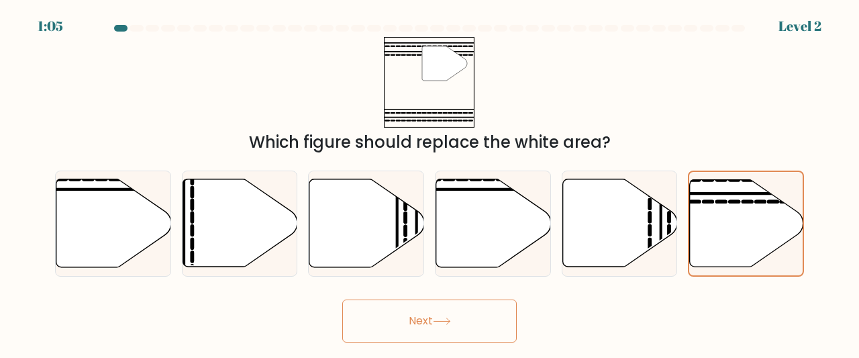
click at [486, 323] on button "Next" at bounding box center [429, 320] width 174 height 43
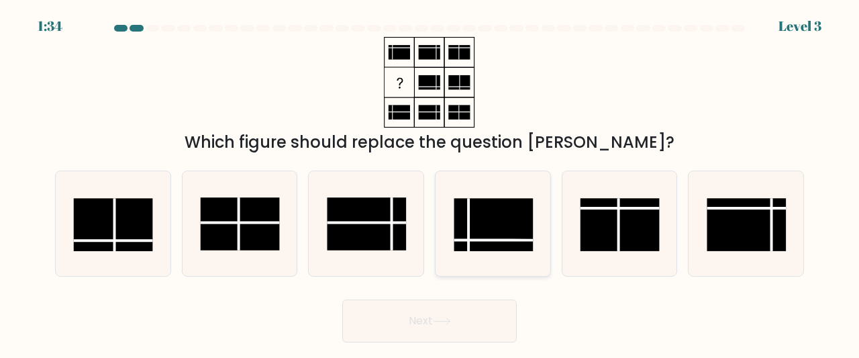
click at [462, 230] on rect at bounding box center [493, 224] width 79 height 53
click at [430, 182] on input "d." at bounding box center [429, 180] width 1 height 3
radio input "true"
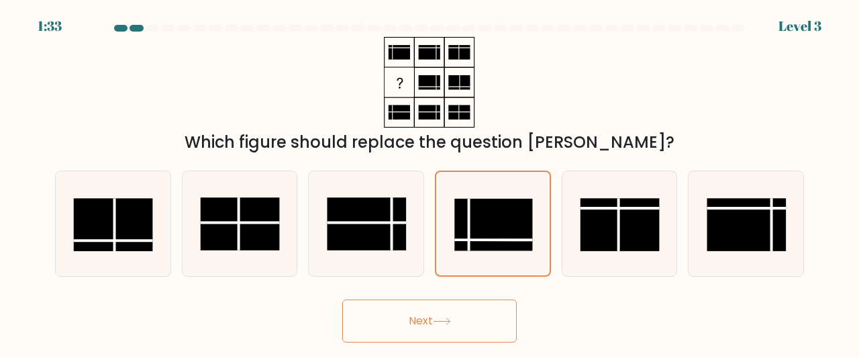
click at [407, 305] on button "Next" at bounding box center [429, 320] width 174 height 43
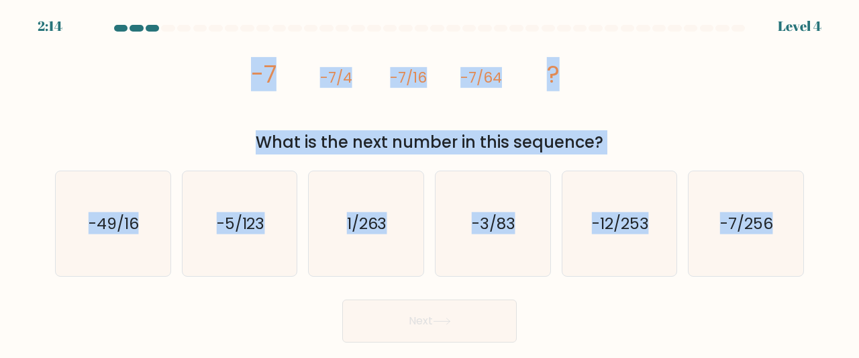
drag, startPoint x: 224, startPoint y: 66, endPoint x: 823, endPoint y: 245, distance: 624.5
click at [823, 245] on form at bounding box center [429, 183] width 859 height 317
copy form "-7 -7/4 -7/16 -7/64 ? What is the next number in this sequence? a. -49/16 b. -5…"
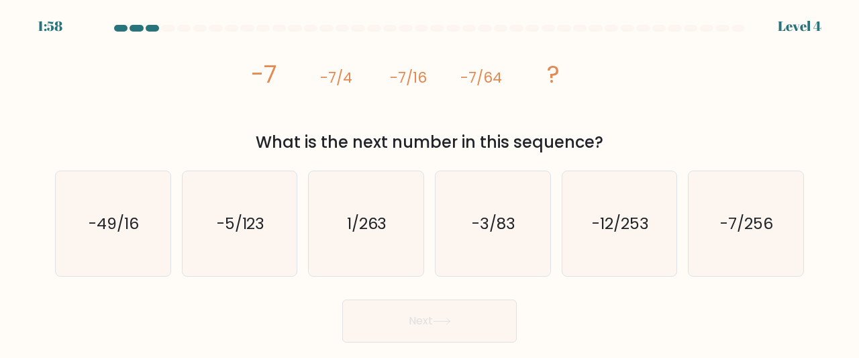
click at [623, 299] on div "Next" at bounding box center [429, 318] width 765 height 50
click at [688, 238] on div "-7/256" at bounding box center [746, 223] width 116 height 107
click at [430, 182] on input "f. -7/256" at bounding box center [429, 180] width 1 height 3
radio input "true"
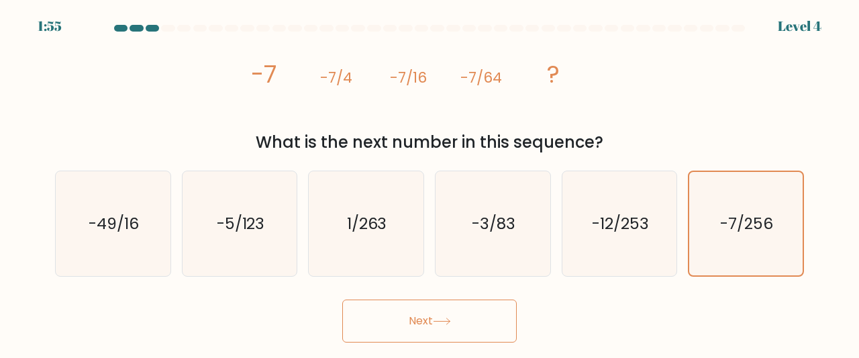
click at [468, 329] on button "Next" at bounding box center [429, 320] width 174 height 43
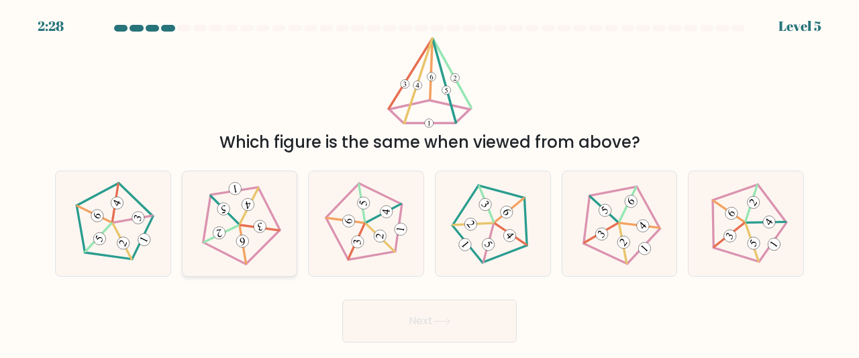
click at [258, 212] on icon at bounding box center [239, 223] width 84 height 84
click at [429, 182] on input "b." at bounding box center [429, 180] width 1 height 3
radio input "true"
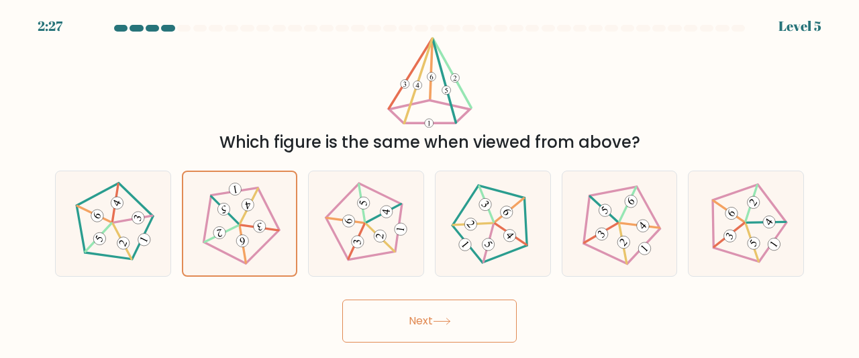
click at [395, 320] on button "Next" at bounding box center [429, 320] width 174 height 43
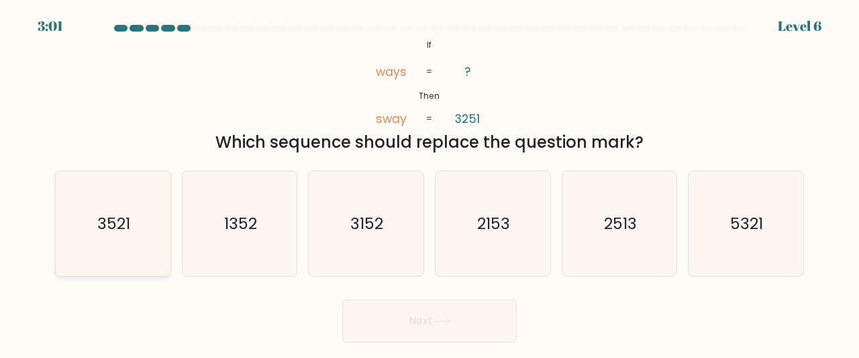
click at [123, 240] on icon "3521" at bounding box center [112, 223] width 105 height 105
click at [429, 182] on input "a. 3521" at bounding box center [429, 180] width 1 height 3
radio input "true"
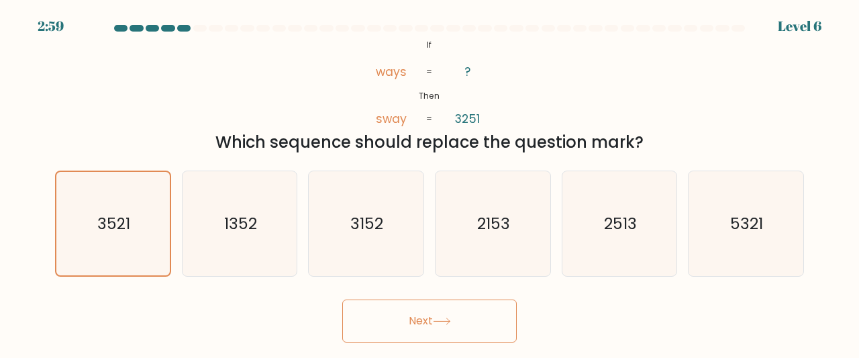
click at [463, 321] on button "Next" at bounding box center [429, 320] width 174 height 43
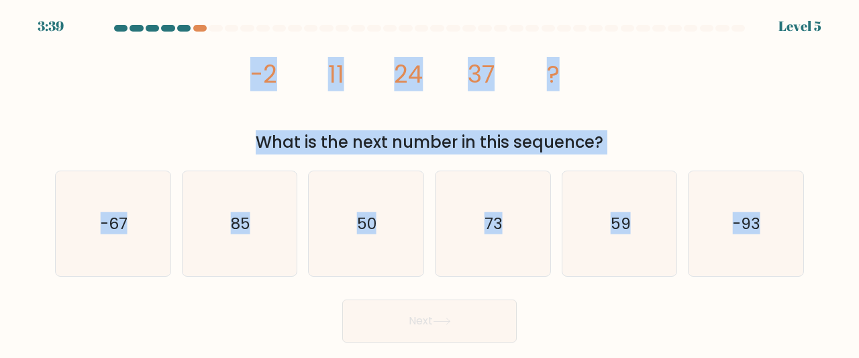
drag, startPoint x: 239, startPoint y: 58, endPoint x: 855, endPoint y: 245, distance: 643.7
click at [855, 245] on form at bounding box center [429, 183] width 859 height 317
copy form "-2 11 24 37 ? What is the next number in this sequence? a. -67 b. 85 c. 50 d. 7…"
click at [385, 219] on icon "50" at bounding box center [365, 223] width 105 height 105
click at [429, 182] on input "c. 50" at bounding box center [429, 180] width 1 height 3
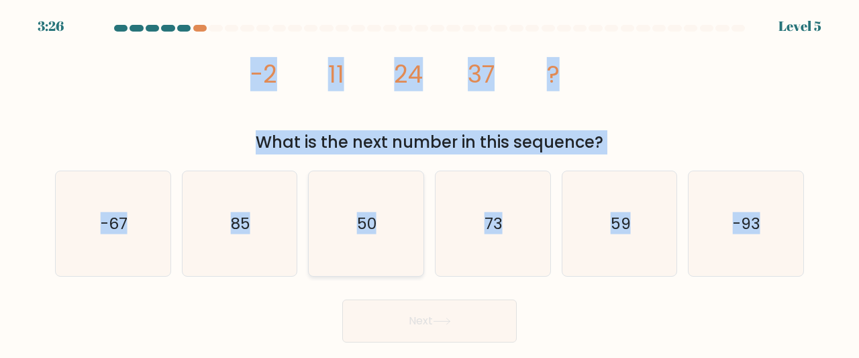
radio input "true"
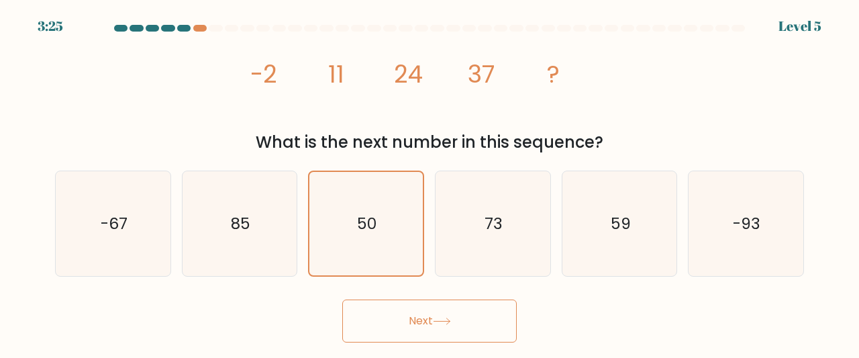
click at [424, 300] on button "Next" at bounding box center [429, 320] width 174 height 43
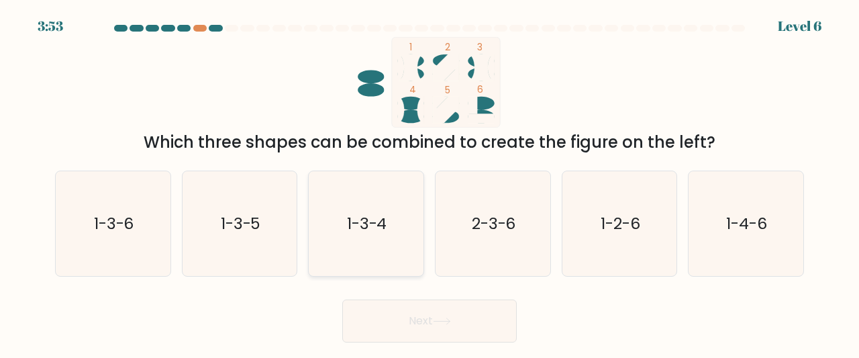
click at [360, 246] on icon "1-3-4" at bounding box center [365, 223] width 105 height 105
click at [429, 182] on input "c. 1-3-4" at bounding box center [429, 180] width 1 height 3
radio input "true"
click at [419, 338] on button "Next" at bounding box center [429, 320] width 174 height 43
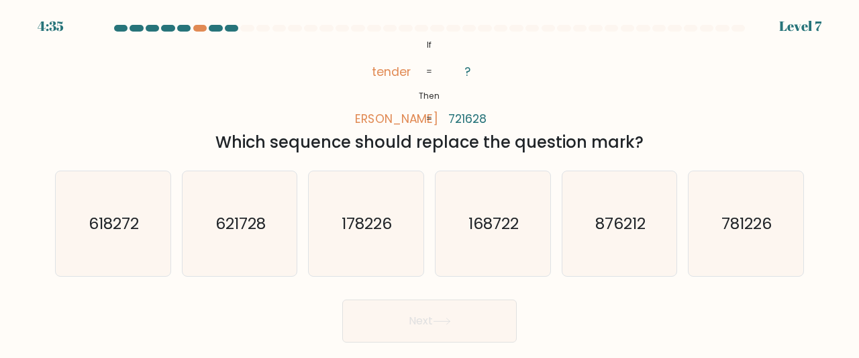
click at [354, 68] on div "@import url('https://fonts.googleapis.com/css?family=Abril+Fatface:400,100,100i…" at bounding box center [429, 95] width 765 height 117
drag, startPoint x: 354, startPoint y: 68, endPoint x: 411, endPoint y: 41, distance: 62.7
click at [411, 41] on div "@import url('https://fonts.googleapis.com/css?family=Abril+Fatface:400,100,100i…" at bounding box center [429, 95] width 765 height 117
click at [411, 41] on icon "@import url('https://fonts.googleapis.com/css?family=Abril+Fatface:400,100,100i…" at bounding box center [430, 82] width 148 height 91
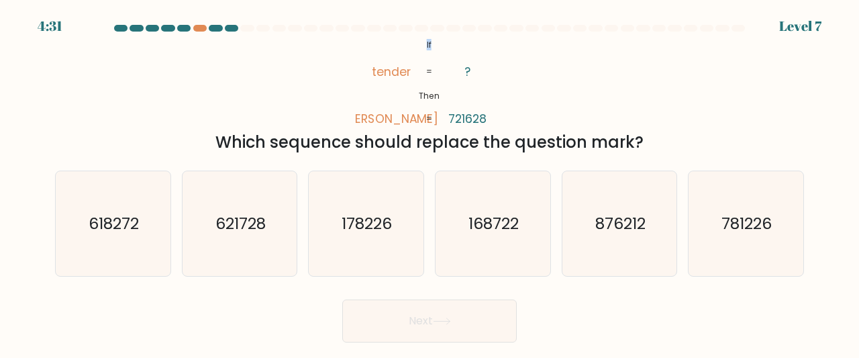
click at [419, 42] on icon "@import url('https://fonts.googleapis.com/css?family=Abril+Fatface:400,100,100i…" at bounding box center [430, 82] width 148 height 91
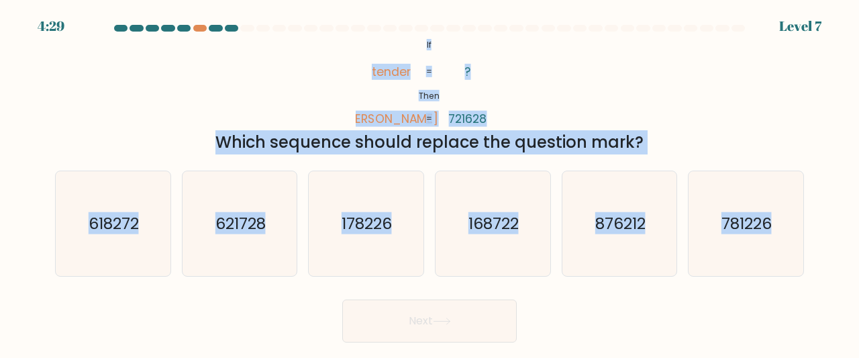
drag, startPoint x: 419, startPoint y: 42, endPoint x: 808, endPoint y: 314, distance: 474.6
click at [808, 314] on form "If ?" at bounding box center [429, 183] width 859 height 317
copy form "If Then tender denter ? 721628 = = Which sequence should replace the question m…"
click at [578, 276] on icon "876212" at bounding box center [619, 223] width 105 height 105
click at [430, 182] on input "e. 876212" at bounding box center [429, 180] width 1 height 3
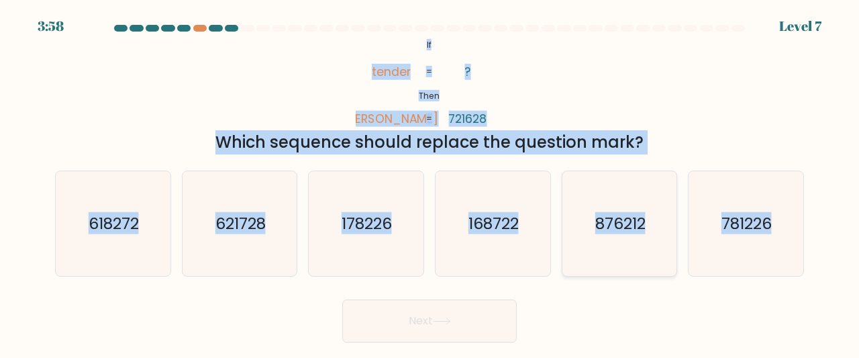
radio input "true"
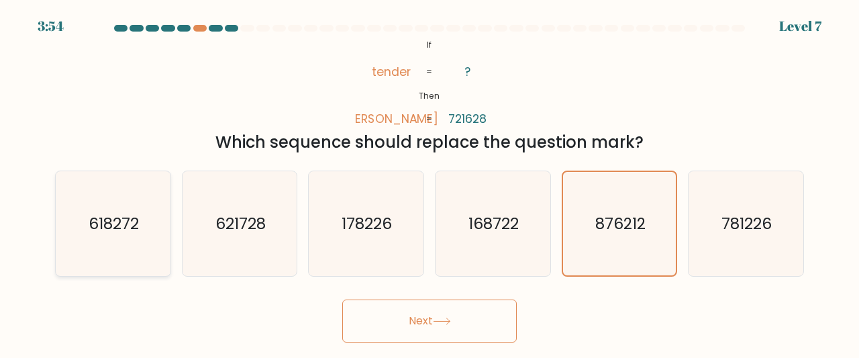
click at [144, 258] on icon "618272" at bounding box center [112, 223] width 105 height 105
click at [429, 182] on input "a. 618272" at bounding box center [429, 180] width 1 height 3
radio input "true"
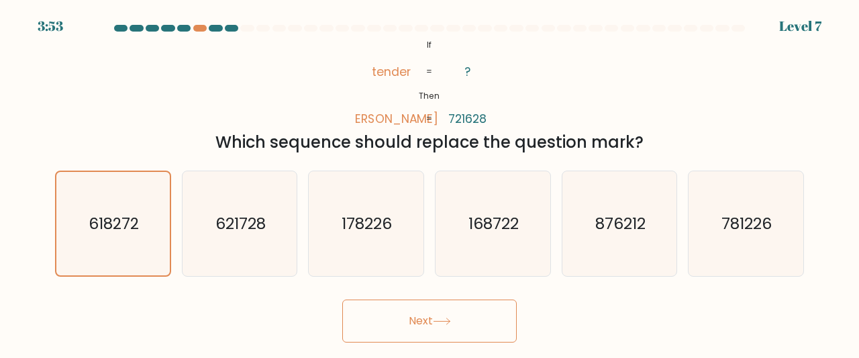
click at [392, 335] on button "Next" at bounding box center [429, 320] width 174 height 43
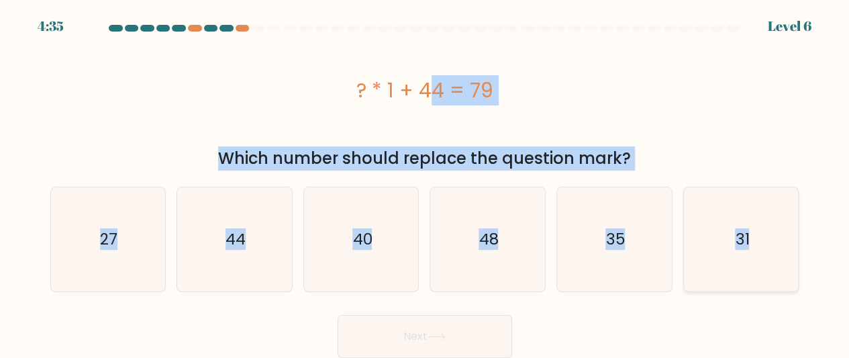
drag, startPoint x: 341, startPoint y: 75, endPoint x: 795, endPoint y: 227, distance: 479.0
click at [795, 227] on form "a." at bounding box center [424, 191] width 849 height 333
copy form "? * 1 + 44 = 79 Which number should replace the question mark? a. 27 b. 44 c. 4…"
click at [594, 244] on icon "35" at bounding box center [614, 239] width 104 height 104
click at [425, 182] on input "e. 35" at bounding box center [425, 180] width 1 height 3
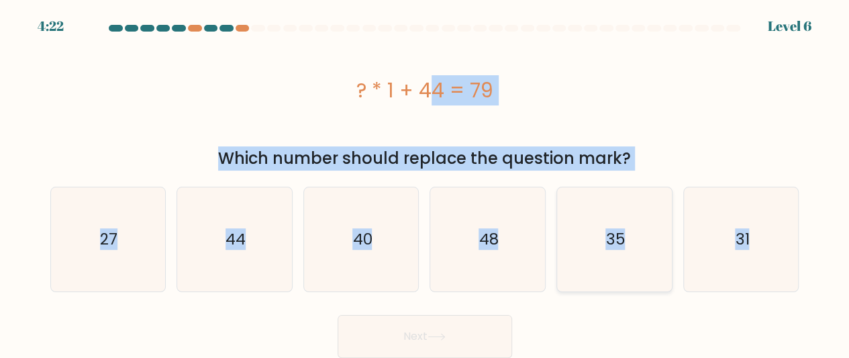
radio input "true"
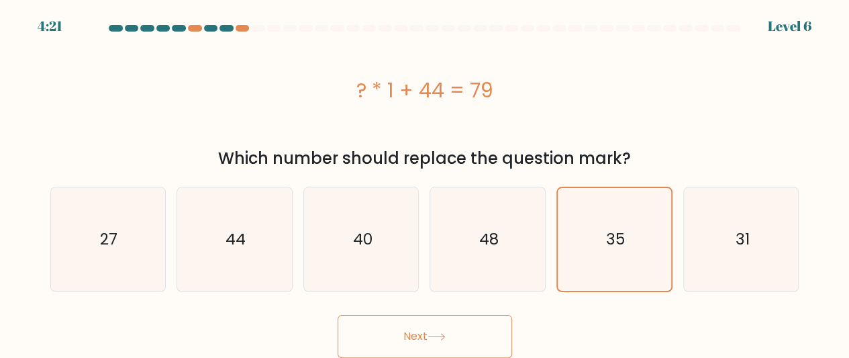
click at [449, 329] on button "Next" at bounding box center [424, 336] width 174 height 43
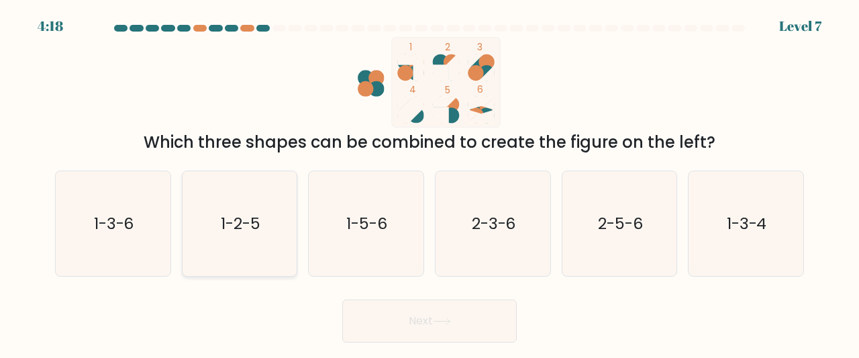
click at [286, 213] on icon "1-2-5" at bounding box center [239, 223] width 105 height 105
click at [429, 182] on input "b. 1-2-5" at bounding box center [429, 180] width 1 height 3
radio input "true"
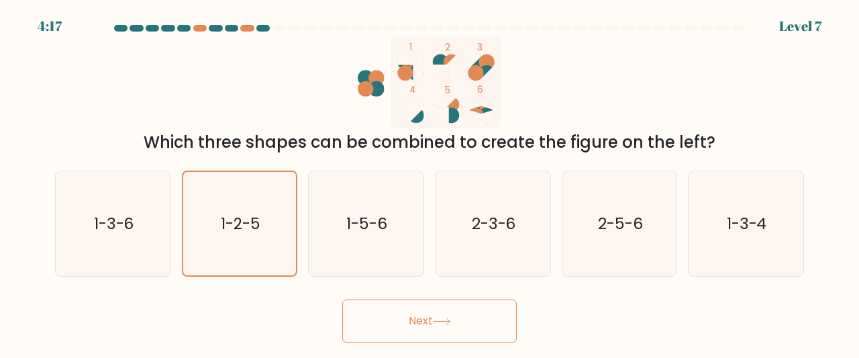
click at [423, 321] on button "Next" at bounding box center [429, 320] width 174 height 43
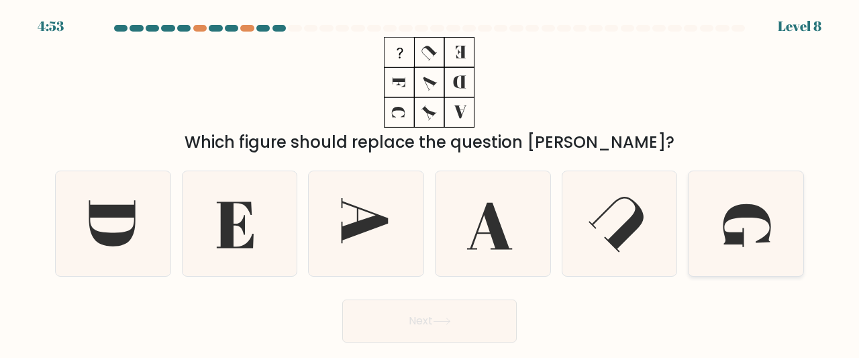
click at [729, 193] on icon at bounding box center [745, 223] width 105 height 105
click at [430, 182] on input "f." at bounding box center [429, 180] width 1 height 3
radio input "true"
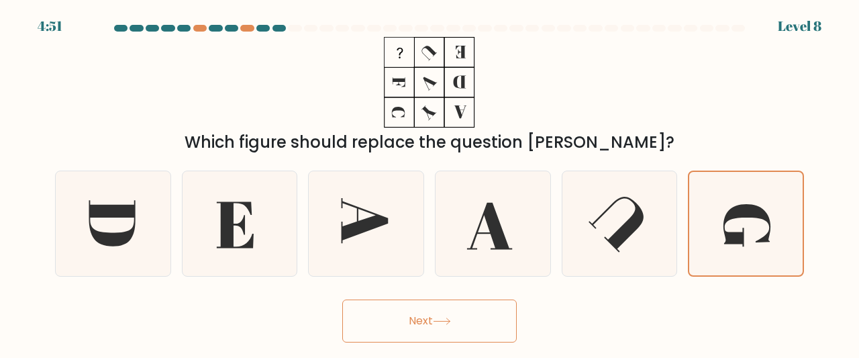
click at [451, 294] on div "Next" at bounding box center [429, 318] width 765 height 50
click at [443, 312] on button "Next" at bounding box center [429, 320] width 174 height 43
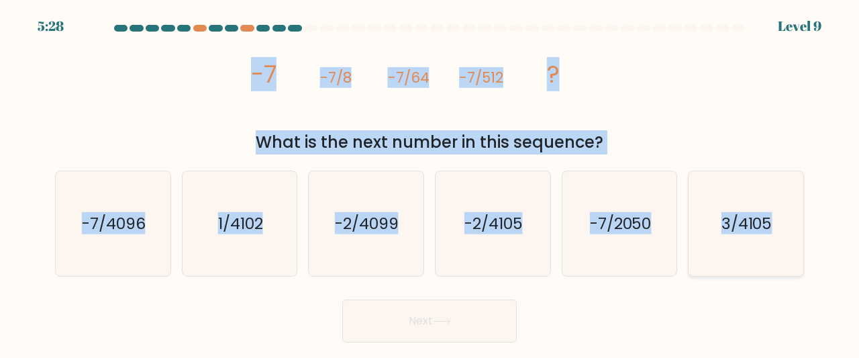
drag, startPoint x: 225, startPoint y: 66, endPoint x: 786, endPoint y: 195, distance: 575.6
click at [786, 195] on form at bounding box center [429, 183] width 859 height 317
copy form "-7 -7/8 -7/64 -7/512 ? What is the next number in this sequence? a. -7/4096 b. …"
click at [594, 266] on icon "-7/2050" at bounding box center [619, 223] width 105 height 105
click at [430, 182] on input "e. -7/2050" at bounding box center [429, 180] width 1 height 3
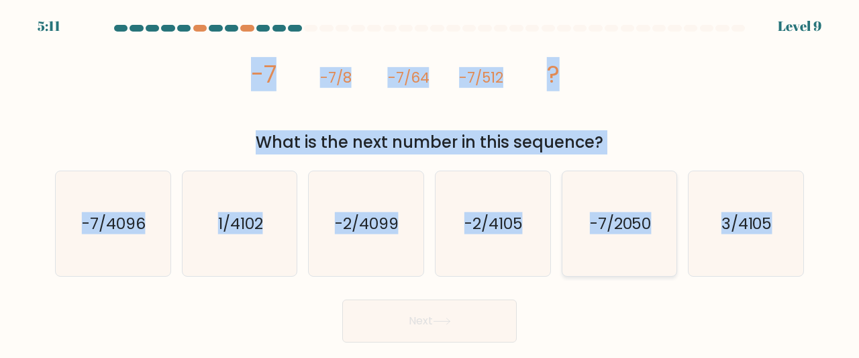
radio input "true"
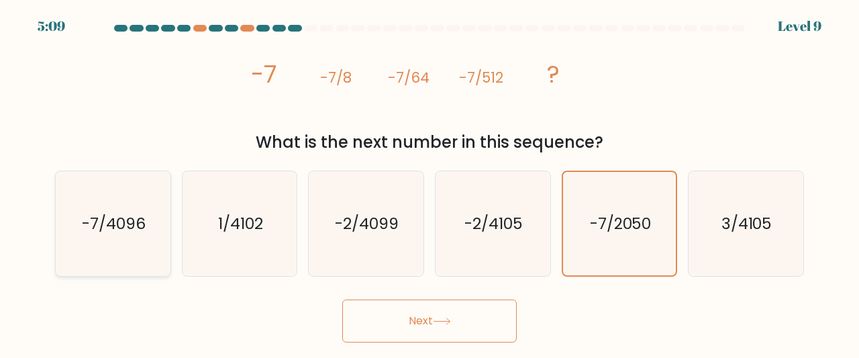
click at [144, 221] on text "-7/4096" at bounding box center [114, 223] width 64 height 22
click at [429, 182] on input "a. -7/4096" at bounding box center [429, 180] width 1 height 3
radio input "true"
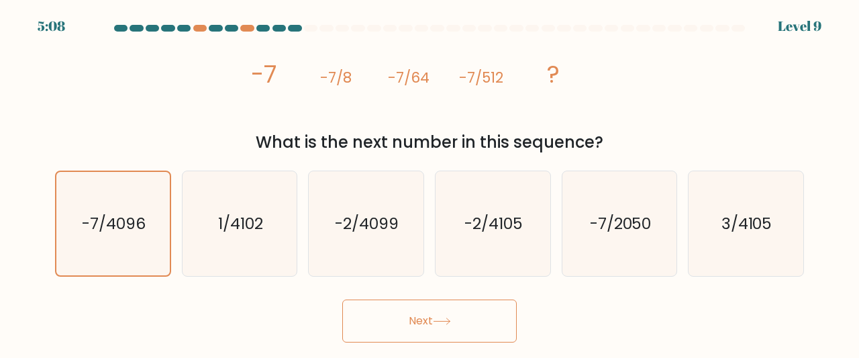
click at [366, 327] on button "Next" at bounding box center [429, 320] width 174 height 43
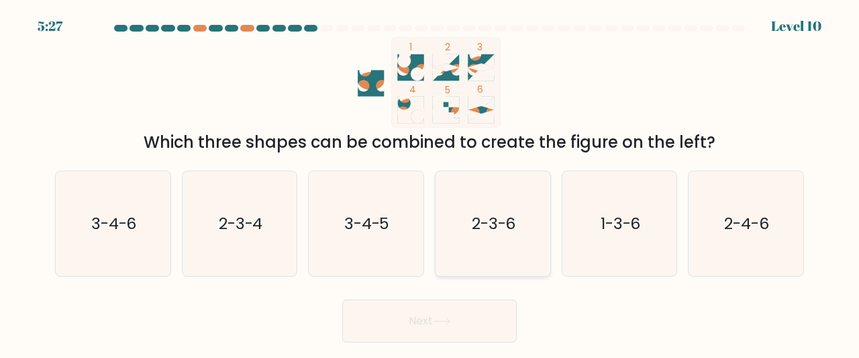
click at [464, 215] on icon "2-3-6" at bounding box center [492, 223] width 105 height 105
click at [430, 182] on input "d. 2-3-6" at bounding box center [429, 180] width 1 height 3
radio input "true"
click at [444, 312] on button "Next" at bounding box center [429, 320] width 174 height 43
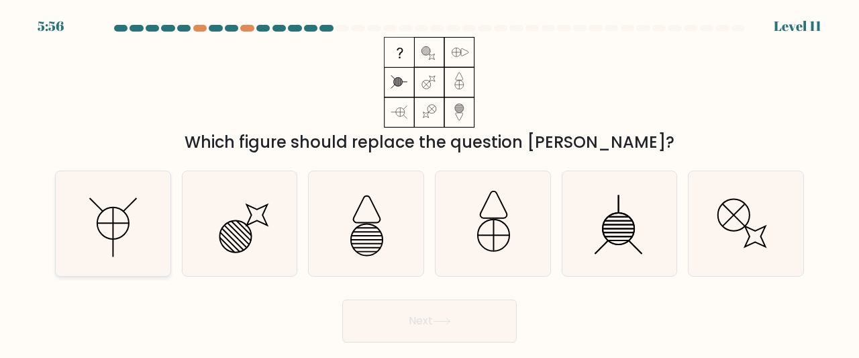
click at [138, 197] on icon at bounding box center [112, 223] width 105 height 105
click at [429, 182] on input "a." at bounding box center [429, 180] width 1 height 3
radio input "true"
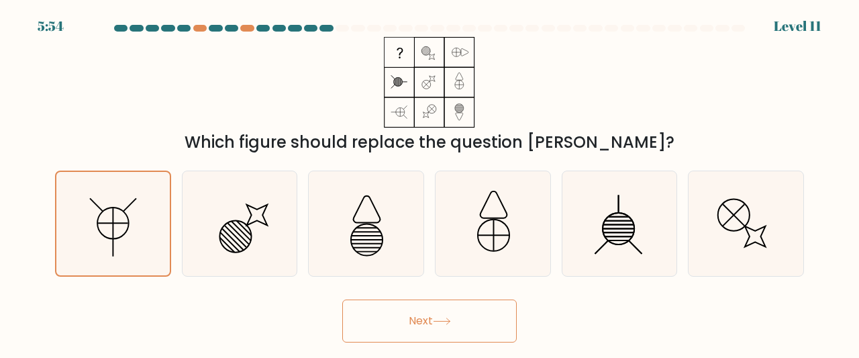
click at [386, 311] on button "Next" at bounding box center [429, 320] width 174 height 43
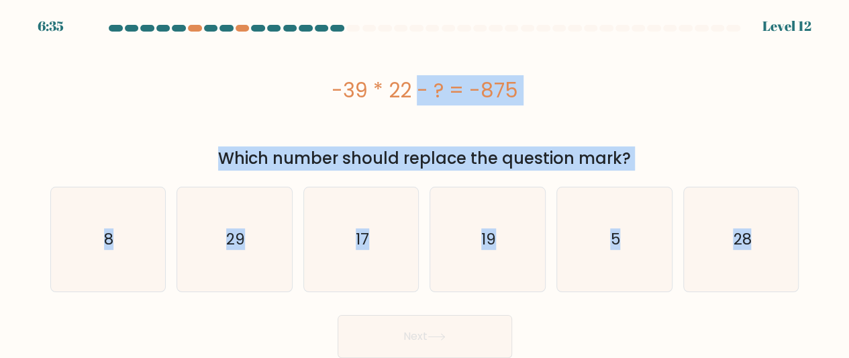
drag, startPoint x: 328, startPoint y: 76, endPoint x: 830, endPoint y: 268, distance: 537.3
click at [830, 268] on form "a. 8" at bounding box center [424, 191] width 849 height 333
copy form "-39 * 22 - ? = -875 Which number should replace the question mark? a. 8 b. 29 c…"
click at [346, 217] on icon "17" at bounding box center [361, 239] width 104 height 104
click at [425, 182] on input "c. 17" at bounding box center [425, 180] width 1 height 3
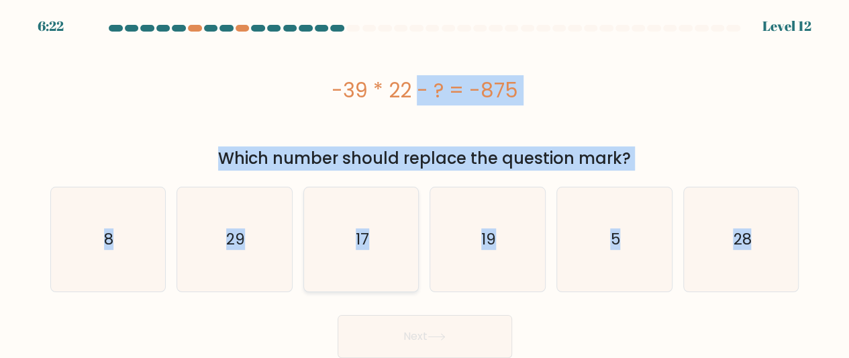
radio input "true"
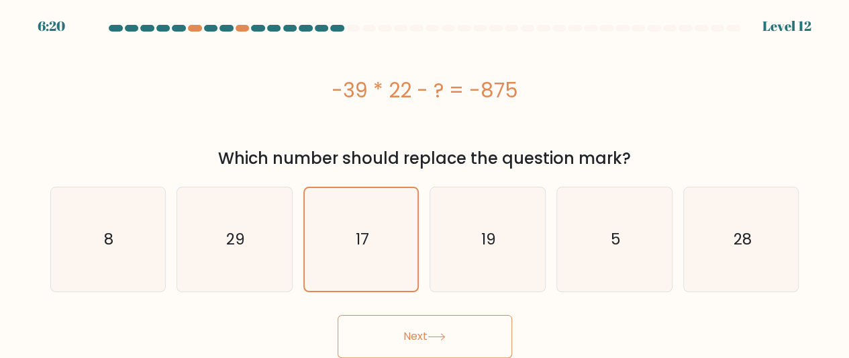
click at [420, 327] on button "Next" at bounding box center [424, 336] width 174 height 43
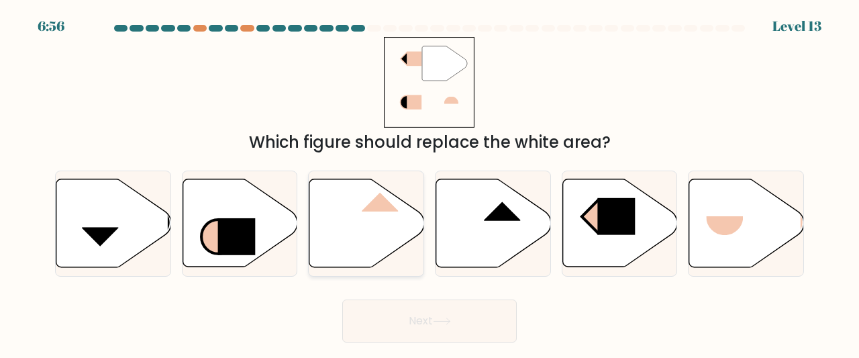
click at [372, 217] on icon at bounding box center [366, 223] width 115 height 88
click at [429, 182] on input "c." at bounding box center [429, 180] width 1 height 3
radio input "true"
click at [460, 308] on button "Next" at bounding box center [429, 320] width 174 height 43
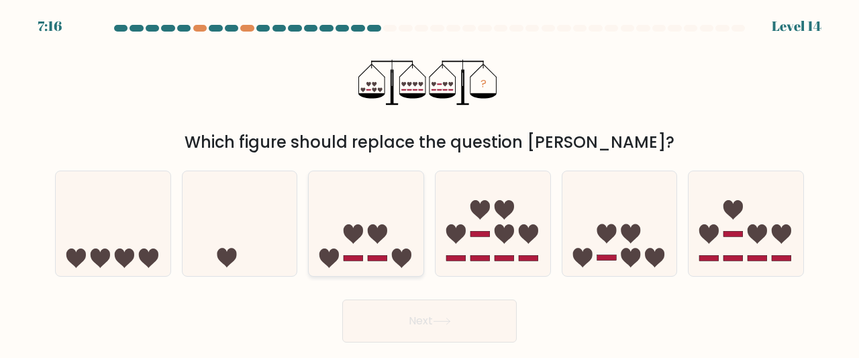
click at [327, 260] on icon at bounding box center [328, 257] width 19 height 19
click at [429, 182] on input "c." at bounding box center [429, 180] width 1 height 3
radio input "true"
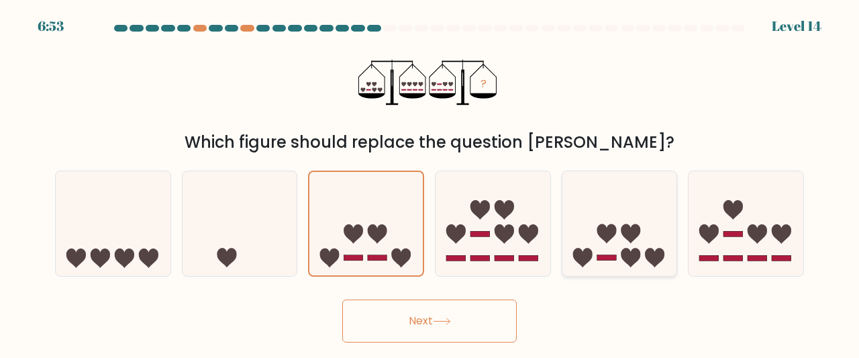
click at [600, 234] on icon at bounding box center [605, 233] width 19 height 19
click at [430, 182] on input "e." at bounding box center [429, 180] width 1 height 3
radio input "true"
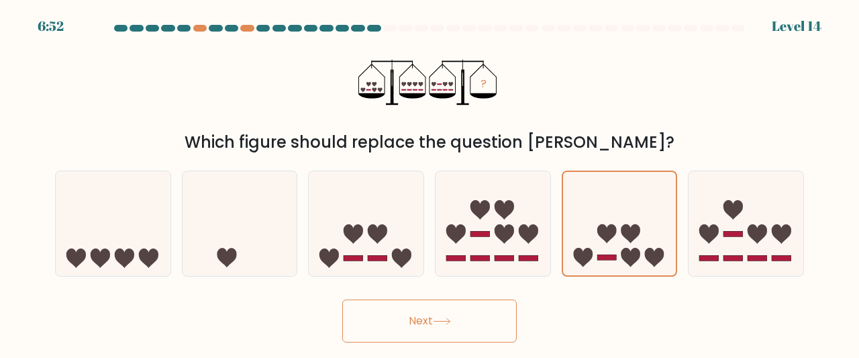
click at [434, 313] on button "Next" at bounding box center [429, 320] width 174 height 43
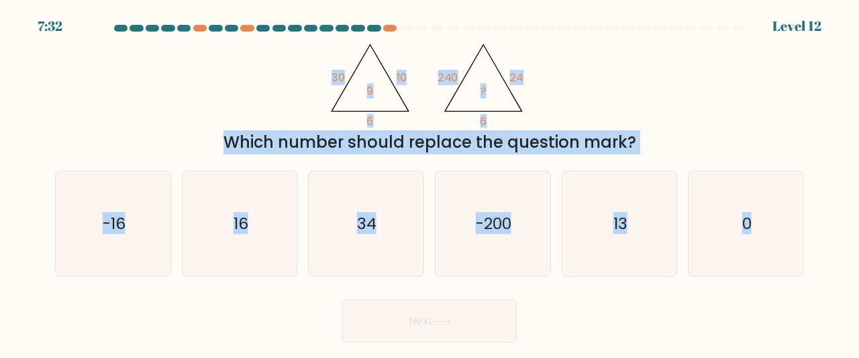
drag, startPoint x: 316, startPoint y: 64, endPoint x: 825, endPoint y: 202, distance: 527.0
click at [825, 202] on form at bounding box center [429, 183] width 859 height 317
copy form "30 10 6 9 @import url('https://fonts.googleapis.com/css?family=Abril+Fatface:40…"
click at [765, 233] on icon "0" at bounding box center [745, 223] width 105 height 105
click at [430, 182] on input "f. 0" at bounding box center [429, 180] width 1 height 3
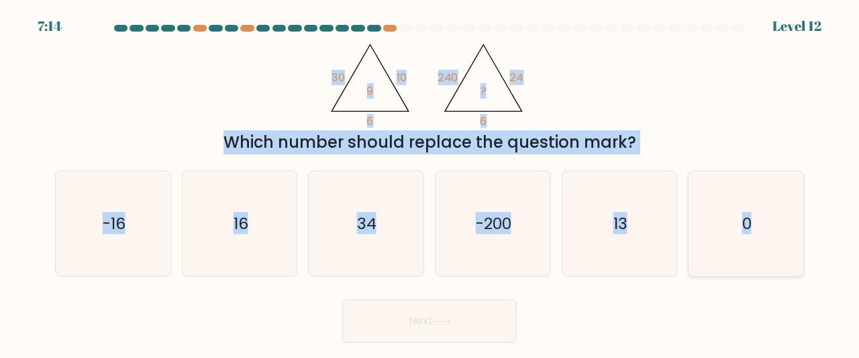
radio input "true"
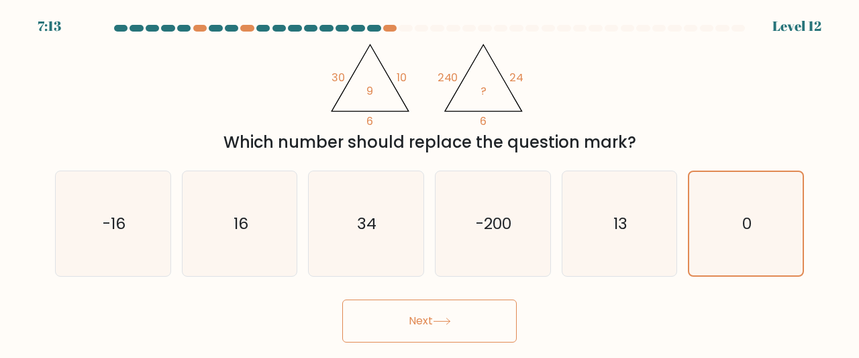
click at [438, 304] on button "Next" at bounding box center [429, 320] width 174 height 43
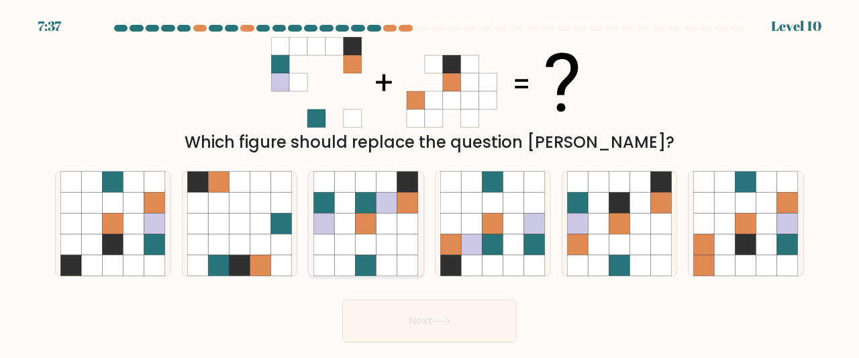
click at [372, 206] on icon at bounding box center [366, 202] width 21 height 21
click at [429, 182] on input "c." at bounding box center [429, 180] width 1 height 3
radio input "true"
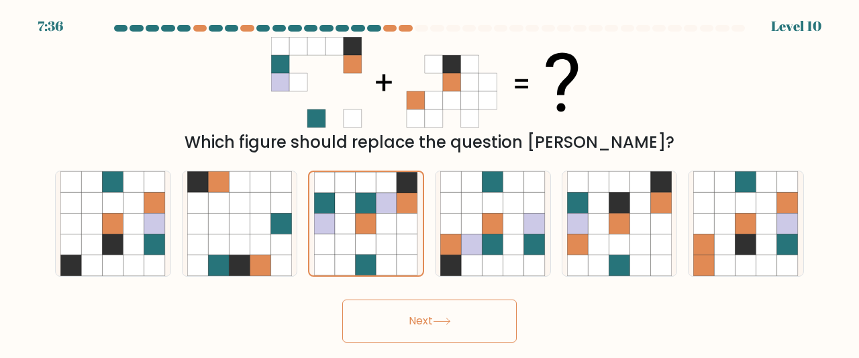
click at [417, 324] on button "Next" at bounding box center [429, 320] width 174 height 43
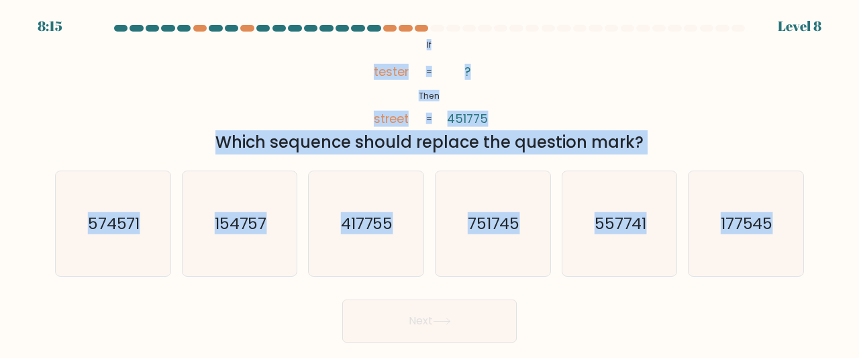
drag, startPoint x: 411, startPoint y: 36, endPoint x: 823, endPoint y: 245, distance: 462.1
click at [823, 245] on form "If ?" at bounding box center [429, 183] width 859 height 317
copy form "@import url('https://fonts.googleapis.com/css?family=Abril+Fatface:400,100,100i…"
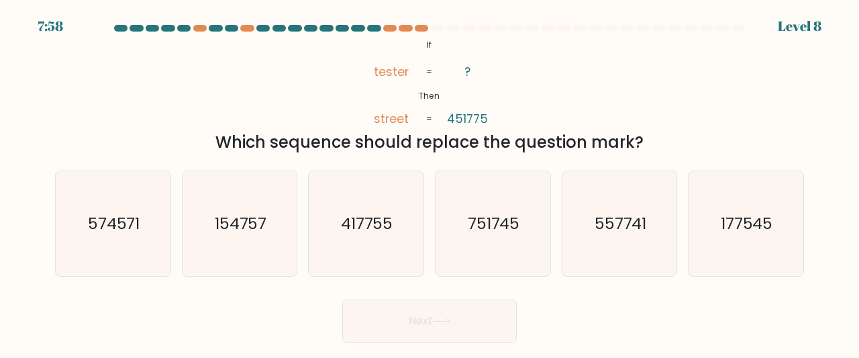
click at [664, 281] on form "If ?" at bounding box center [429, 183] width 859 height 317
click at [376, 237] on icon "417755" at bounding box center [365, 223] width 105 height 105
click at [429, 182] on input "c. 417755" at bounding box center [429, 180] width 1 height 3
radio input "true"
click at [428, 316] on button "Next" at bounding box center [429, 320] width 174 height 43
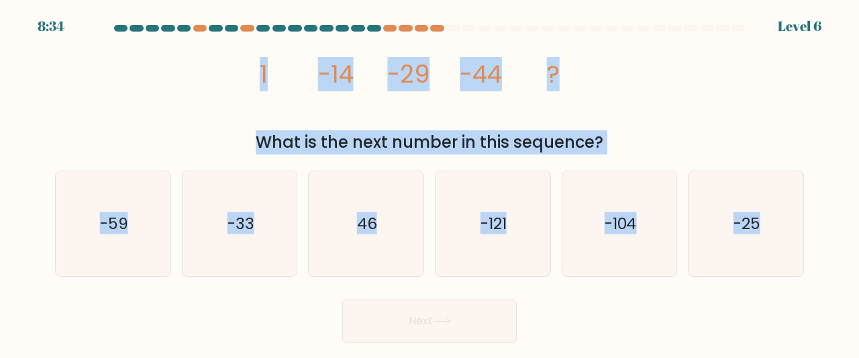
drag, startPoint x: 250, startPoint y: 52, endPoint x: 832, endPoint y: 217, distance: 604.6
click at [832, 217] on form at bounding box center [429, 183] width 859 height 317
copy form "1 -14 -29 -44 ? What is the next number in this sequence? a. -59 b. -33 c. 46 d…"
click at [123, 207] on icon "-59" at bounding box center [112, 223] width 105 height 105
click at [429, 182] on input "a. -59" at bounding box center [429, 180] width 1 height 3
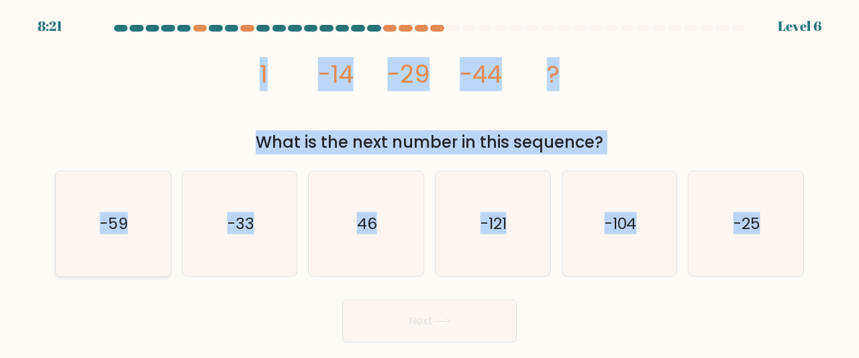
radio input "true"
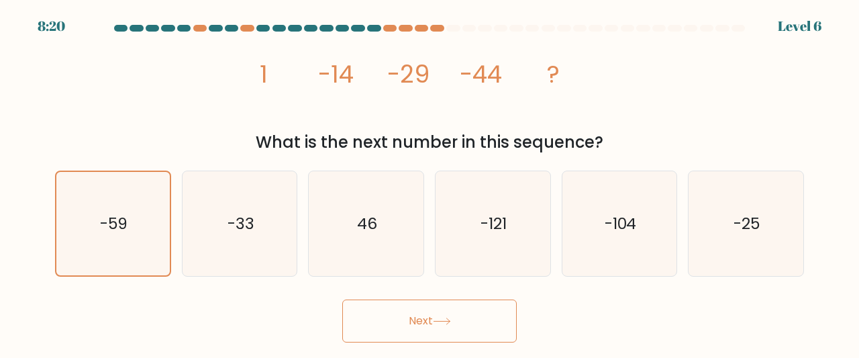
click at [411, 331] on button "Next" at bounding box center [429, 320] width 174 height 43
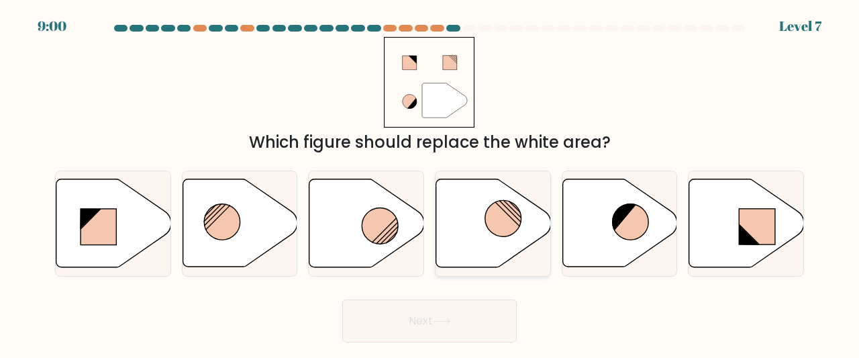
click at [494, 217] on circle at bounding box center [503, 219] width 36 height 36
click at [430, 182] on input "d." at bounding box center [429, 180] width 1 height 3
radio input "true"
click at [437, 311] on button "Next" at bounding box center [429, 320] width 174 height 43
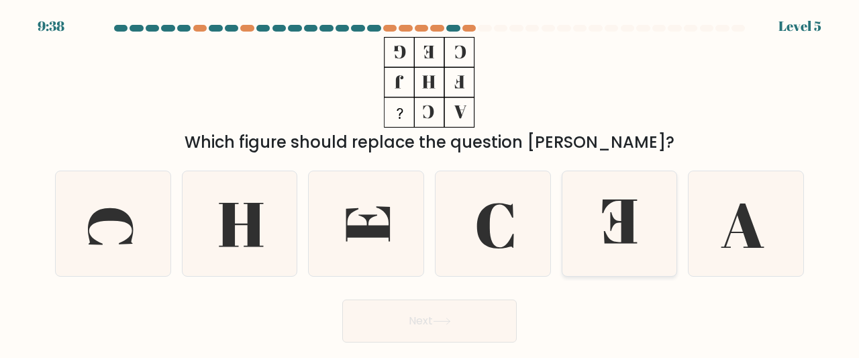
click at [586, 225] on icon at bounding box center [619, 223] width 105 height 105
click at [430, 182] on input "e." at bounding box center [429, 180] width 1 height 3
radio input "true"
click at [433, 337] on button "Next" at bounding box center [429, 320] width 174 height 43
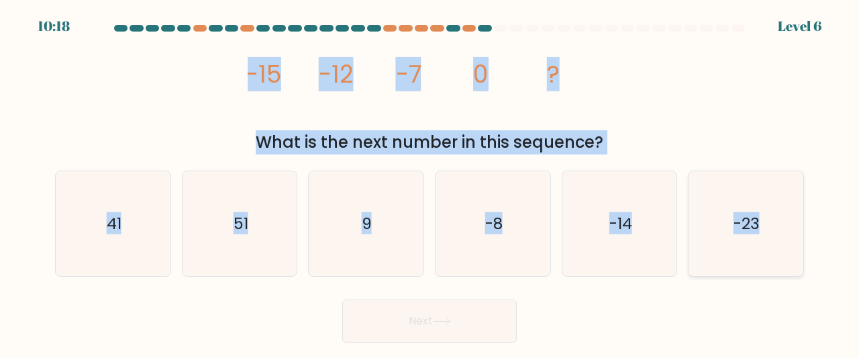
drag, startPoint x: 215, startPoint y: 55, endPoint x: 802, endPoint y: 187, distance: 602.2
click at [802, 187] on form at bounding box center [429, 183] width 859 height 317
copy form "-15 -12 -7 0 ? What is the next number in this sequence? a. 41 b. 51 c. 9 d. -8…"
click at [378, 222] on icon "9" at bounding box center [365, 223] width 105 height 105
click at [429, 182] on input "c. 9" at bounding box center [429, 180] width 1 height 3
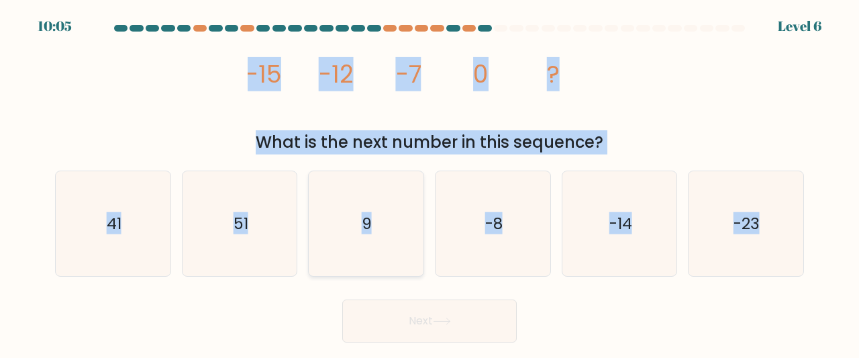
radio input "true"
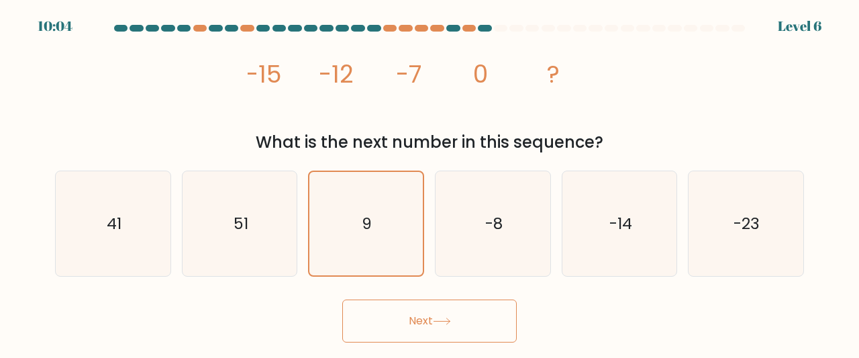
click at [486, 332] on button "Next" at bounding box center [429, 320] width 174 height 43
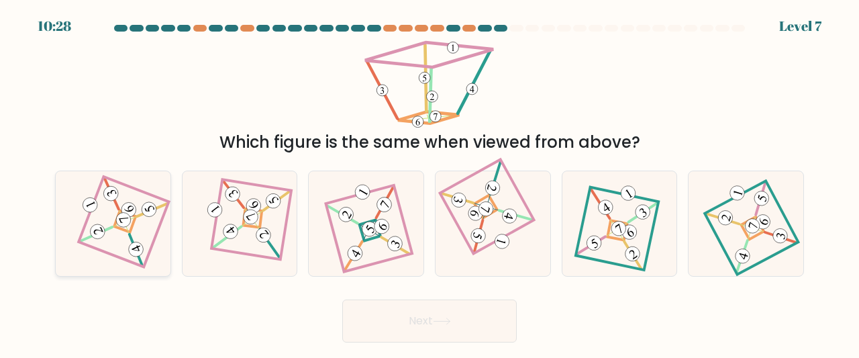
click at [131, 217] on icon at bounding box center [112, 223] width 72 height 84
click at [429, 182] on input "a." at bounding box center [429, 180] width 1 height 3
radio input "true"
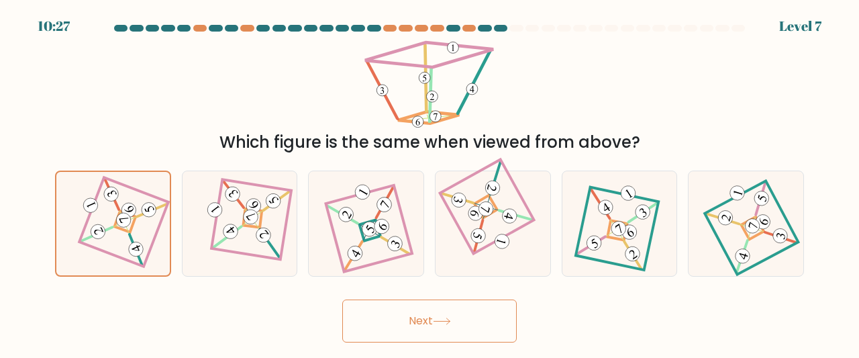
click at [388, 317] on button "Next" at bounding box center [429, 320] width 174 height 43
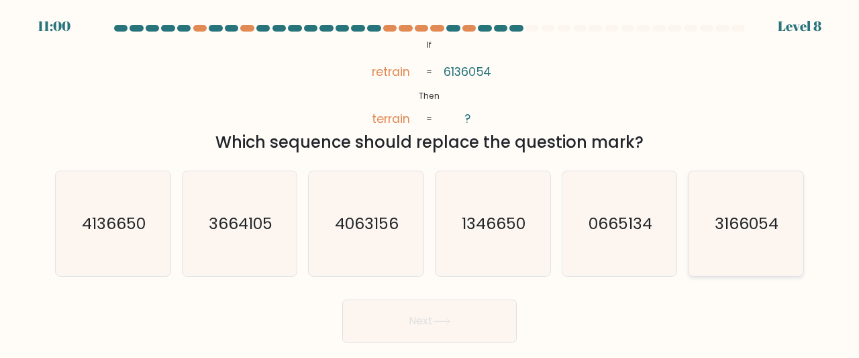
click at [715, 201] on icon "3166054" at bounding box center [745, 223] width 105 height 105
click at [430, 182] on input "f. 3166054" at bounding box center [429, 180] width 1 height 3
radio input "true"
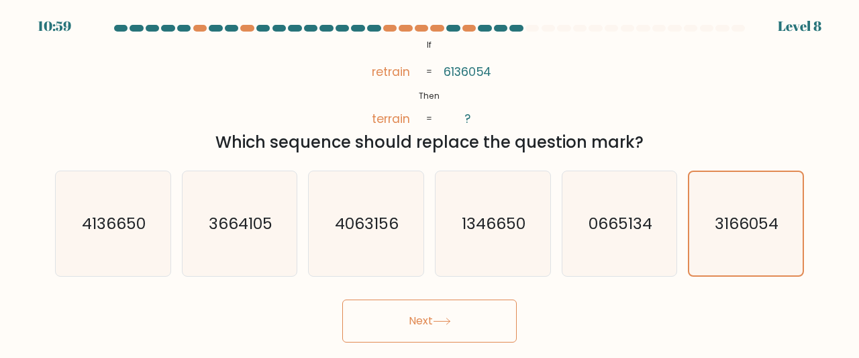
click at [415, 320] on button "Next" at bounding box center [429, 320] width 174 height 43
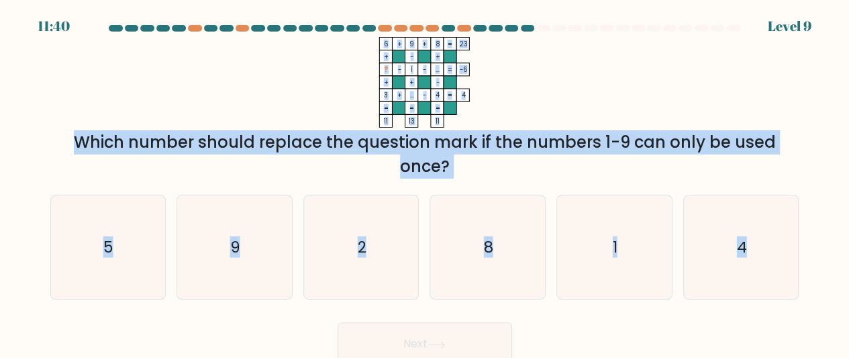
drag, startPoint x: 377, startPoint y: 32, endPoint x: 847, endPoint y: 295, distance: 538.6
click at [847, 295] on form at bounding box center [424, 195] width 849 height 340
click at [120, 221] on icon "5" at bounding box center [108, 247] width 104 height 104
click at [425, 182] on input "a. 5" at bounding box center [425, 180] width 1 height 3
radio input "true"
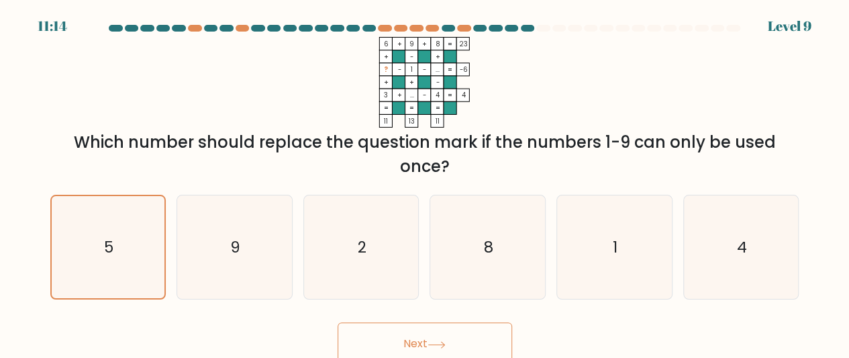
click at [405, 339] on button "Next" at bounding box center [424, 343] width 174 height 43
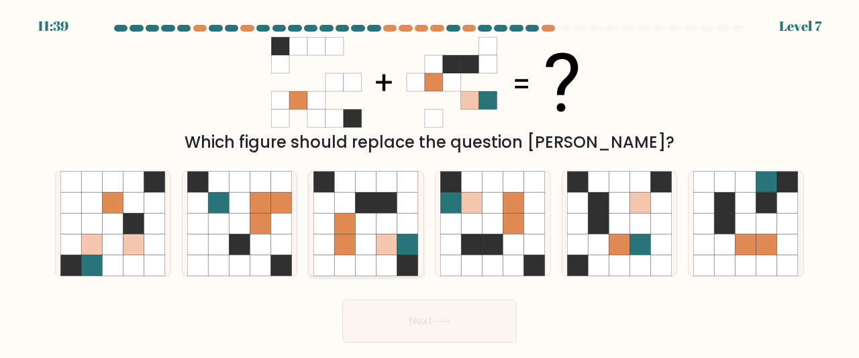
click at [340, 225] on icon at bounding box center [345, 223] width 21 height 21
click at [429, 182] on input "c." at bounding box center [429, 180] width 1 height 3
radio input "true"
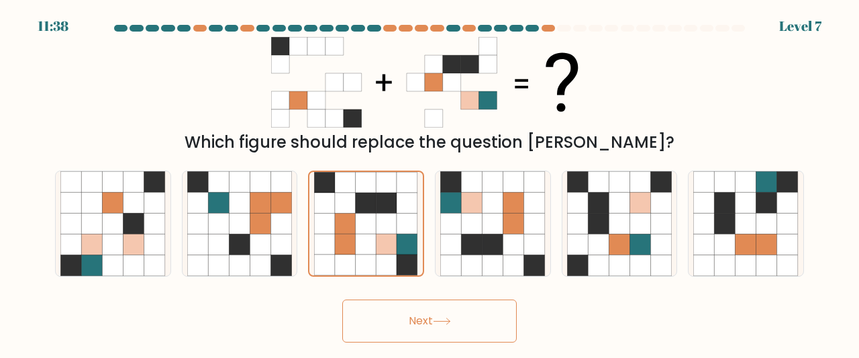
click at [435, 314] on button "Next" at bounding box center [429, 320] width 174 height 43
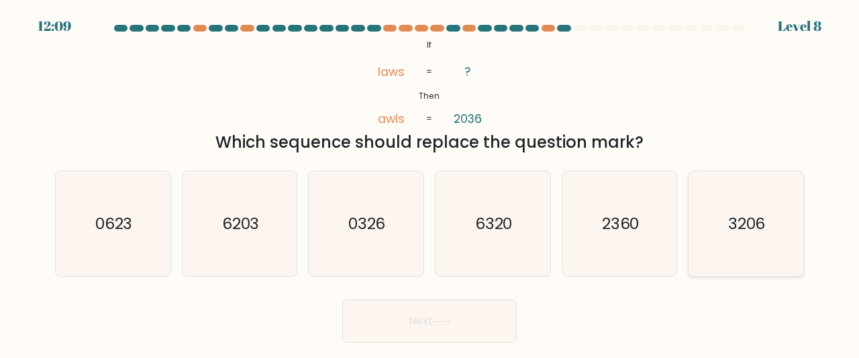
click at [725, 202] on icon "3206" at bounding box center [745, 223] width 105 height 105
click at [430, 182] on input "f. 3206" at bounding box center [429, 180] width 1 height 3
radio input "true"
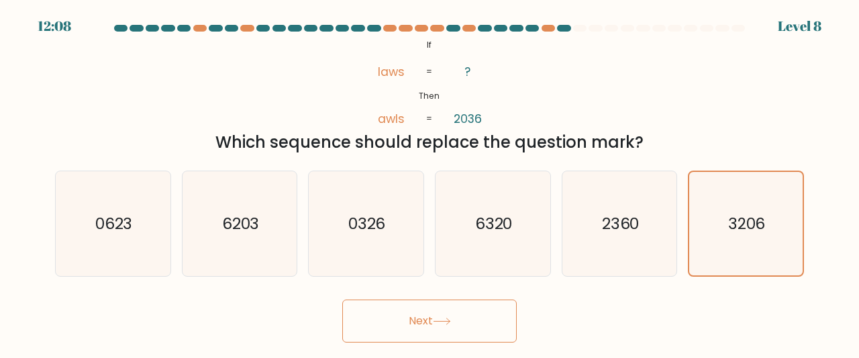
click at [443, 312] on button "Next" at bounding box center [429, 320] width 174 height 43
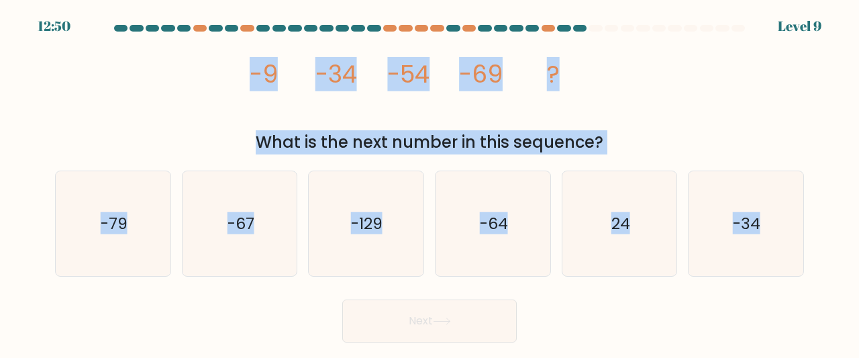
drag, startPoint x: 227, startPoint y: 52, endPoint x: 855, endPoint y: 191, distance: 643.1
click at [855, 191] on form at bounding box center [429, 183] width 859 height 317
click at [159, 240] on icon "-79" at bounding box center [112, 223] width 105 height 105
click at [429, 182] on input "a. -79" at bounding box center [429, 180] width 1 height 3
radio input "true"
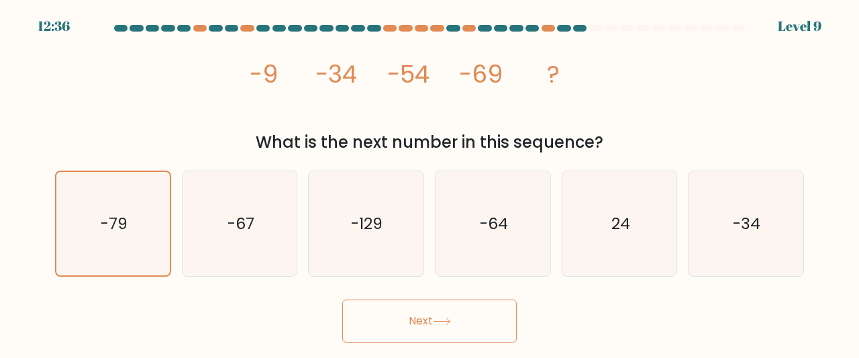
click at [434, 336] on button "Next" at bounding box center [429, 320] width 174 height 43
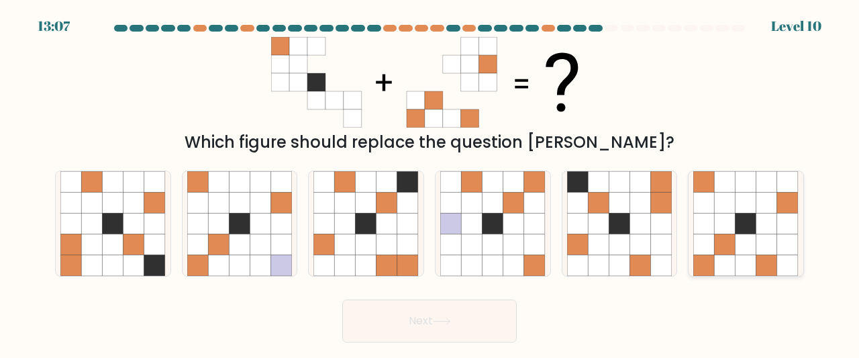
click at [756, 235] on icon at bounding box center [766, 244] width 21 height 21
click at [430, 182] on input "f." at bounding box center [429, 180] width 1 height 3
radio input "true"
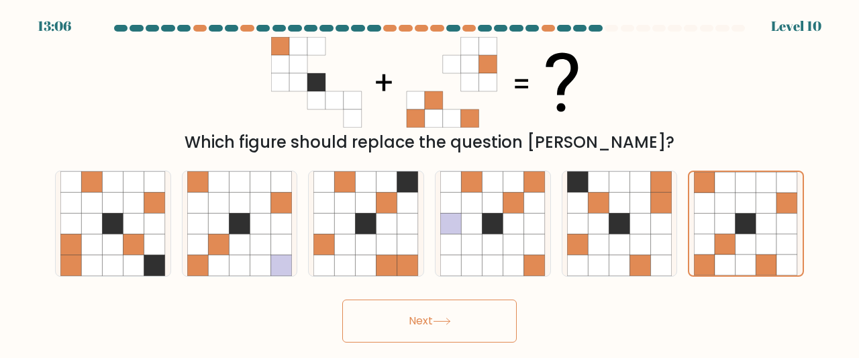
click at [458, 319] on button "Next" at bounding box center [429, 320] width 174 height 43
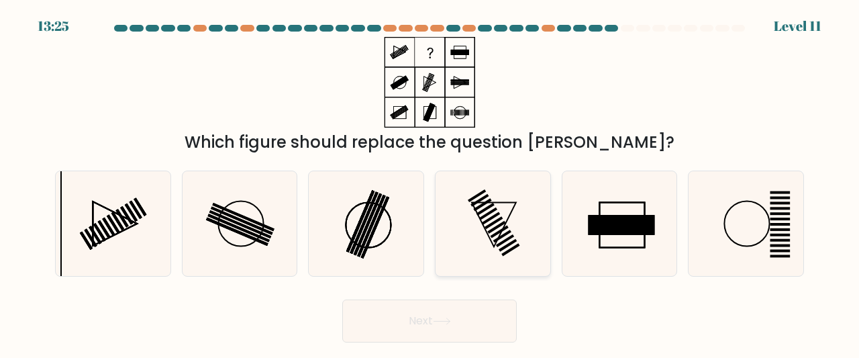
click at [500, 213] on rect at bounding box center [491, 217] width 18 height 13
click at [430, 182] on input "d." at bounding box center [429, 180] width 1 height 3
radio input "true"
click at [385, 342] on body "13:23 Level 11" at bounding box center [429, 179] width 859 height 358
click at [397, 328] on button "Next" at bounding box center [429, 320] width 174 height 43
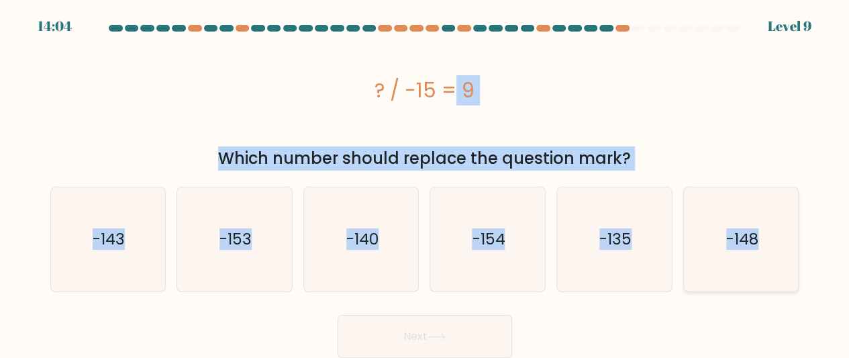
drag, startPoint x: 365, startPoint y: 71, endPoint x: 796, endPoint y: 221, distance: 456.0
click at [796, 221] on form "a." at bounding box center [424, 191] width 849 height 333
click at [562, 257] on icon "-135" at bounding box center [614, 239] width 104 height 104
click at [425, 182] on input "e. -135" at bounding box center [425, 180] width 1 height 3
radio input "true"
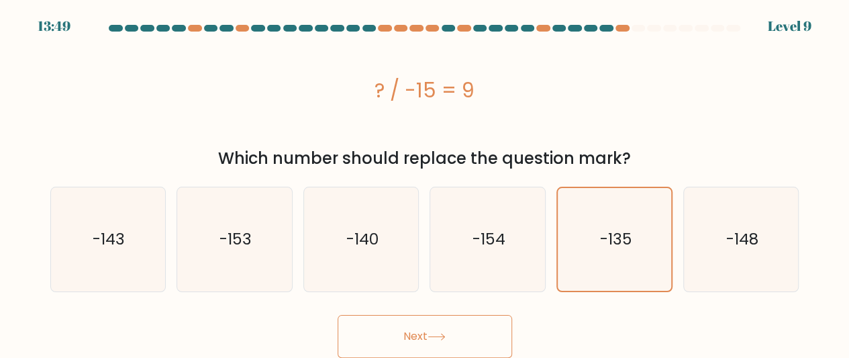
click at [452, 321] on button "Next" at bounding box center [424, 336] width 174 height 43
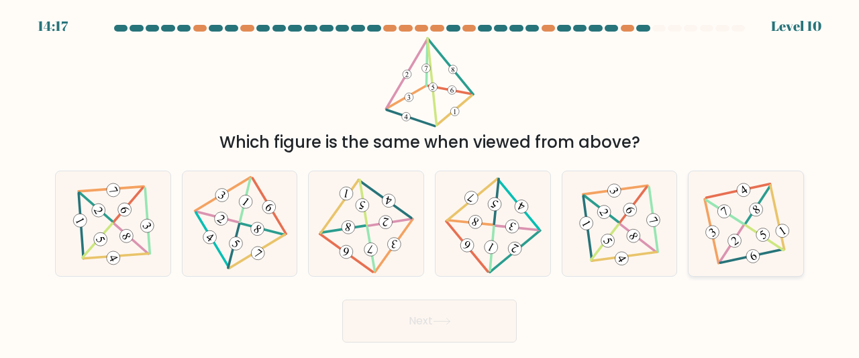
click at [739, 238] on 584 at bounding box center [734, 240] width 18 height 18
click at [430, 182] on input "f." at bounding box center [429, 180] width 1 height 3
radio input "true"
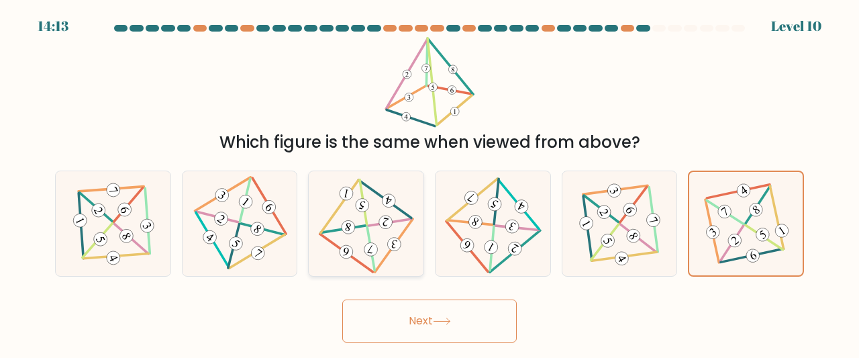
click at [369, 266] on div at bounding box center [366, 223] width 116 height 107
click at [429, 182] on input "c." at bounding box center [429, 180] width 1 height 3
radio input "true"
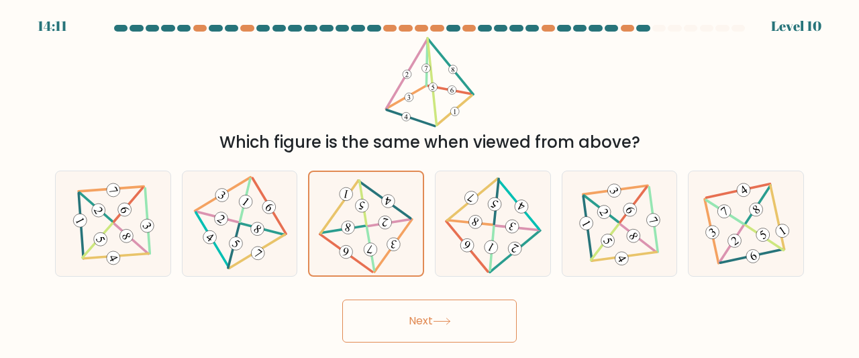
click at [412, 307] on button "Next" at bounding box center [429, 320] width 174 height 43
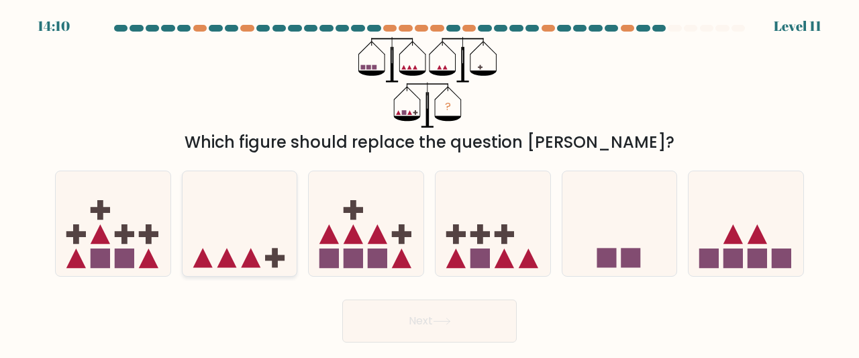
click at [276, 223] on icon at bounding box center [239, 223] width 115 height 95
click at [429, 182] on input "b." at bounding box center [429, 180] width 1 height 3
radio input "true"
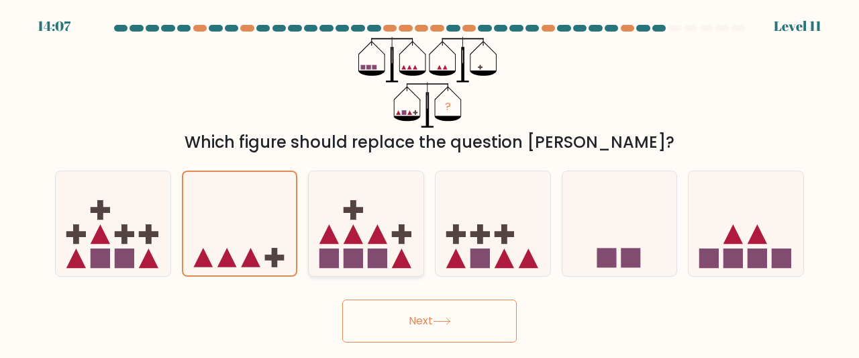
click at [374, 255] on rect at bounding box center [377, 257] width 19 height 19
click at [429, 182] on input "c." at bounding box center [429, 180] width 1 height 3
radio input "true"
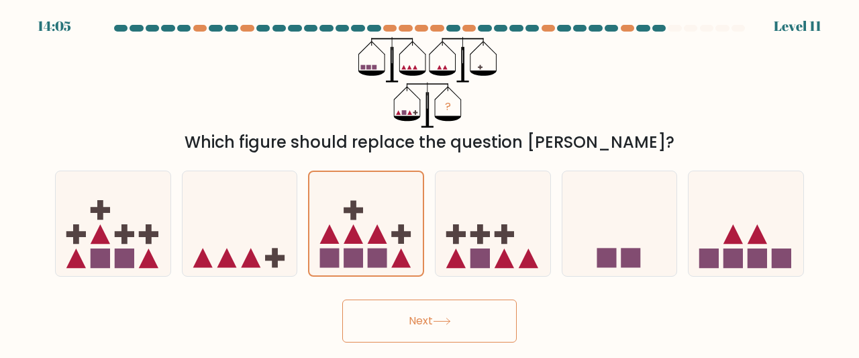
click at [402, 321] on button "Next" at bounding box center [429, 320] width 174 height 43
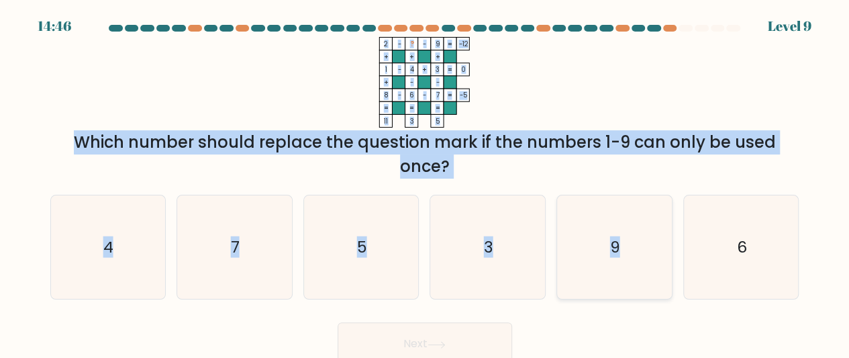
drag, startPoint x: 377, startPoint y: 44, endPoint x: 628, endPoint y: 215, distance: 303.7
click at [628, 215] on form at bounding box center [424, 195] width 849 height 340
click at [643, 203] on icon "9" at bounding box center [614, 247] width 104 height 104
click at [425, 182] on input "e. 9" at bounding box center [425, 180] width 1 height 3
radio input "true"
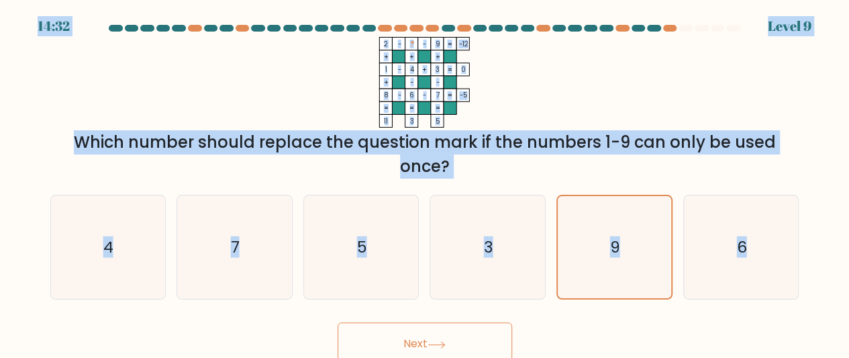
drag, startPoint x: 348, startPoint y: 15, endPoint x: 851, endPoint y: 259, distance: 559.6
click at [849, 259] on html "14:32 Level 9" at bounding box center [424, 182] width 849 height 365
click at [359, 248] on text "5" at bounding box center [362, 246] width 10 height 21
click at [425, 182] on input "c. 5" at bounding box center [425, 180] width 1 height 3
radio input "true"
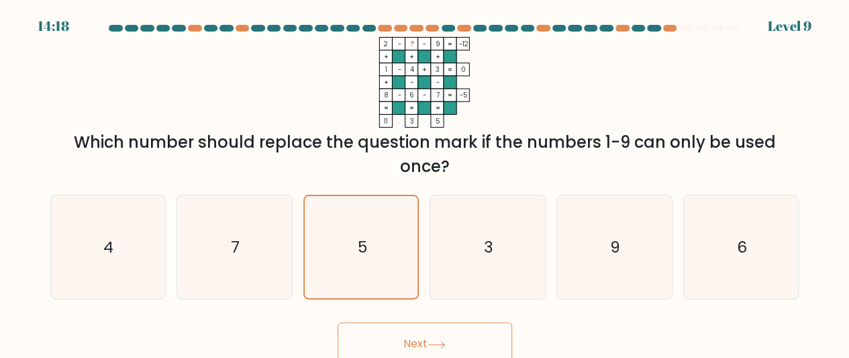
click at [426, 342] on button "Next" at bounding box center [424, 343] width 174 height 43
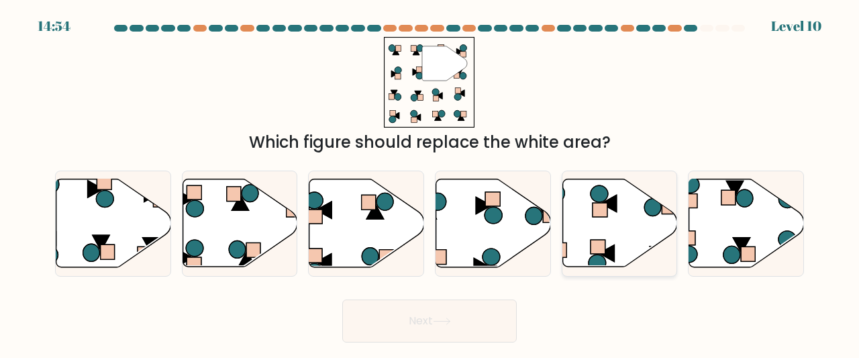
click at [602, 232] on icon at bounding box center [619, 223] width 115 height 88
click at [430, 182] on input "e." at bounding box center [429, 180] width 1 height 3
radio input "true"
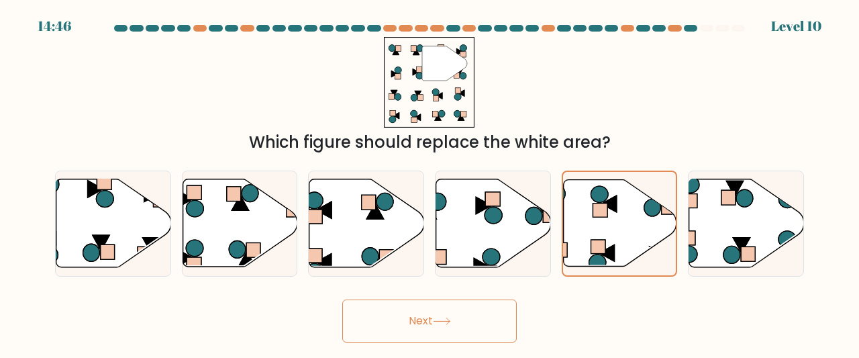
click at [456, 326] on button "Next" at bounding box center [429, 320] width 174 height 43
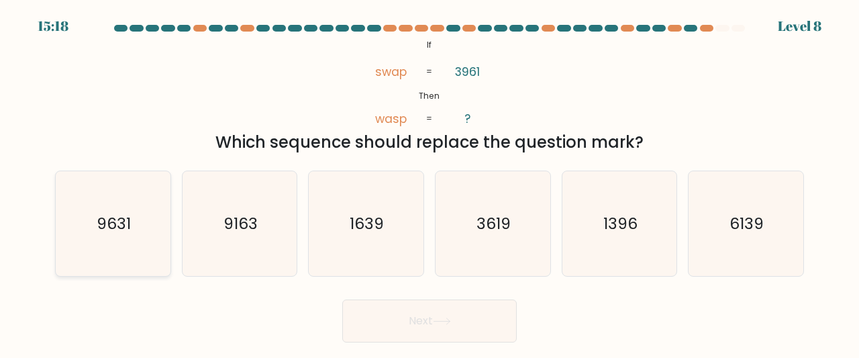
click at [158, 223] on icon "9631" at bounding box center [112, 223] width 105 height 105
click at [429, 182] on input "a. 9631" at bounding box center [429, 180] width 1 height 3
radio input "true"
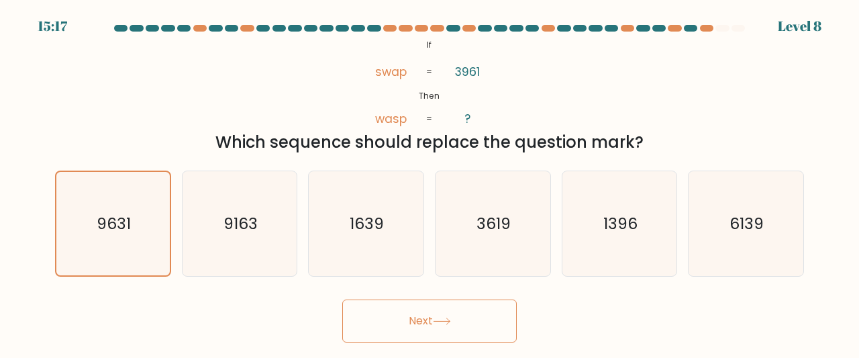
click at [420, 311] on button "Next" at bounding box center [429, 320] width 174 height 43
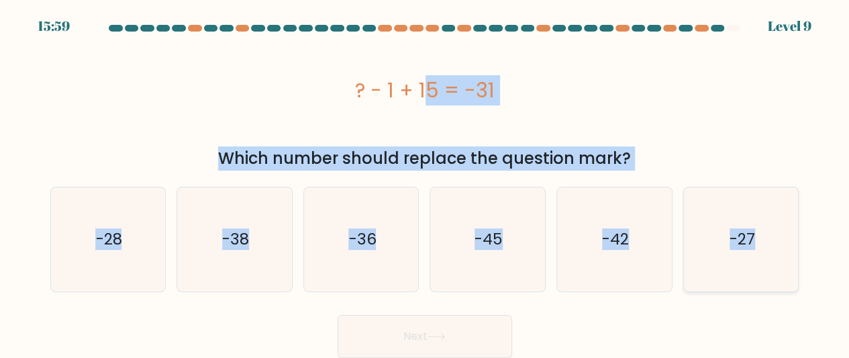
drag, startPoint x: 325, startPoint y: 91, endPoint x: 757, endPoint y: 231, distance: 453.6
click at [757, 231] on form "a." at bounding box center [424, 191] width 849 height 333
click at [451, 260] on icon "-45" at bounding box center [487, 239] width 104 height 104
click at [425, 182] on input "d. -45" at bounding box center [425, 180] width 1 height 3
radio input "true"
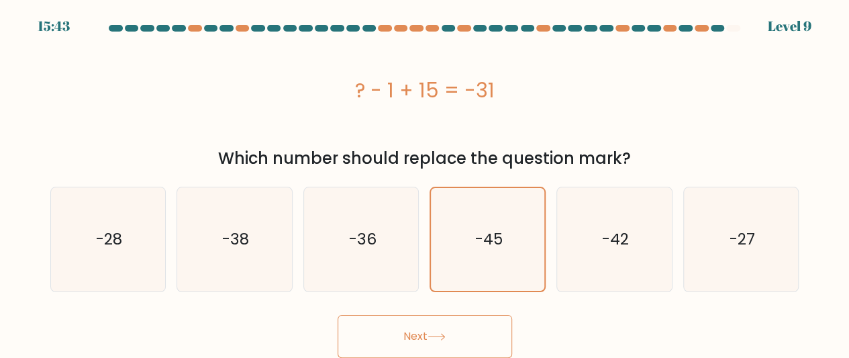
click at [415, 341] on button "Next" at bounding box center [424, 336] width 174 height 43
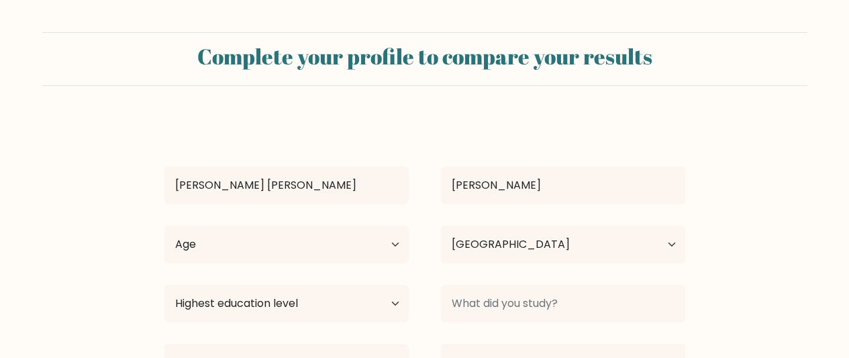
select select "PH"
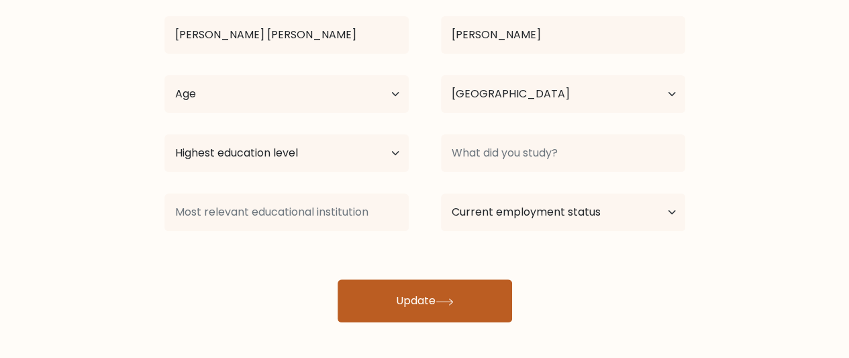
click at [403, 282] on button "Update" at bounding box center [424, 300] width 174 height 43
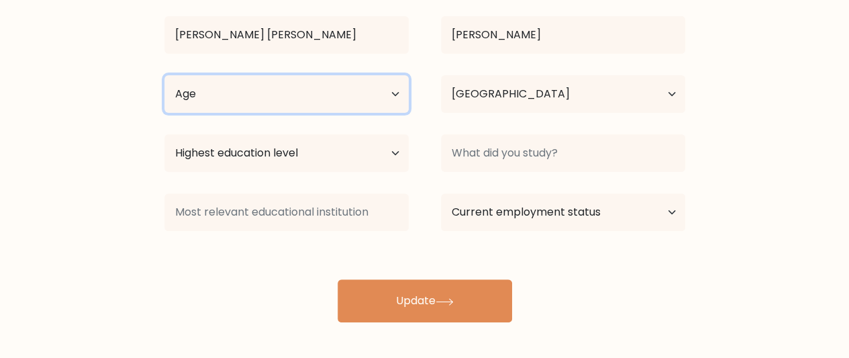
click at [352, 93] on select "Age Under [DEMOGRAPHIC_DATA] [DEMOGRAPHIC_DATA] [DEMOGRAPHIC_DATA] [DEMOGRAPHIC…" at bounding box center [286, 94] width 244 height 38
click at [164, 75] on select "Age Under [DEMOGRAPHIC_DATA] [DEMOGRAPHIC_DATA] [DEMOGRAPHIC_DATA] [DEMOGRAPHIC…" at bounding box center [286, 94] width 244 height 38
click at [370, 105] on select "Age Under [DEMOGRAPHIC_DATA] [DEMOGRAPHIC_DATA] [DEMOGRAPHIC_DATA] [DEMOGRAPHIC…" at bounding box center [286, 94] width 244 height 38
select select "18_24"
click at [164, 75] on select "Age Under [DEMOGRAPHIC_DATA] [DEMOGRAPHIC_DATA] [DEMOGRAPHIC_DATA] [DEMOGRAPHIC…" at bounding box center [286, 94] width 244 height 38
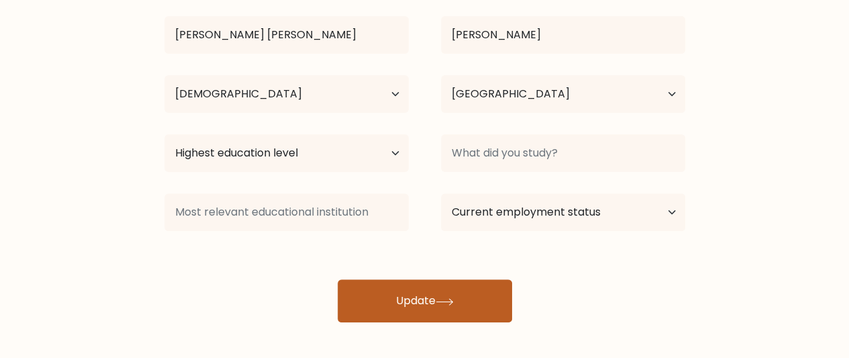
click at [415, 286] on button "Update" at bounding box center [424, 300] width 174 height 43
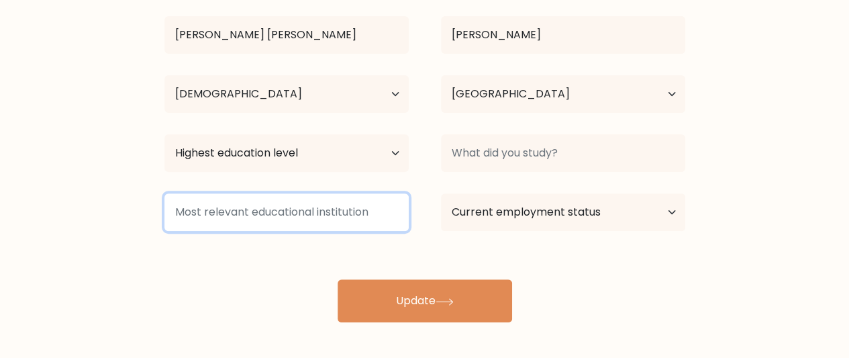
click at [376, 203] on input at bounding box center [286, 212] width 244 height 38
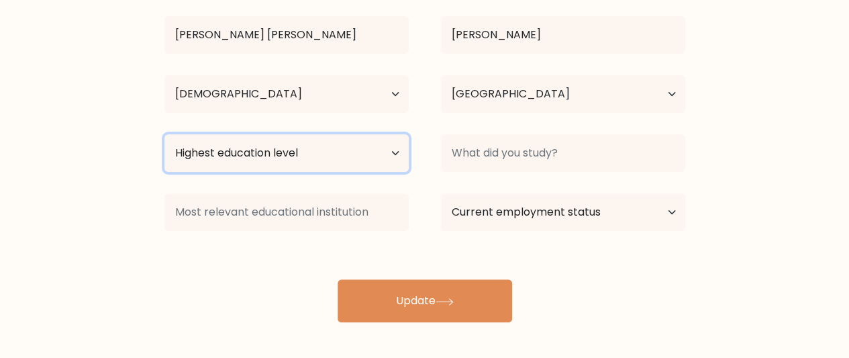
click at [376, 151] on select "Highest education level No schooling Primary Lower Secondary Upper Secondary Oc…" at bounding box center [286, 153] width 244 height 38
select select "upper_secondary"
click at [164, 134] on select "Highest education level No schooling Primary Lower Secondary Upper Secondary Oc…" at bounding box center [286, 153] width 244 height 38
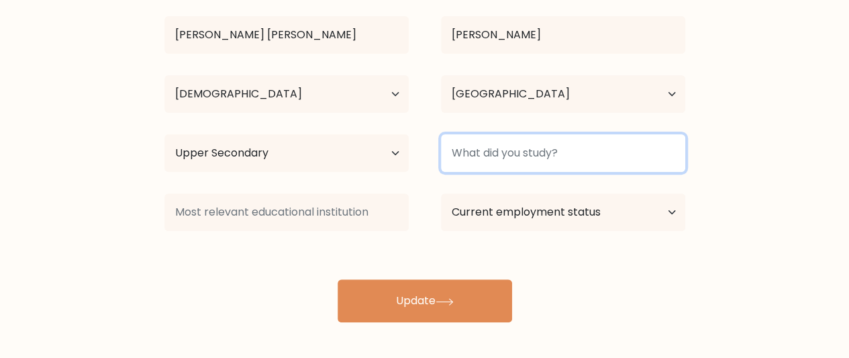
click at [464, 155] on input at bounding box center [563, 153] width 244 height 38
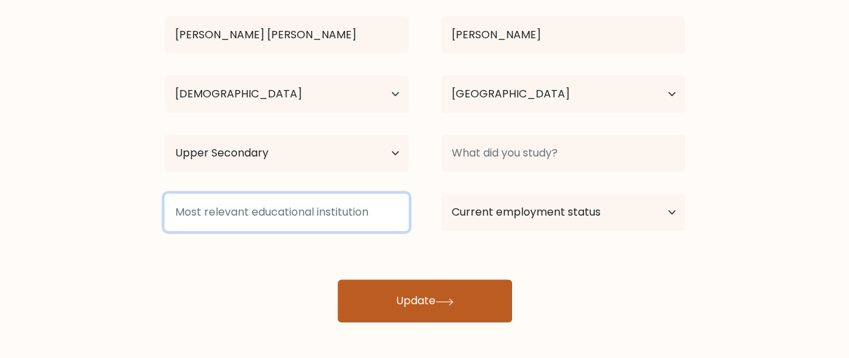
drag, startPoint x: 368, startPoint y: 209, endPoint x: 410, endPoint y: 288, distance: 89.2
click at [410, 288] on div "[PERSON_NAME] [PERSON_NAME] Age Under [DEMOGRAPHIC_DATA] [DEMOGRAPHIC_DATA] [DE…" at bounding box center [424, 145] width 537 height 354
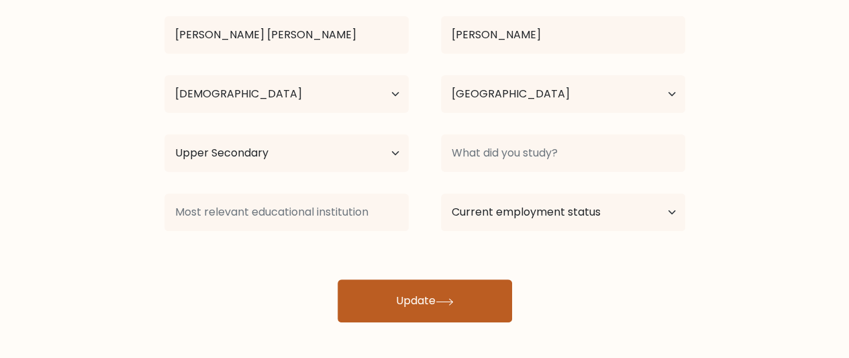
click at [410, 288] on button "Update" at bounding box center [424, 300] width 174 height 43
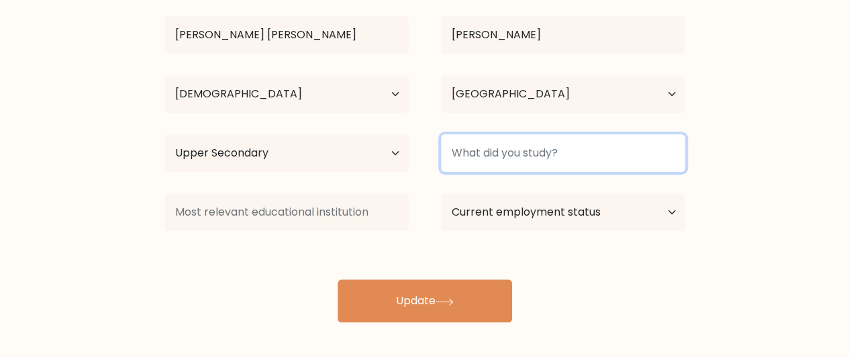
click at [533, 143] on input at bounding box center [563, 153] width 244 height 38
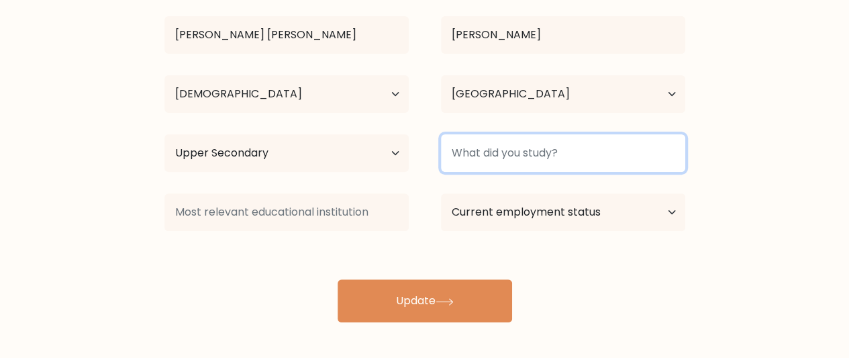
click at [533, 143] on input at bounding box center [563, 153] width 244 height 38
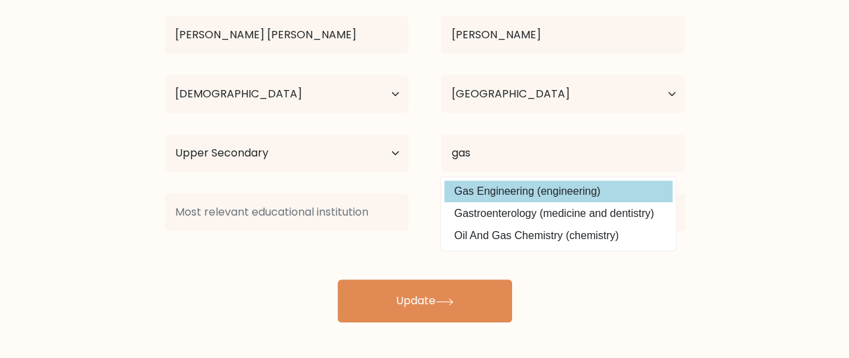
click at [505, 197] on div "[PERSON_NAME] [PERSON_NAME] Age Under [DEMOGRAPHIC_DATA] [DEMOGRAPHIC_DATA] [DE…" at bounding box center [424, 145] width 537 height 354
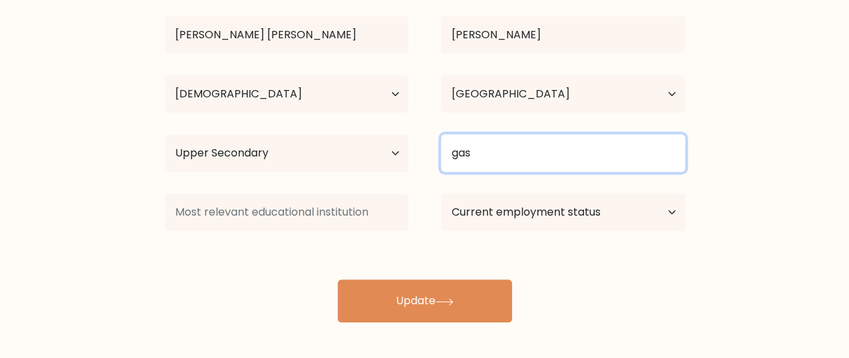
click at [486, 160] on input "gas" at bounding box center [563, 153] width 244 height 38
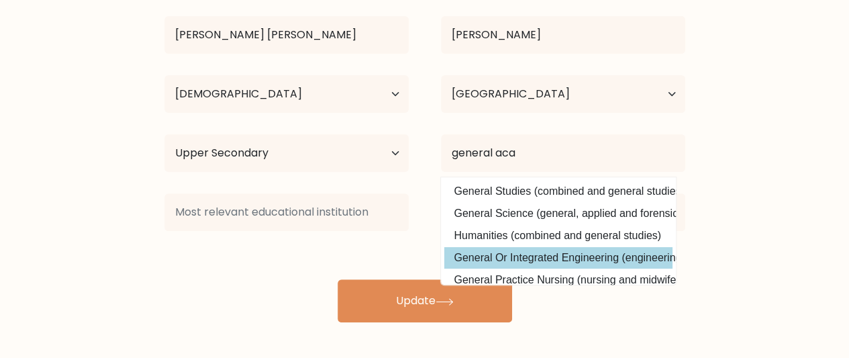
click at [518, 265] on div "[PERSON_NAME] [PERSON_NAME] Age Under [DEMOGRAPHIC_DATA] [DEMOGRAPHIC_DATA] [DE…" at bounding box center [424, 145] width 537 height 354
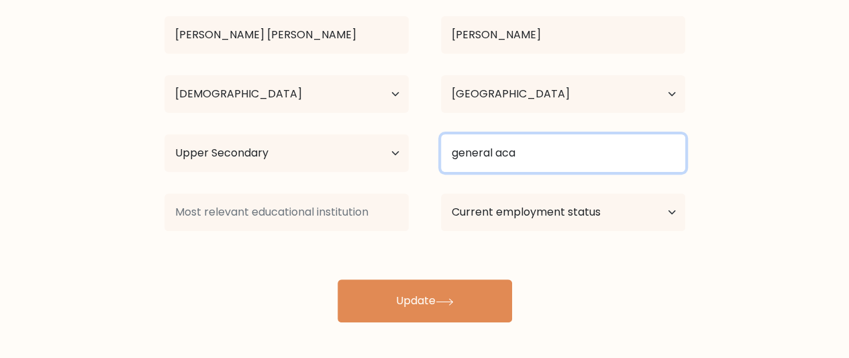
click at [564, 152] on input "general aca" at bounding box center [563, 153] width 244 height 38
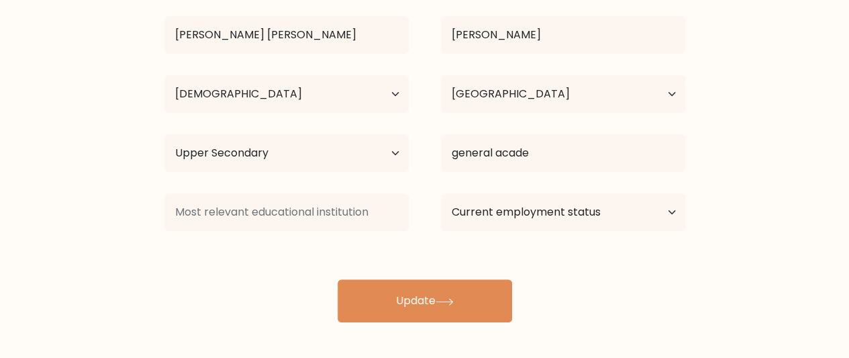
click at [533, 187] on div "[PERSON_NAME] [PERSON_NAME] Age Under [DEMOGRAPHIC_DATA] [DEMOGRAPHIC_DATA] [DE…" at bounding box center [424, 145] width 537 height 354
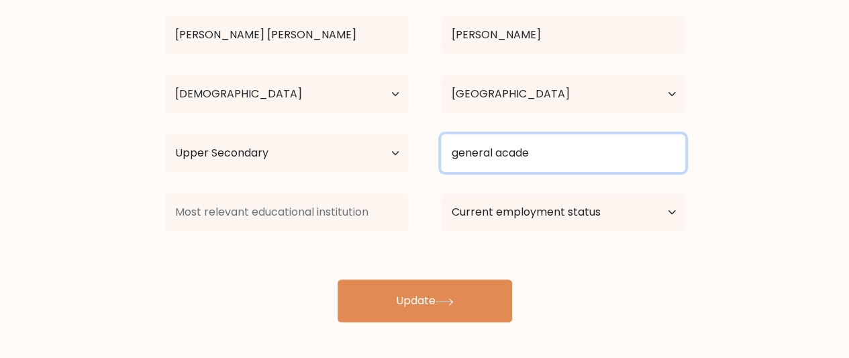
click at [545, 149] on input "general acade" at bounding box center [563, 153] width 244 height 38
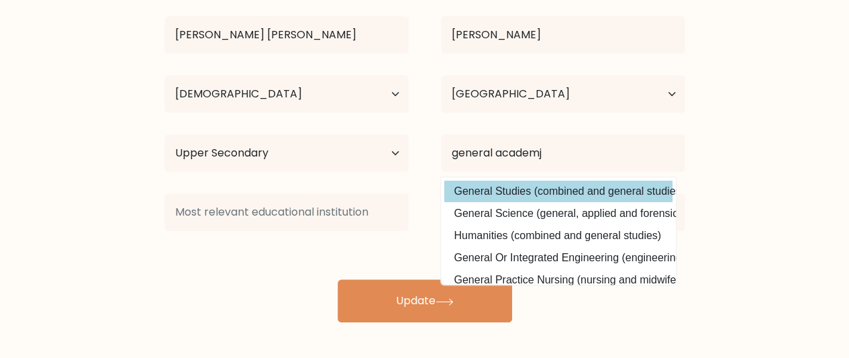
click at [570, 184] on div "[PERSON_NAME] [PERSON_NAME] Age Under [DEMOGRAPHIC_DATA] [DEMOGRAPHIC_DATA] [DE…" at bounding box center [424, 145] width 537 height 354
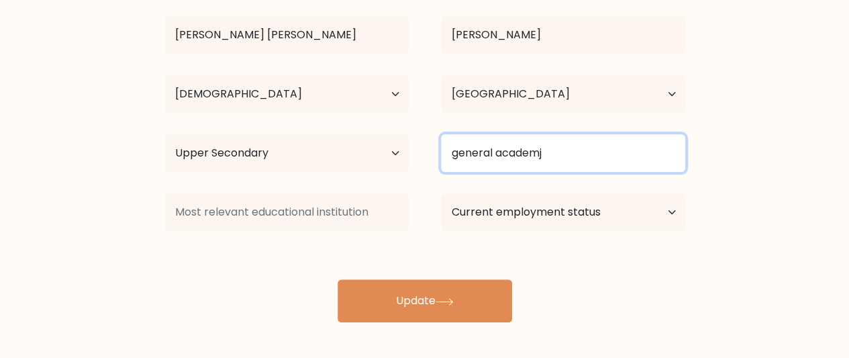
click at [580, 167] on input "general academj" at bounding box center [563, 153] width 244 height 38
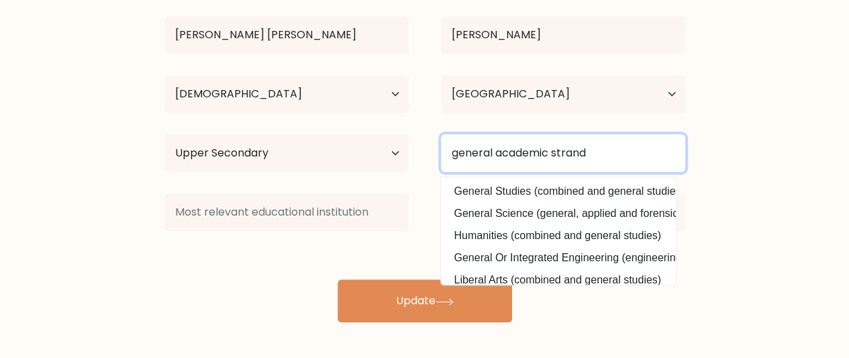
type input "general academic strand"
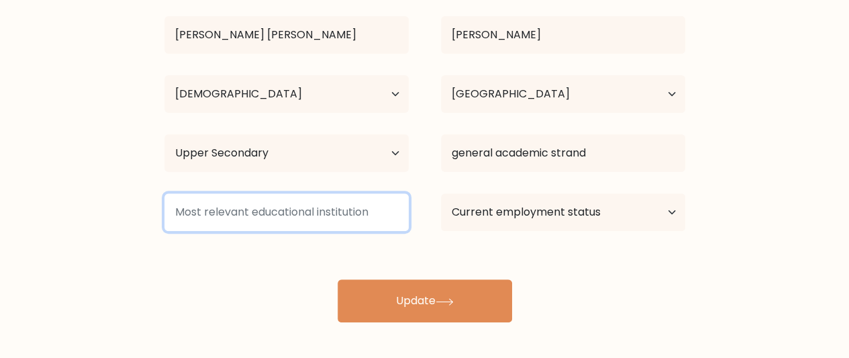
click at [349, 223] on input at bounding box center [286, 212] width 244 height 38
click at [368, 210] on input at bounding box center [286, 212] width 244 height 38
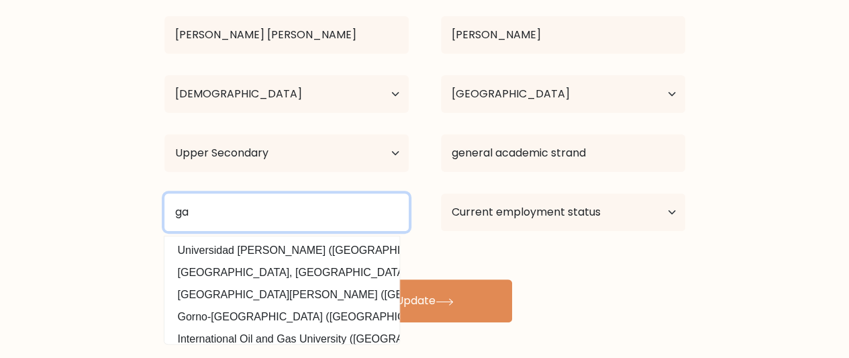
type input "g"
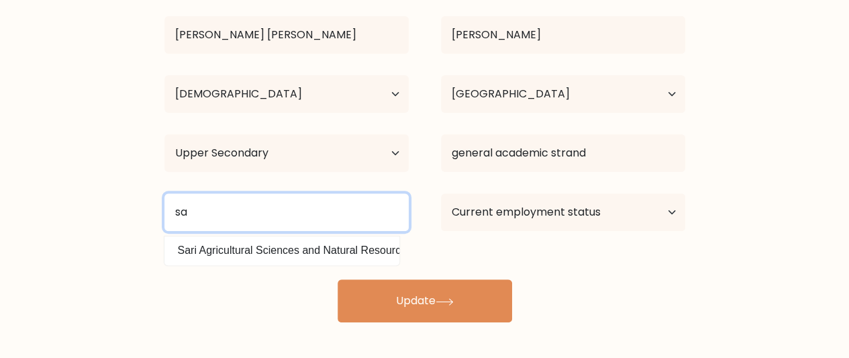
type input "s"
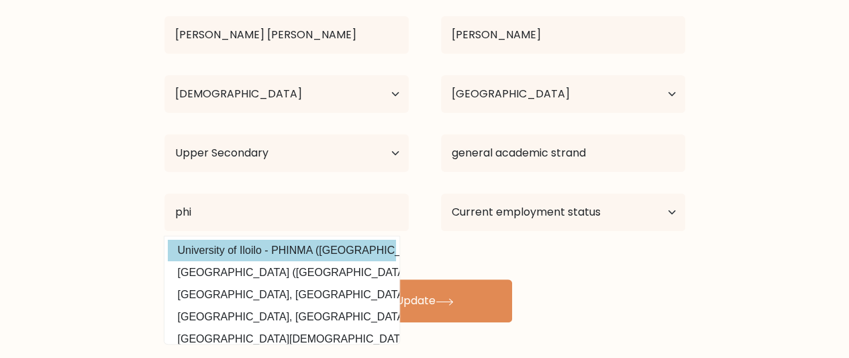
click at [339, 250] on div "[PERSON_NAME] [PERSON_NAME] Age Under [DEMOGRAPHIC_DATA] [DEMOGRAPHIC_DATA] [DE…" at bounding box center [424, 145] width 537 height 354
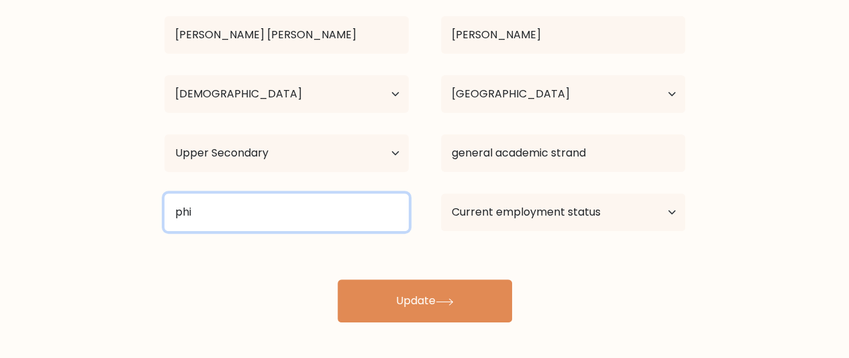
click at [339, 221] on input "phi" at bounding box center [286, 212] width 244 height 38
click at [330, 205] on input "phi" at bounding box center [286, 212] width 244 height 38
drag, startPoint x: 271, startPoint y: 249, endPoint x: 197, endPoint y: 204, distance: 87.0
click at [197, 204] on input "phil" at bounding box center [286, 212] width 244 height 38
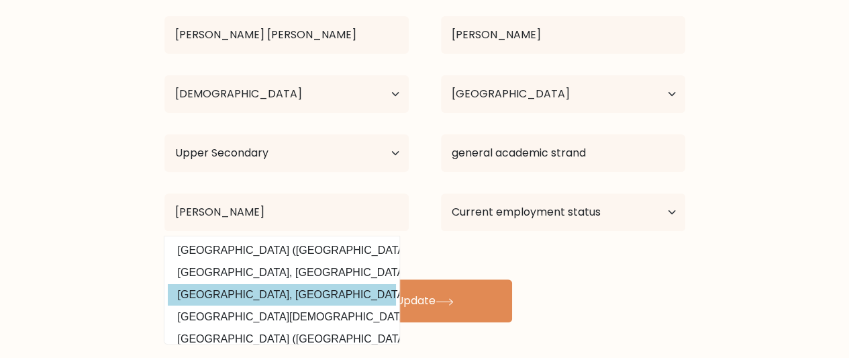
click at [212, 284] on div "[PERSON_NAME] [PERSON_NAME] Age Under [DEMOGRAPHIC_DATA] [DEMOGRAPHIC_DATA] [DE…" at bounding box center [424, 145] width 537 height 354
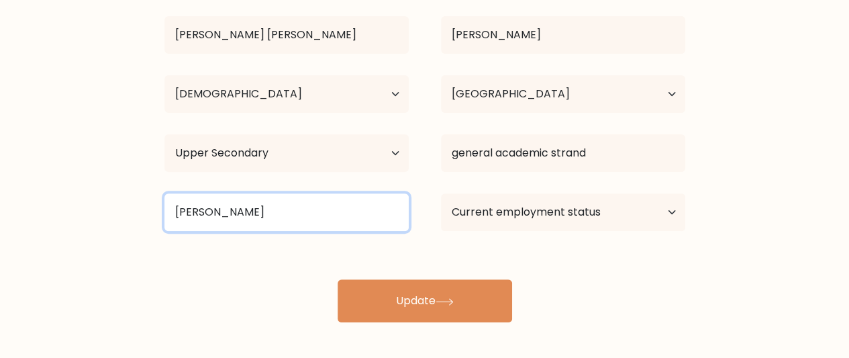
click at [230, 218] on input "[PERSON_NAME]" at bounding box center [286, 212] width 244 height 38
type input "p"
type input "sanrafael"
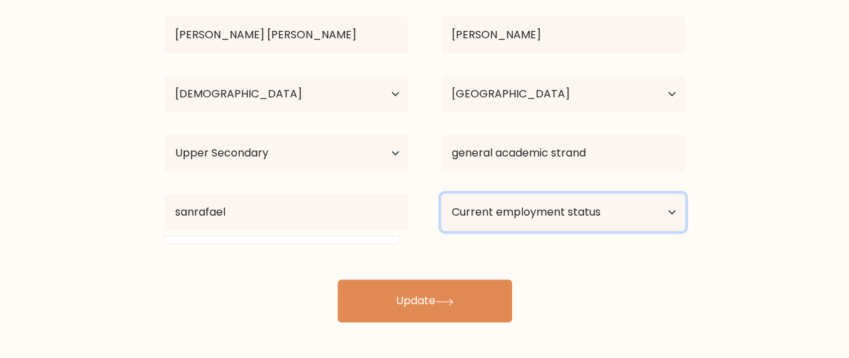
click at [677, 214] on select "Current employment status Employed Student Retired Other / prefer not to answer" at bounding box center [563, 212] width 244 height 38
select select "other"
click at [441, 193] on select "Current employment status Employed Student Retired Other / prefer not to answer" at bounding box center [563, 212] width 244 height 38
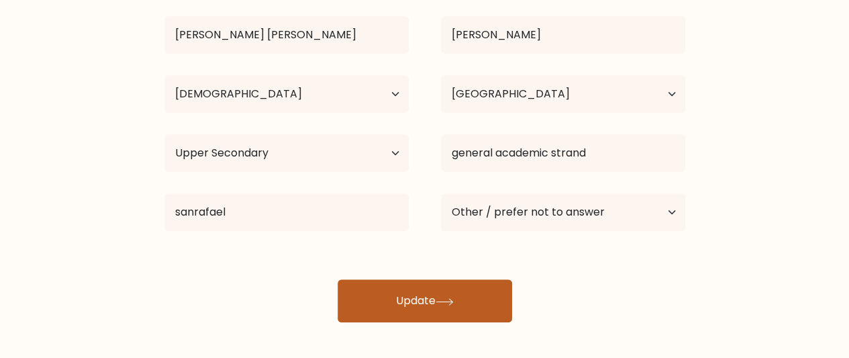
click at [451, 289] on button "Update" at bounding box center [424, 300] width 174 height 43
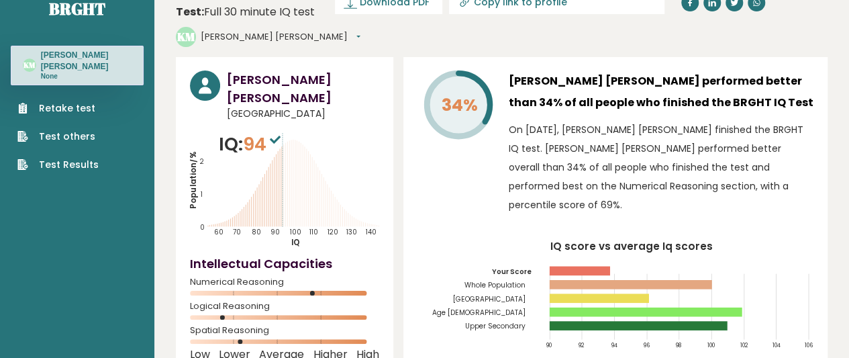
scroll to position [24, 0]
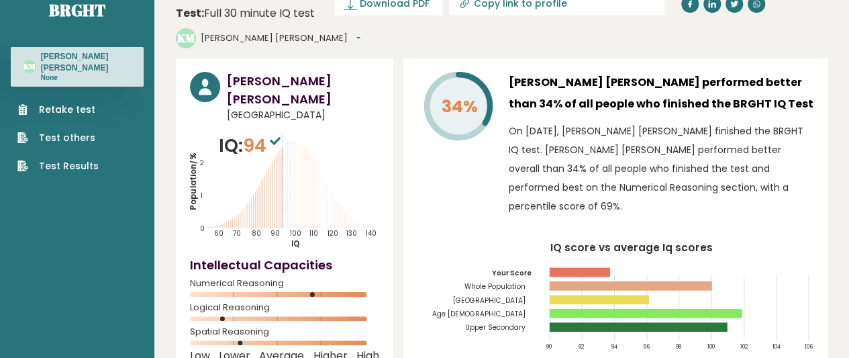
click at [177, 158] on div "Kylle Nicole Miranda Philippines IQ: 94 Population/% IQ 0 1 2 60 70 80 90 100 1…" at bounding box center [284, 215] width 217 height 315
